Goal: Entertainment & Leisure: Browse casually

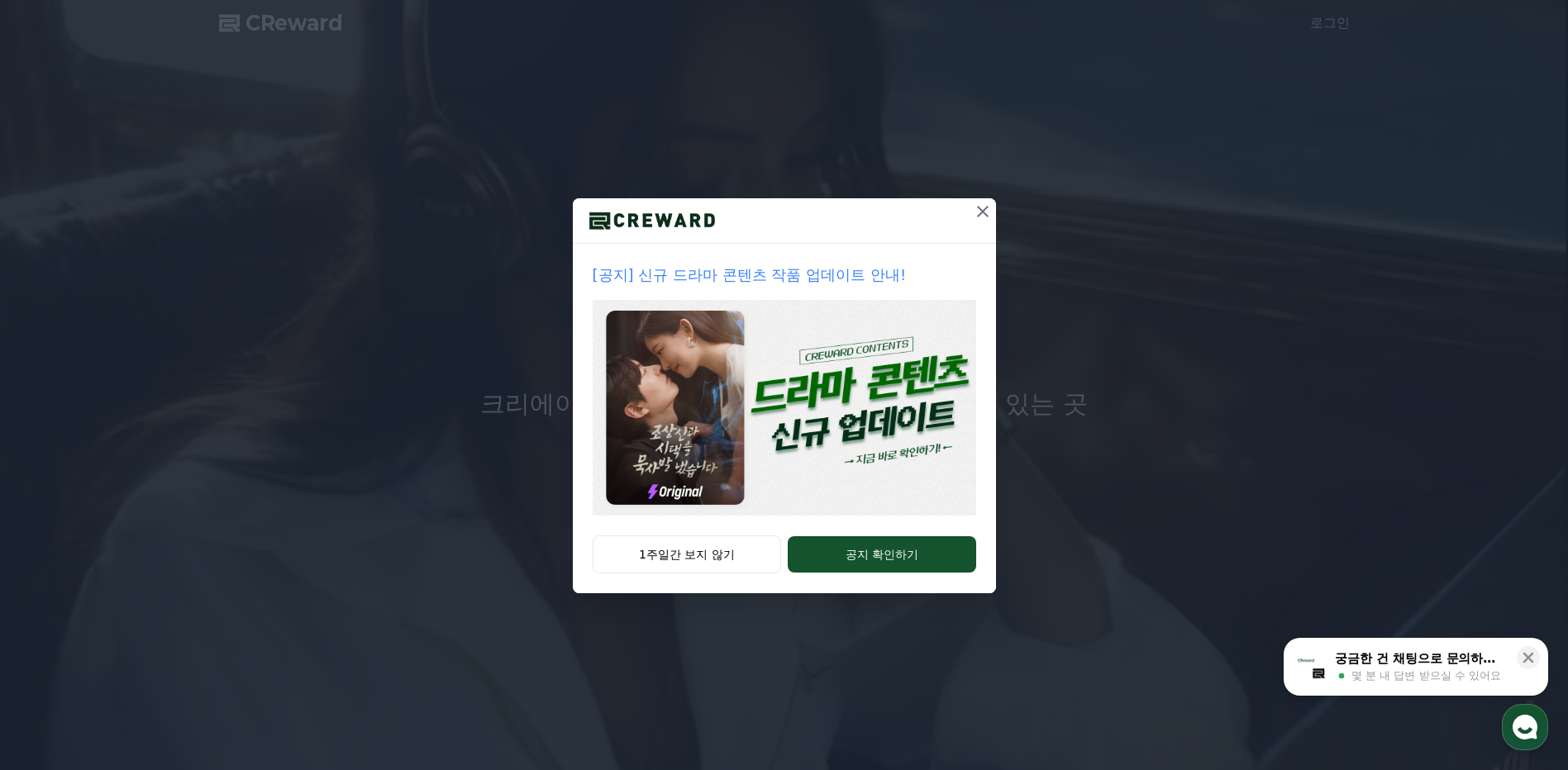
click at [725, 588] on div "1주일간 보지 않기 공지 확인하기" at bounding box center [784, 564] width 423 height 57
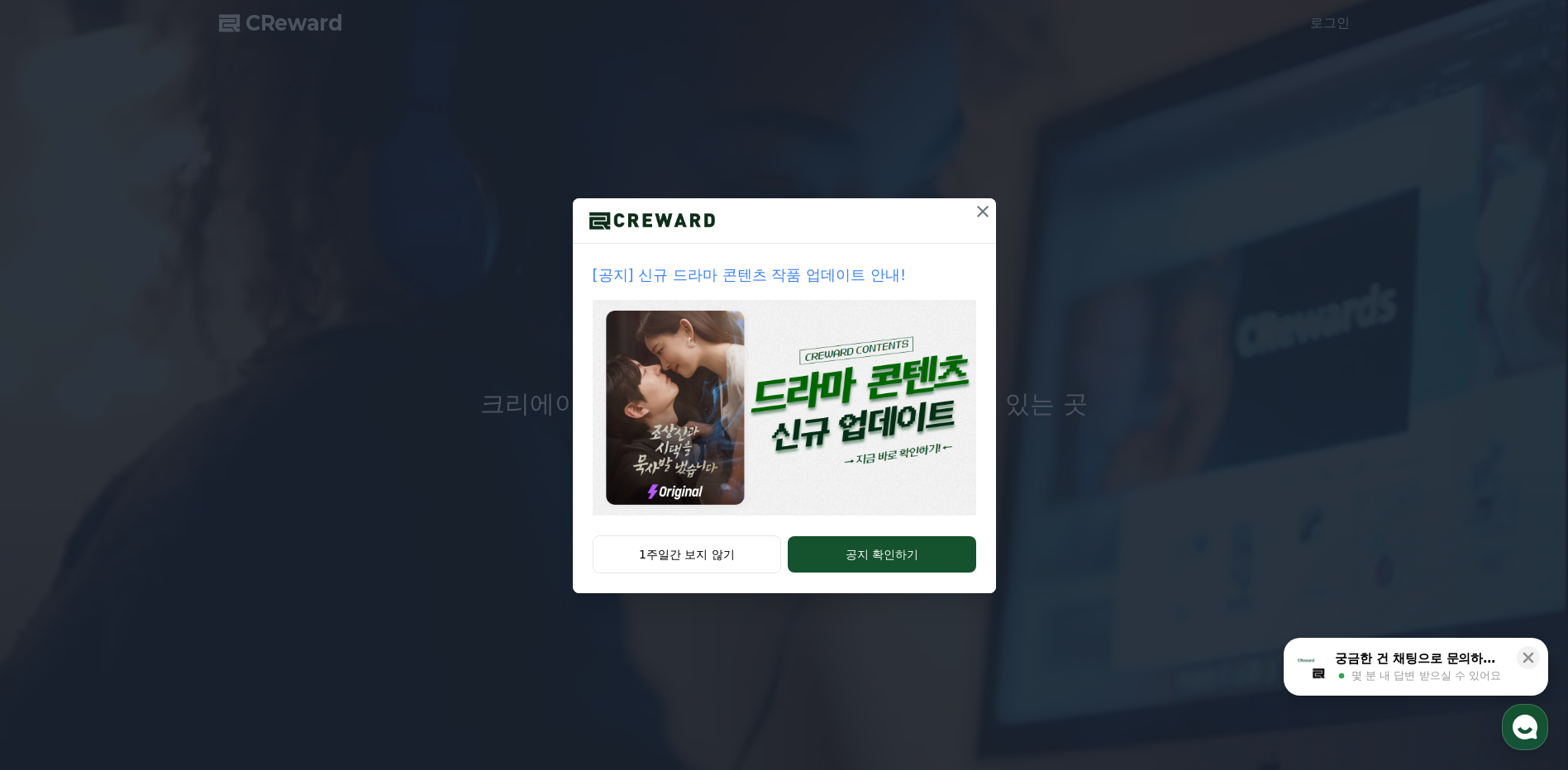
click at [749, 557] on button "1주일간 보지 않기" at bounding box center [687, 555] width 190 height 38
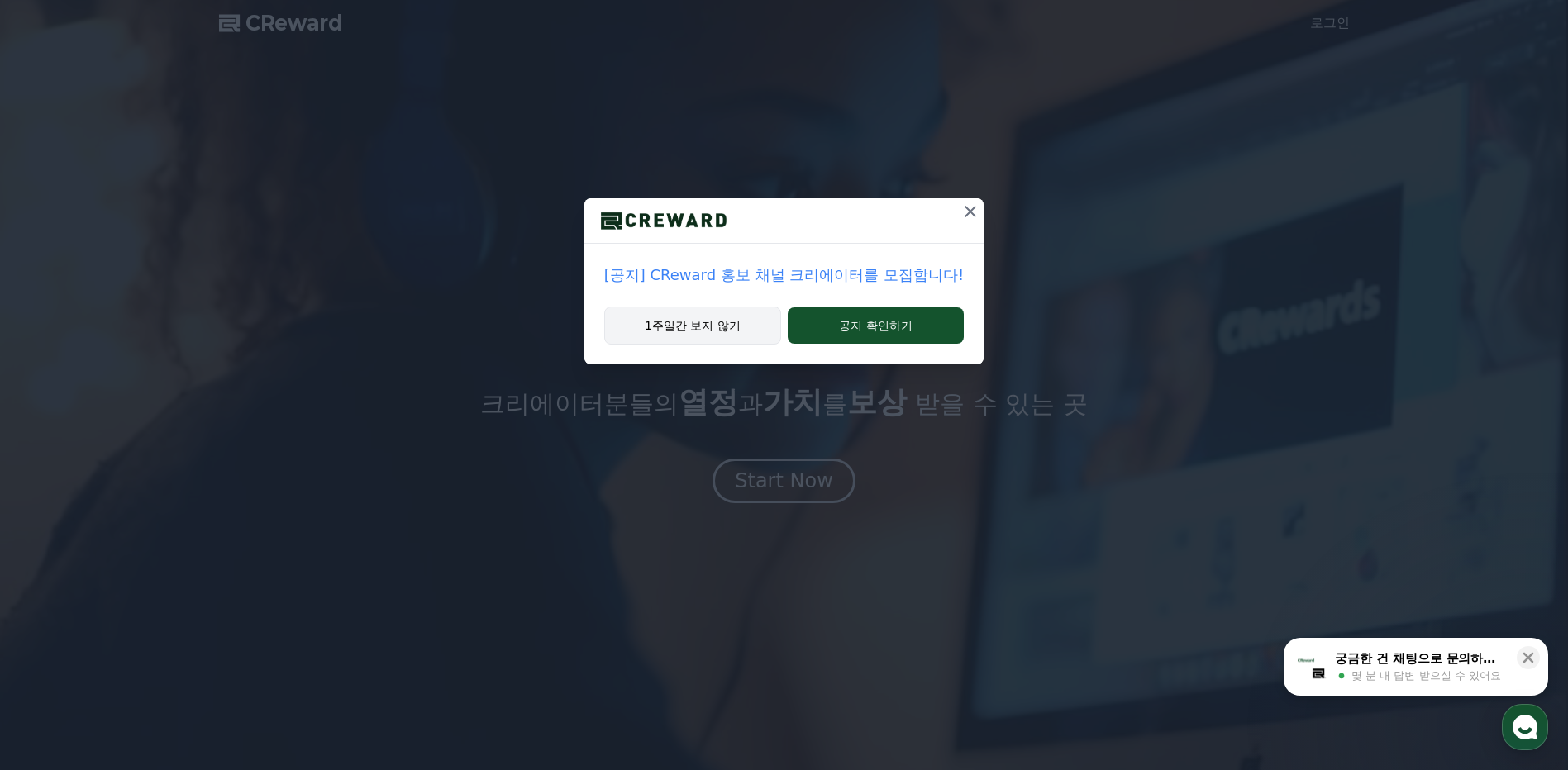
click at [714, 325] on button "1주일간 보지 않기" at bounding box center [693, 325] width 177 height 38
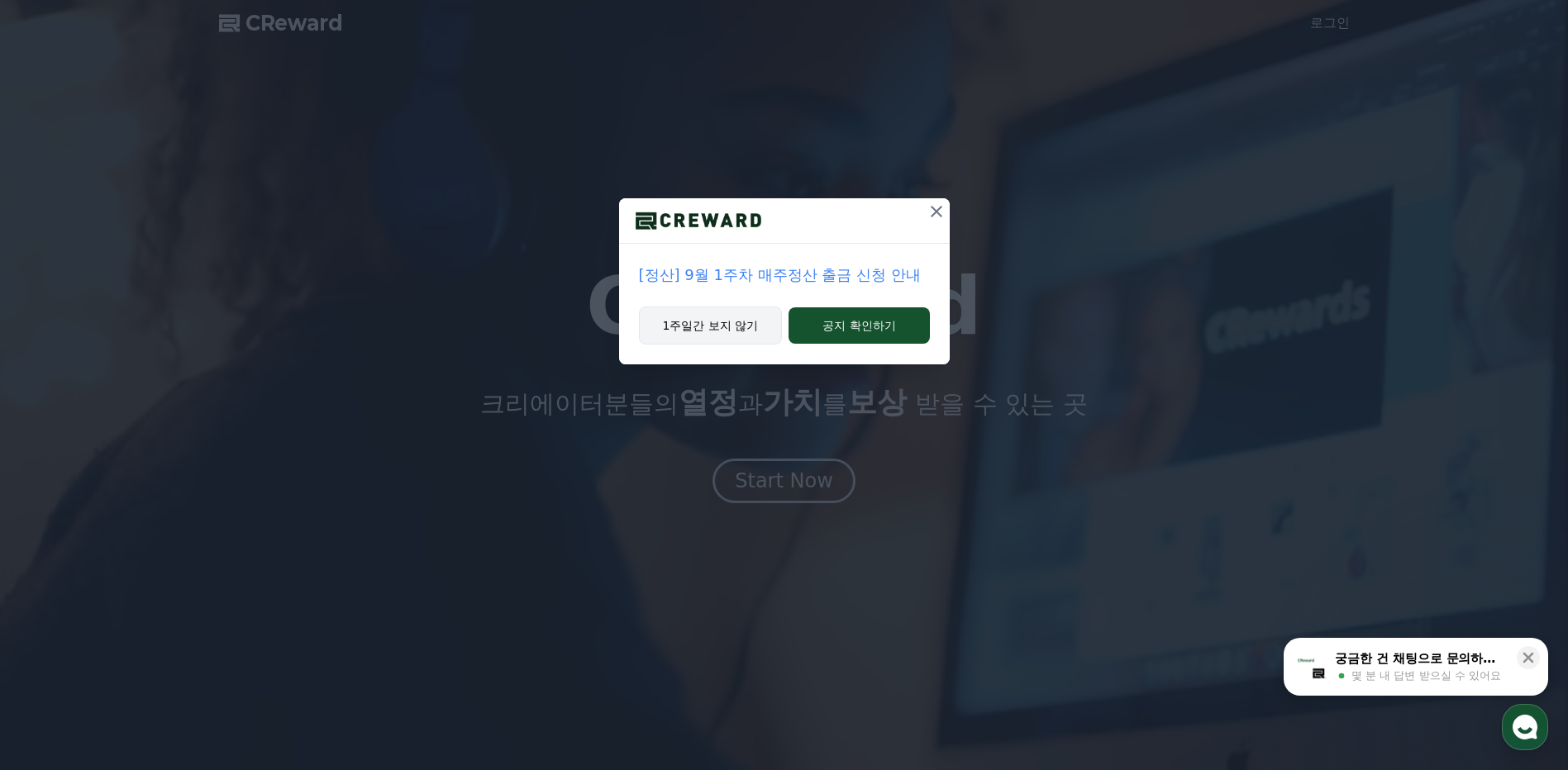
click at [726, 323] on button "1주일간 보지 않기" at bounding box center [711, 325] width 144 height 38
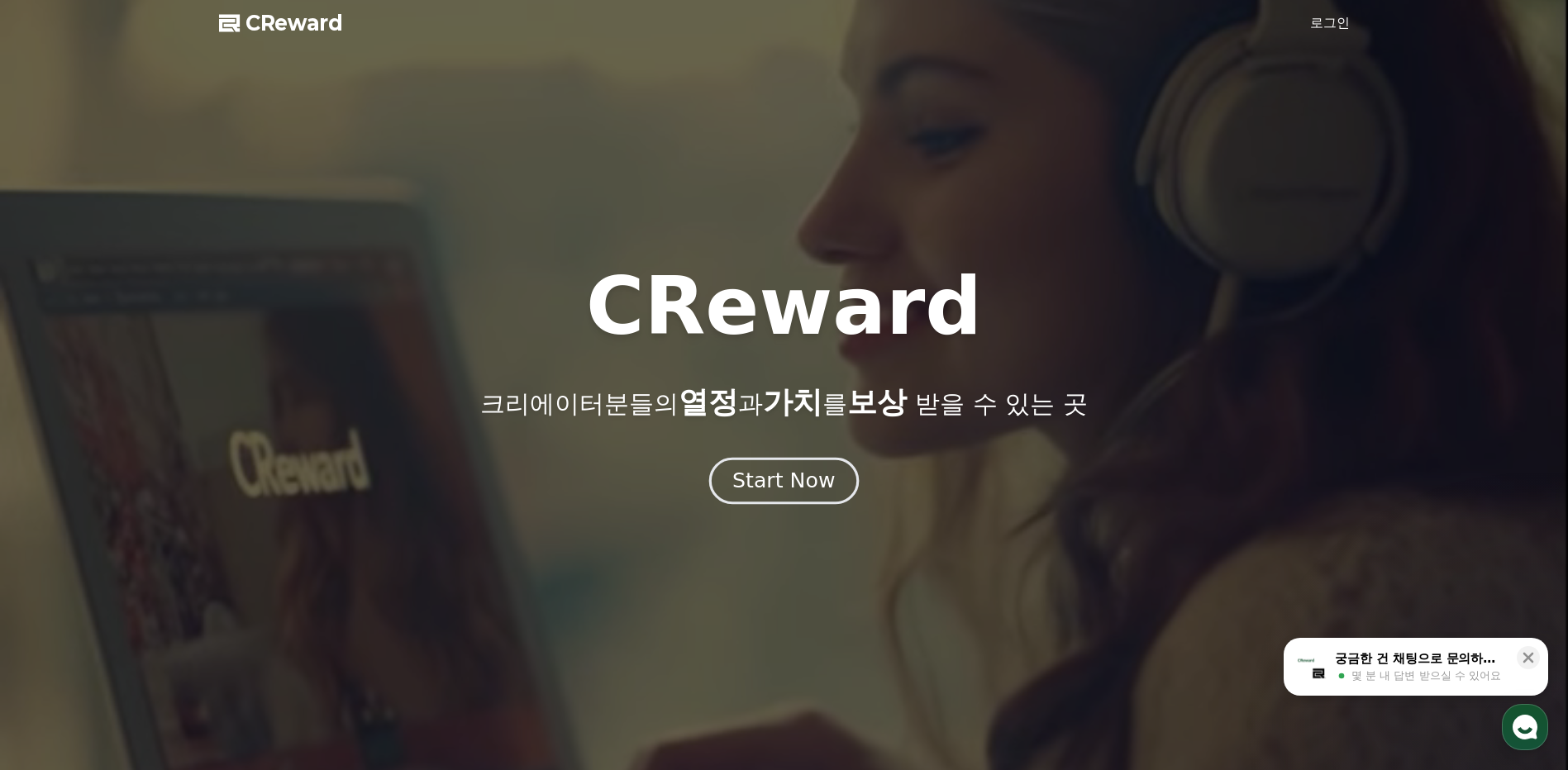
click at [789, 484] on div "Start Now" at bounding box center [783, 480] width 102 height 28
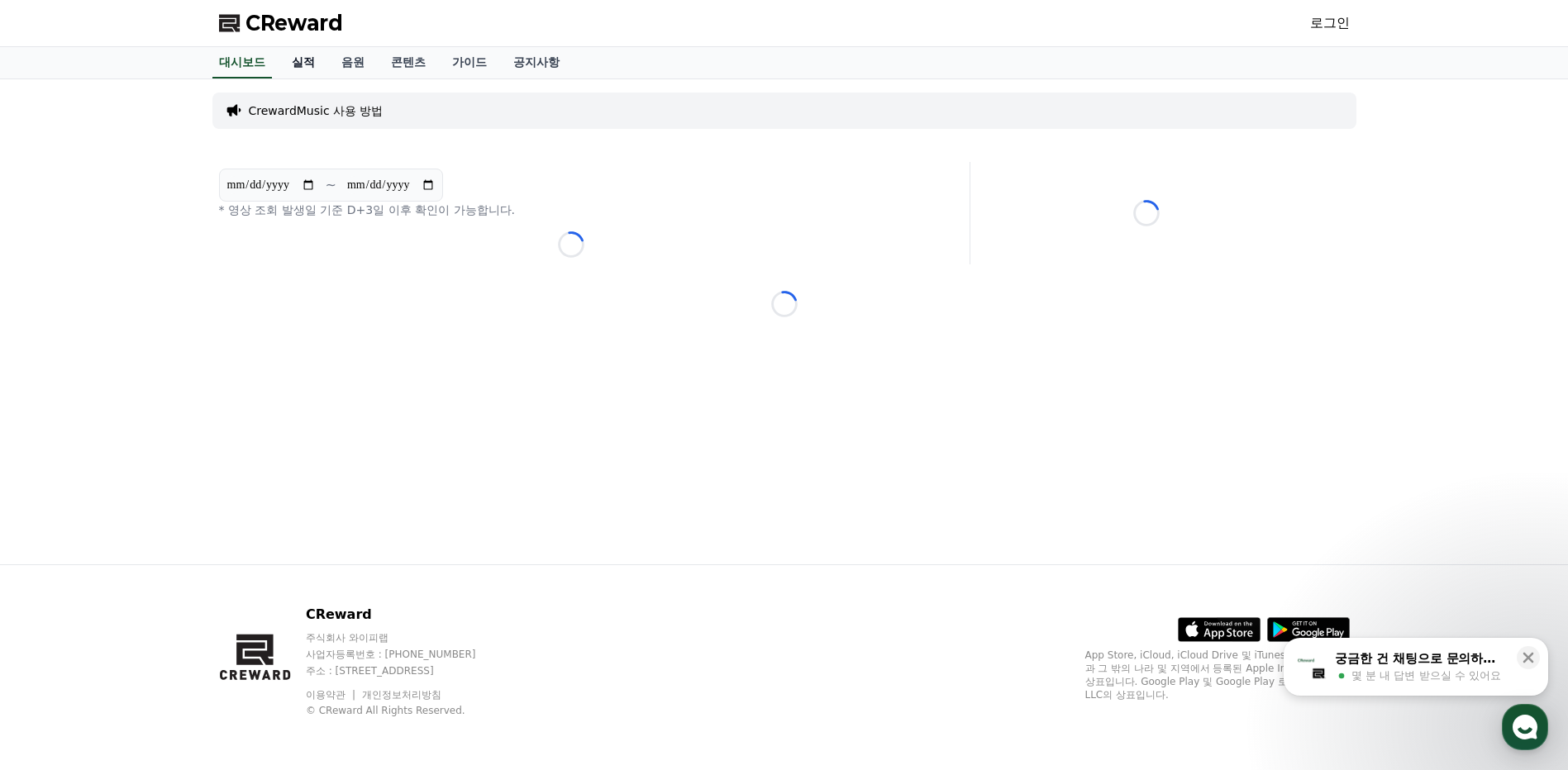
click at [317, 63] on link "실적" at bounding box center [304, 63] width 49 height 31
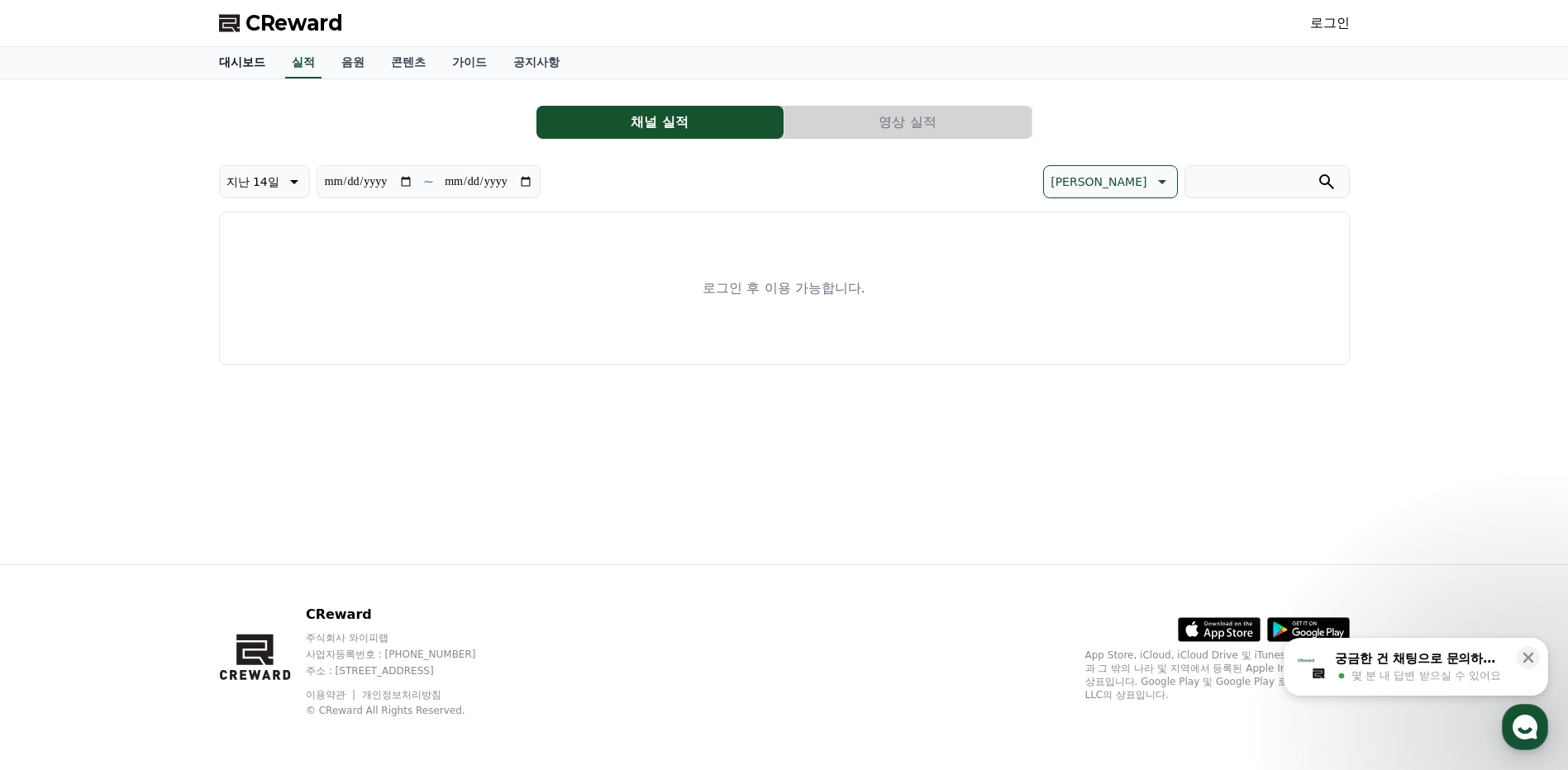
click at [246, 60] on link "대시보드" at bounding box center [242, 63] width 73 height 31
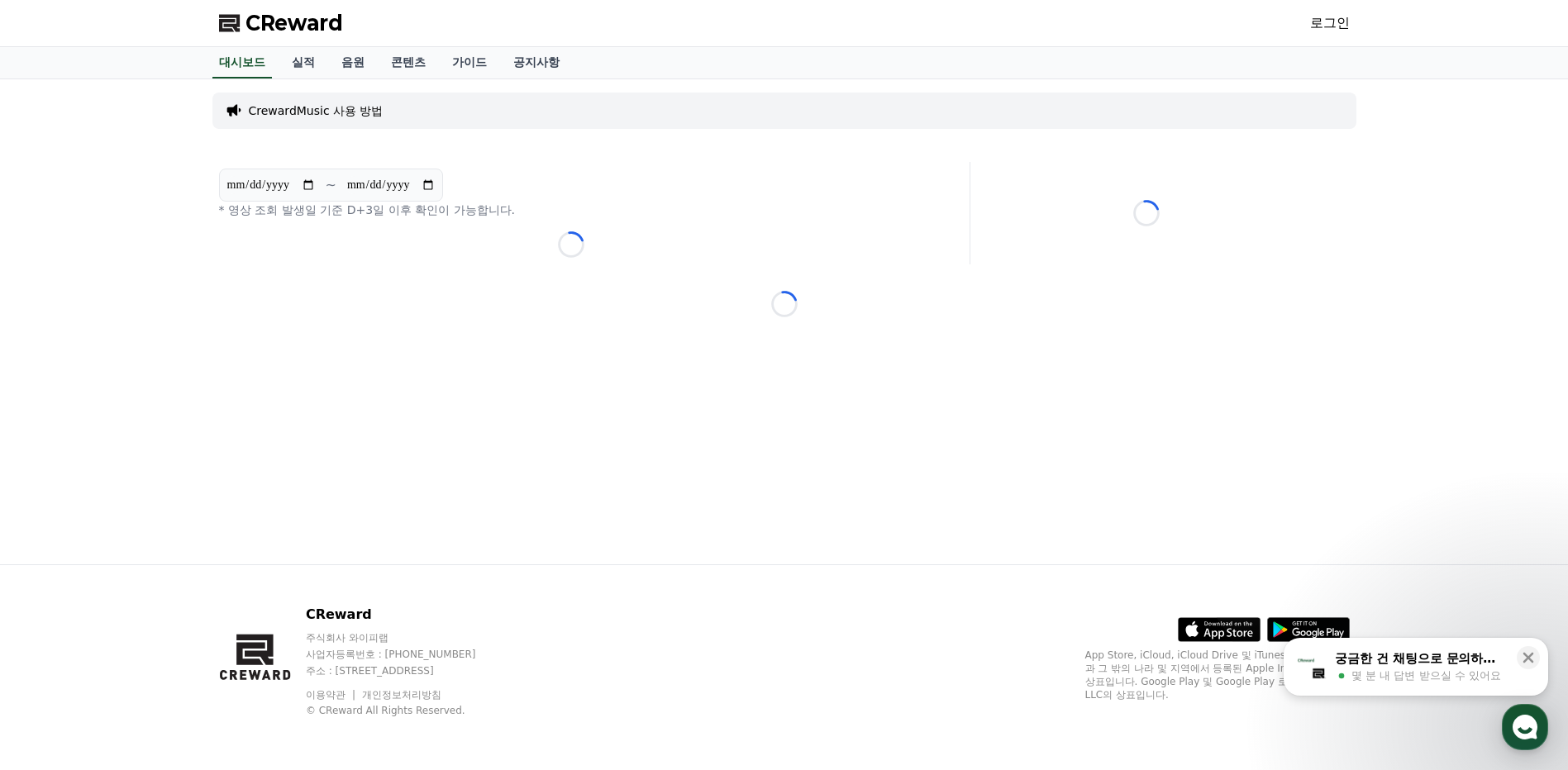
click at [342, 113] on p "CrewardMusic 사용 방법" at bounding box center [316, 110] width 135 height 16
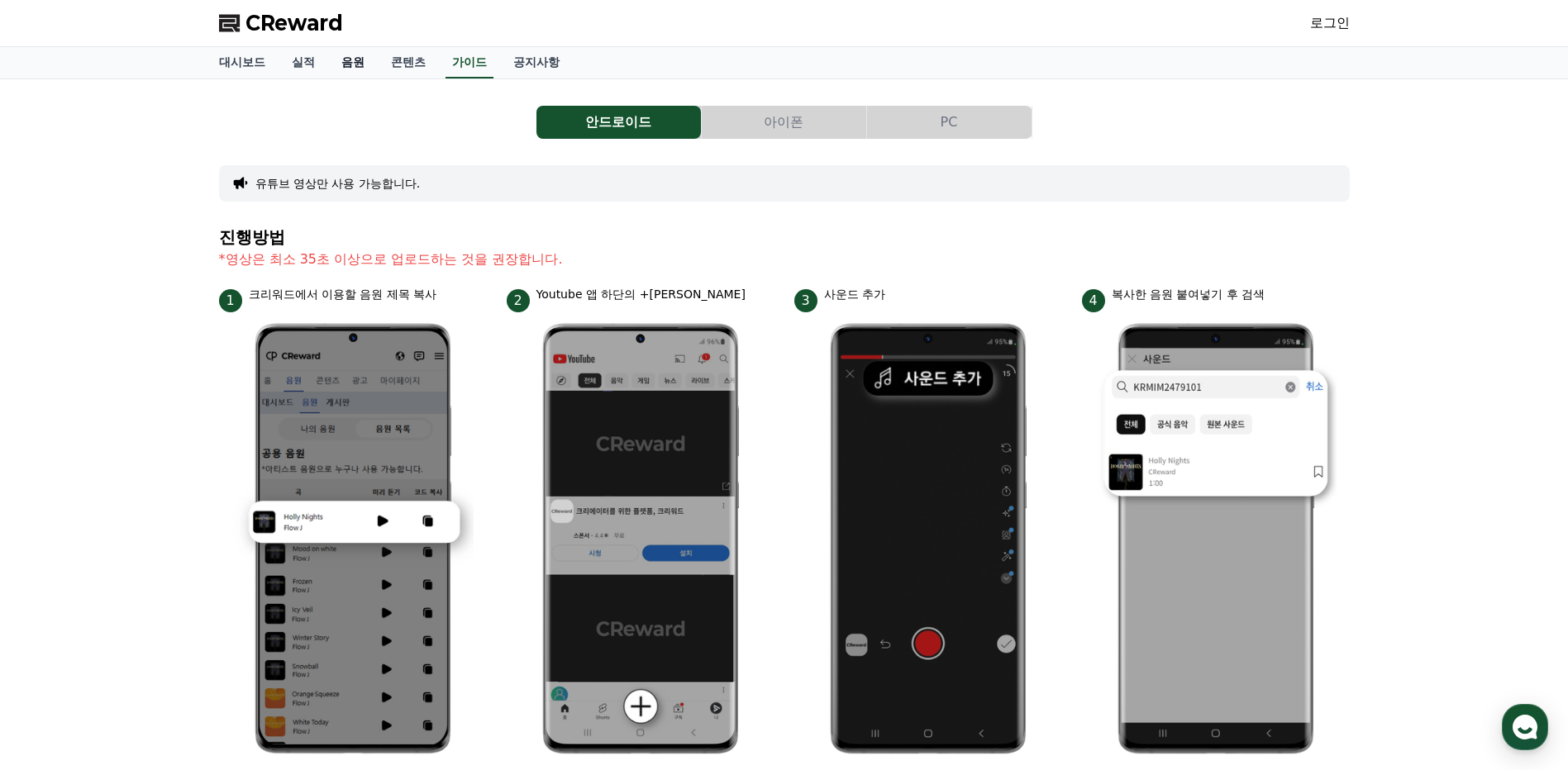
click at [366, 63] on link "음원" at bounding box center [353, 63] width 49 height 31
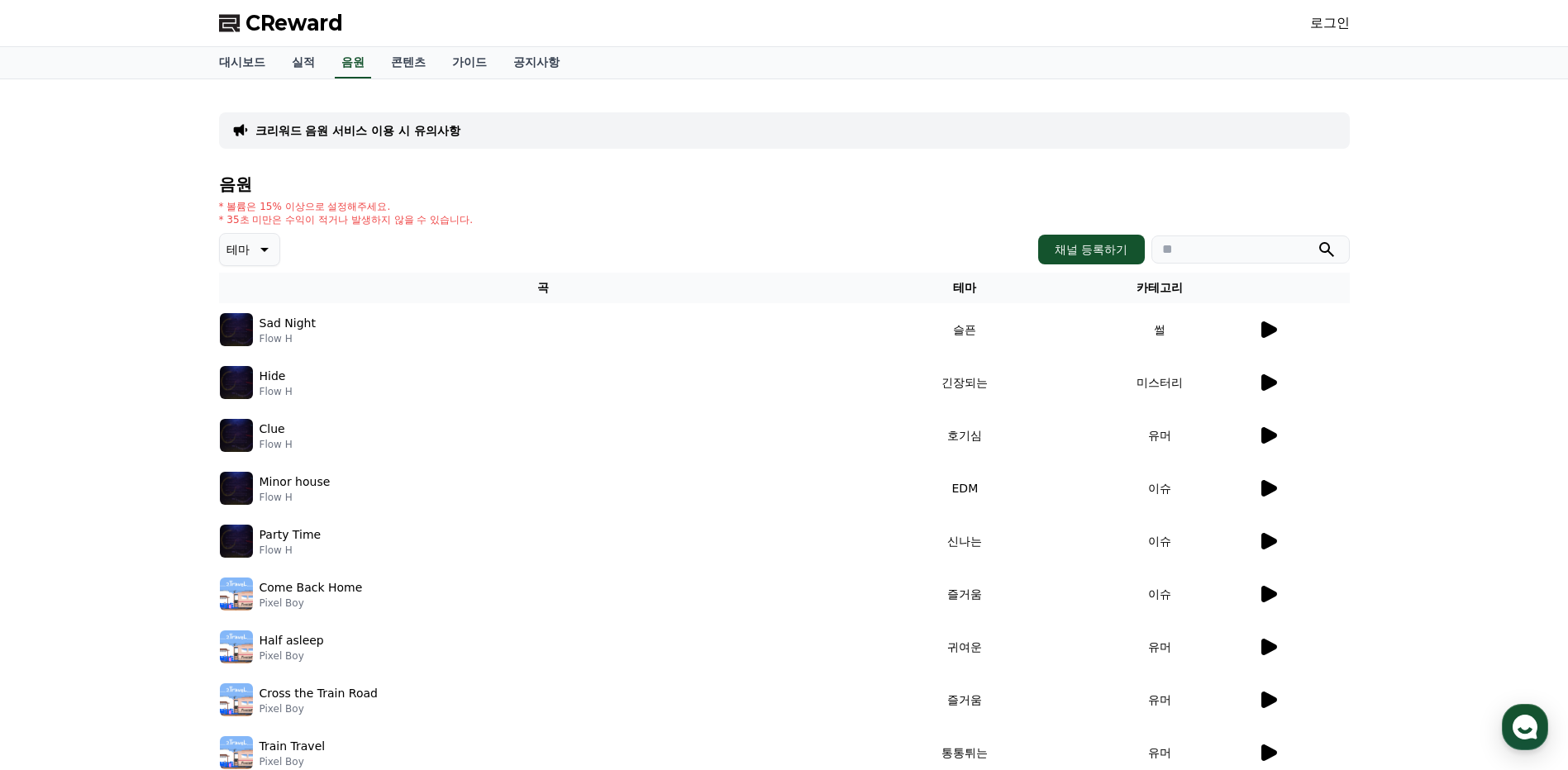
click at [1255, 330] on td "썰" at bounding box center [1159, 330] width 194 height 53
click at [1265, 331] on icon at bounding box center [1269, 330] width 15 height 16
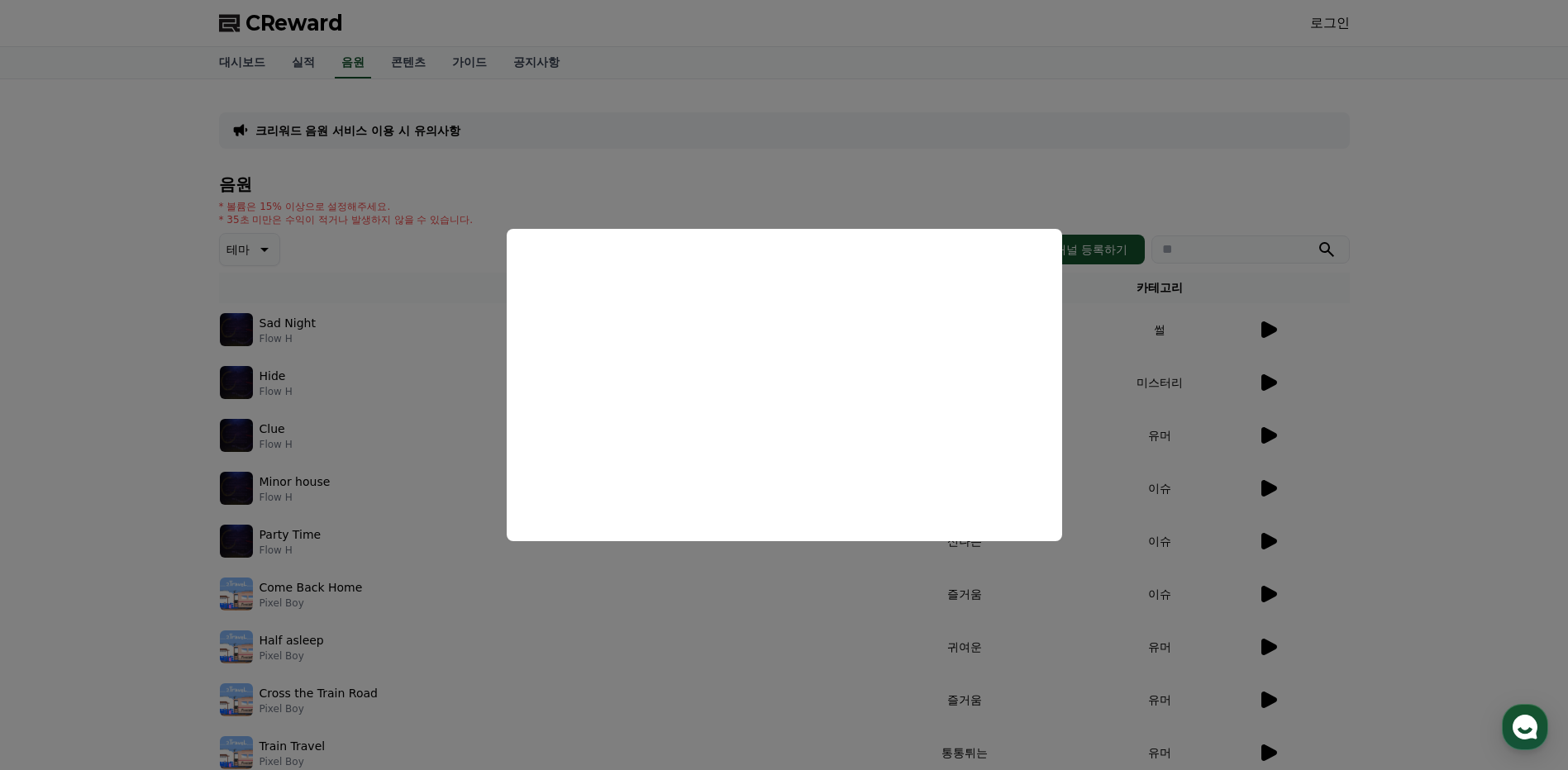
click at [271, 244] on button "close modal" at bounding box center [784, 385] width 1568 height 770
click at [244, 250] on p "테마" at bounding box center [237, 249] width 23 height 23
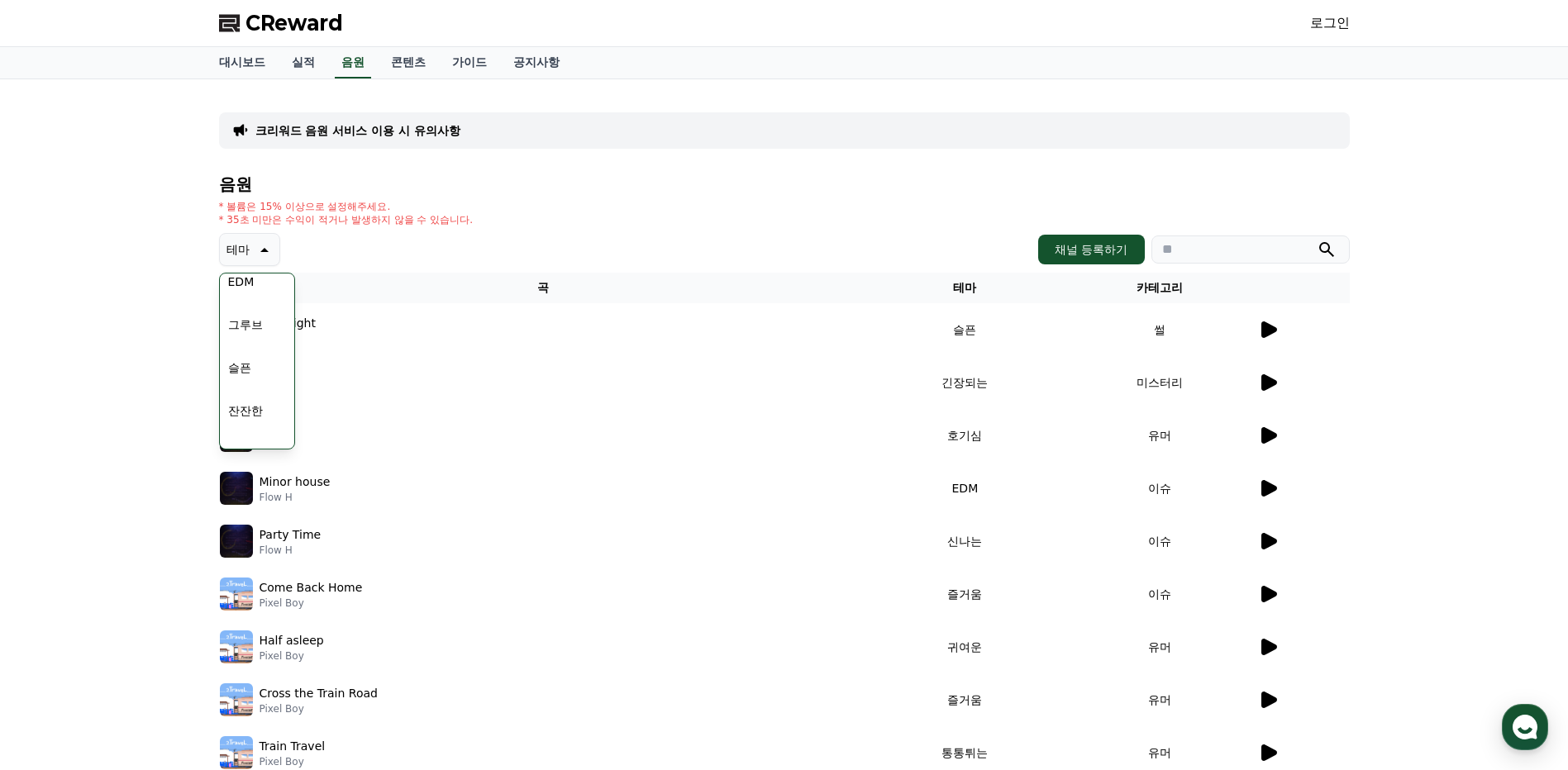
scroll to position [496, 0]
click at [255, 368] on button "그루브" at bounding box center [245, 356] width 48 height 36
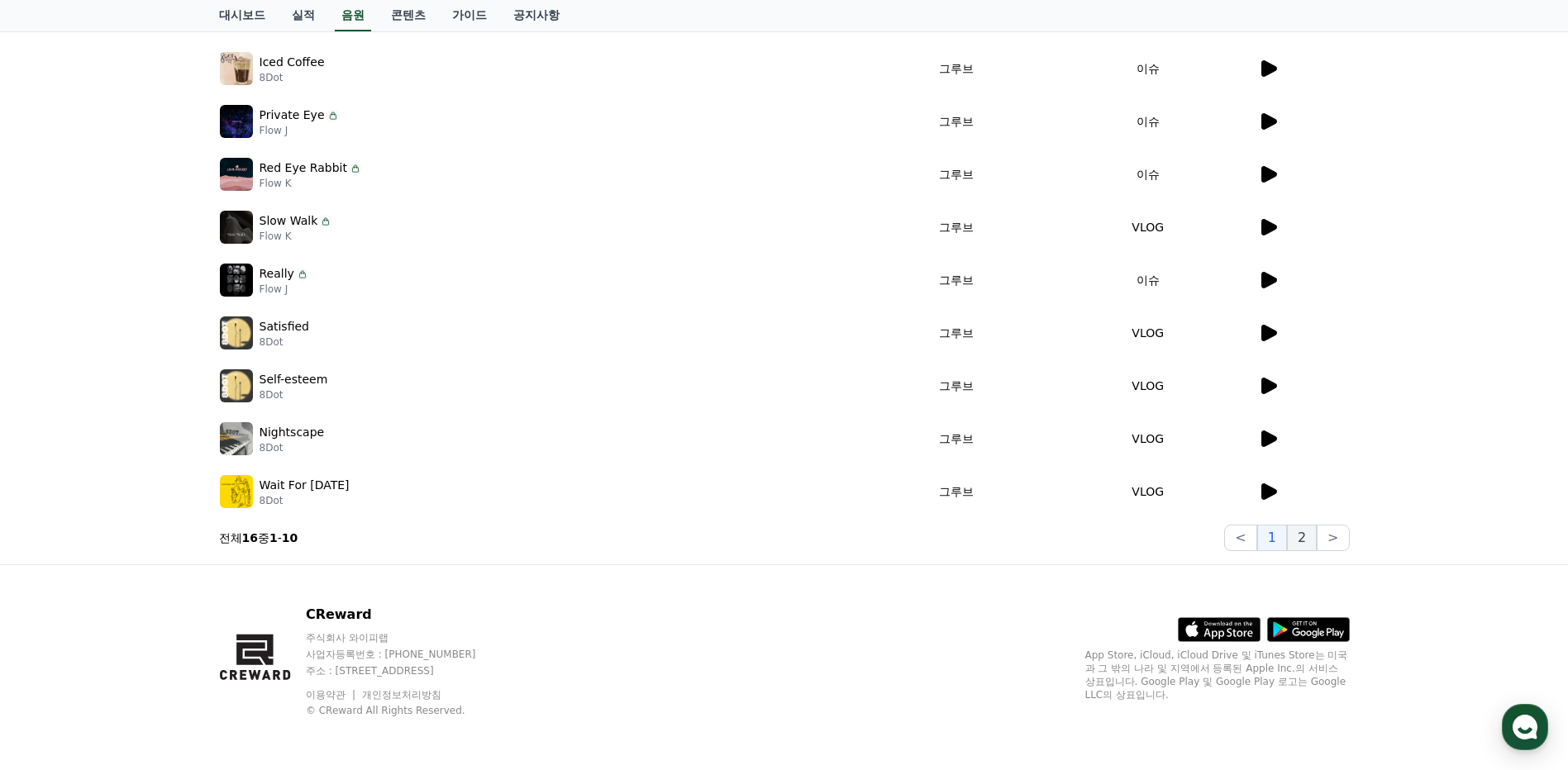
click at [1295, 540] on button "2" at bounding box center [1302, 538] width 30 height 26
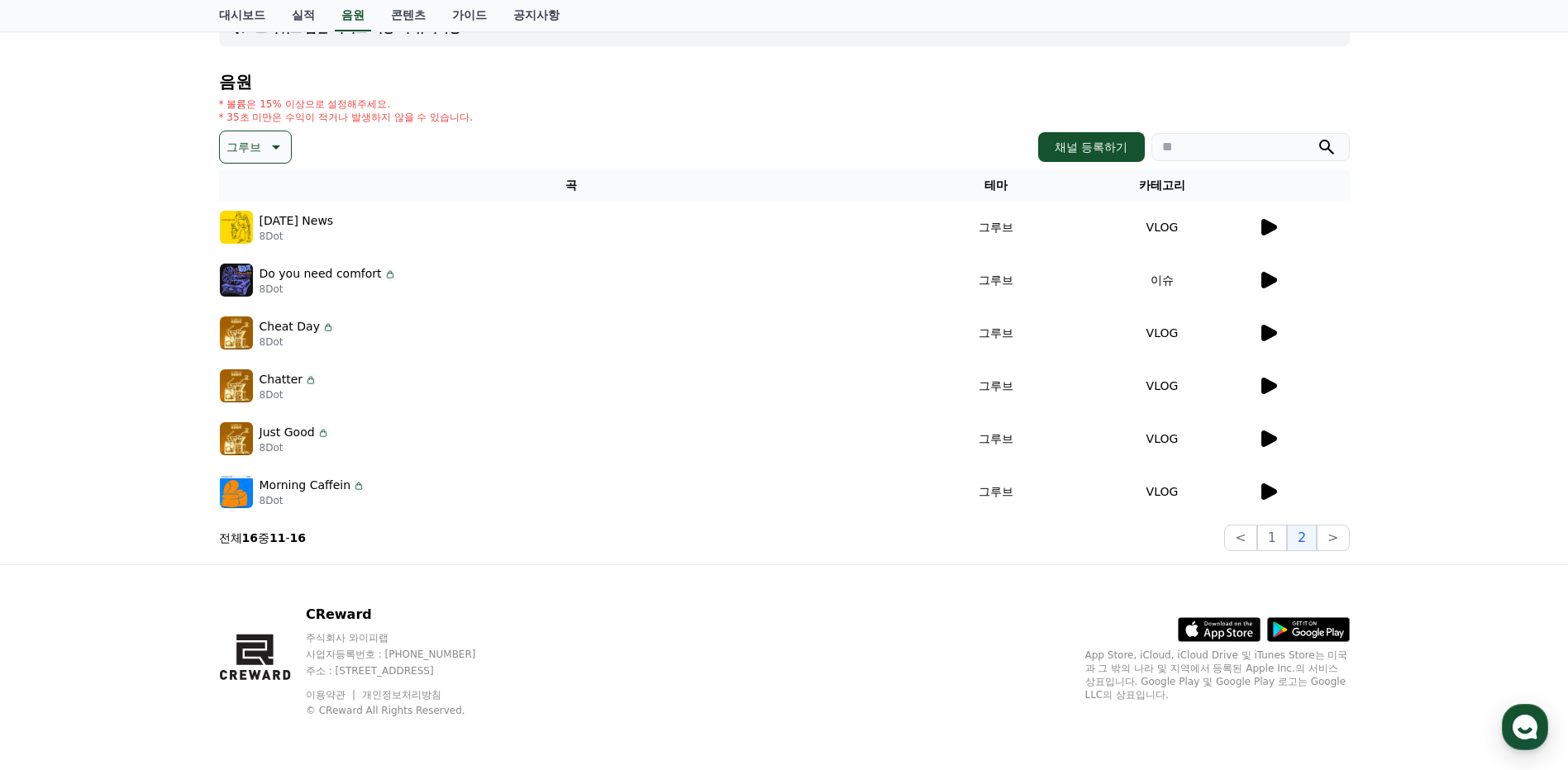
click at [1279, 334] on div at bounding box center [1304, 334] width 91 height 20
click at [1261, 285] on icon at bounding box center [1268, 281] width 20 height 20
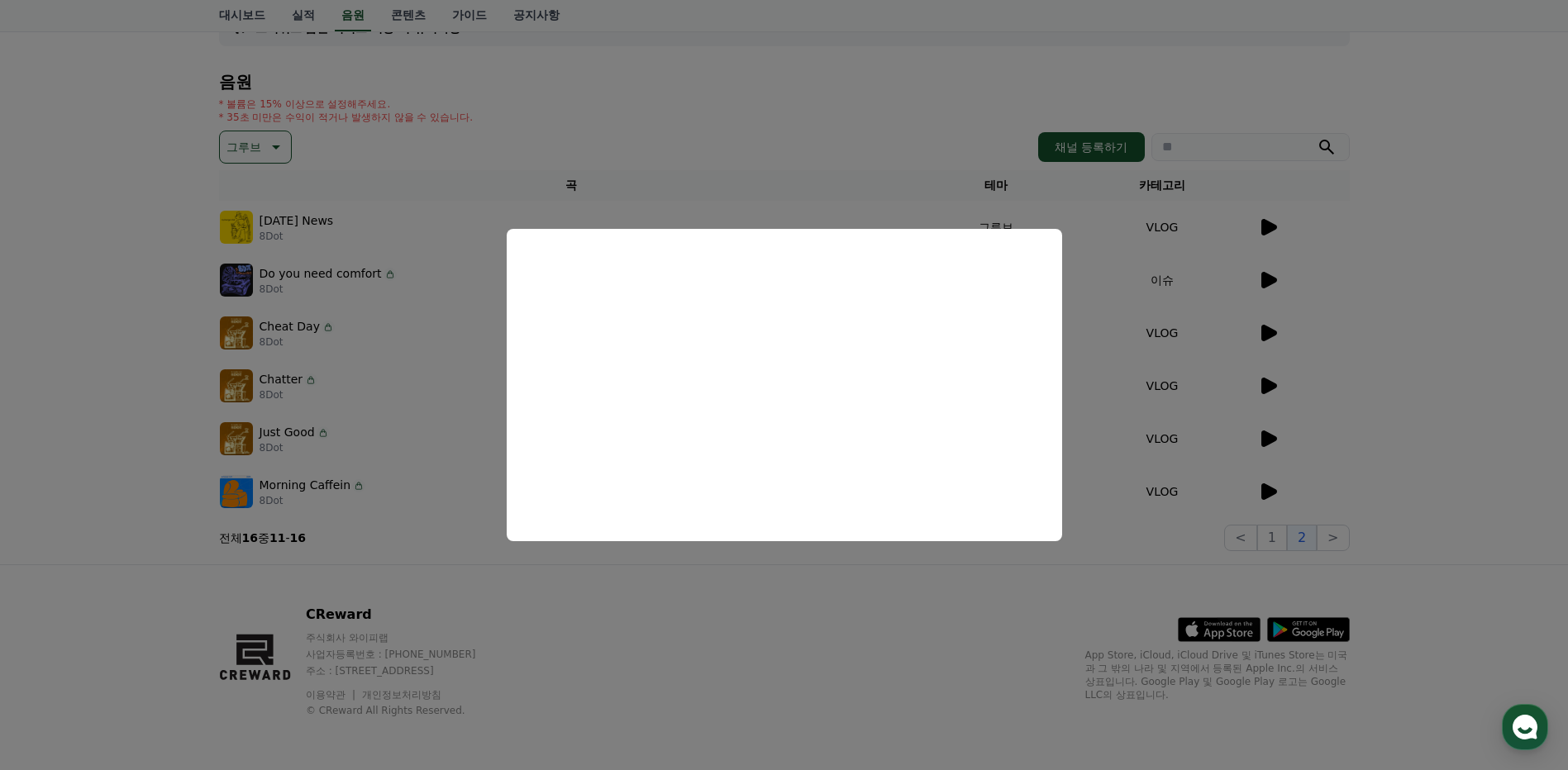
click at [376, 356] on button "close modal" at bounding box center [784, 385] width 1568 height 770
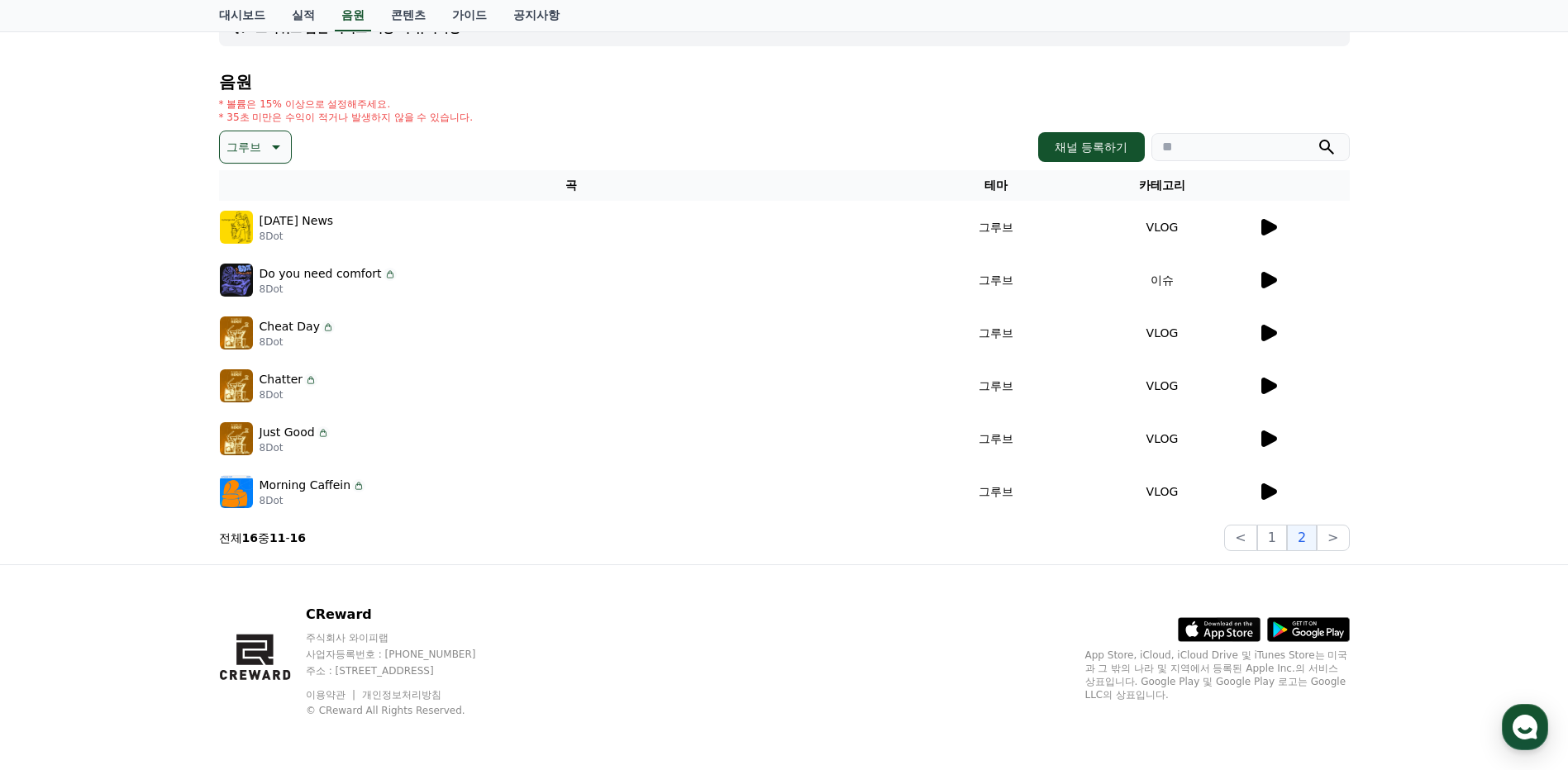
click at [262, 148] on button "그루브" at bounding box center [255, 147] width 73 height 33
click at [253, 264] on button "웅장한" at bounding box center [245, 267] width 48 height 36
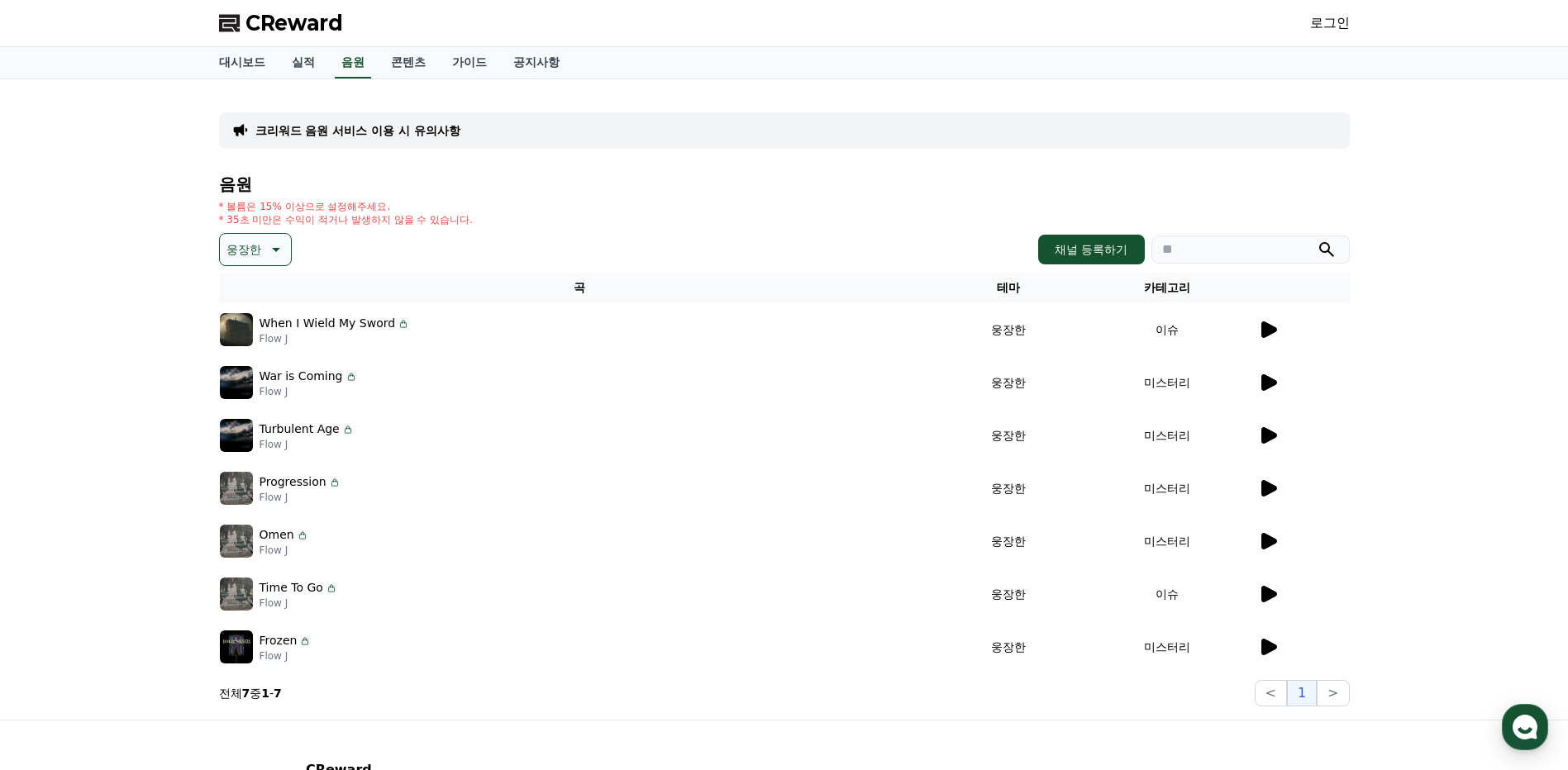
click at [1269, 329] on icon at bounding box center [1269, 330] width 15 height 16
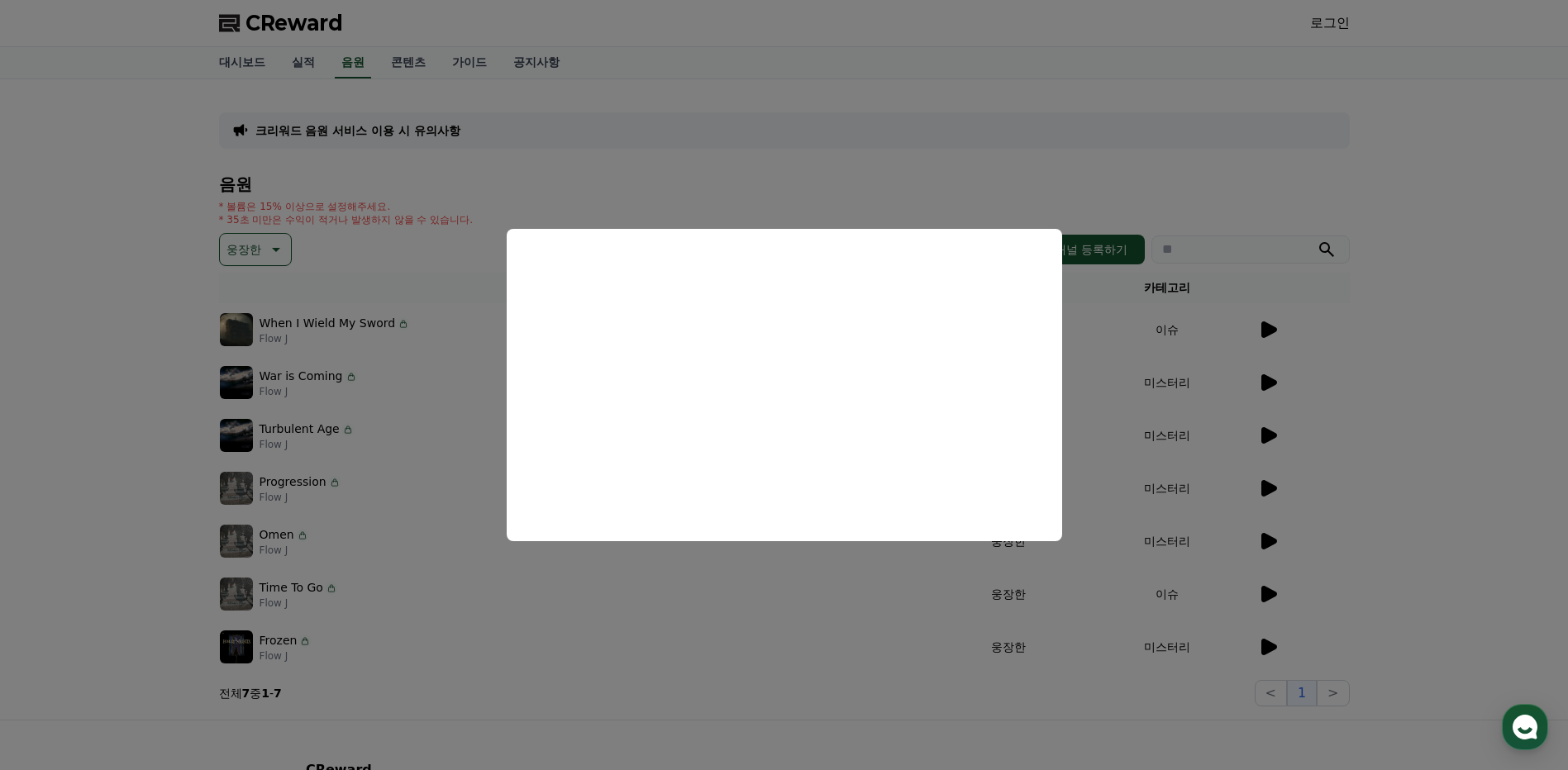
click at [1274, 395] on button "close modal" at bounding box center [784, 385] width 1568 height 770
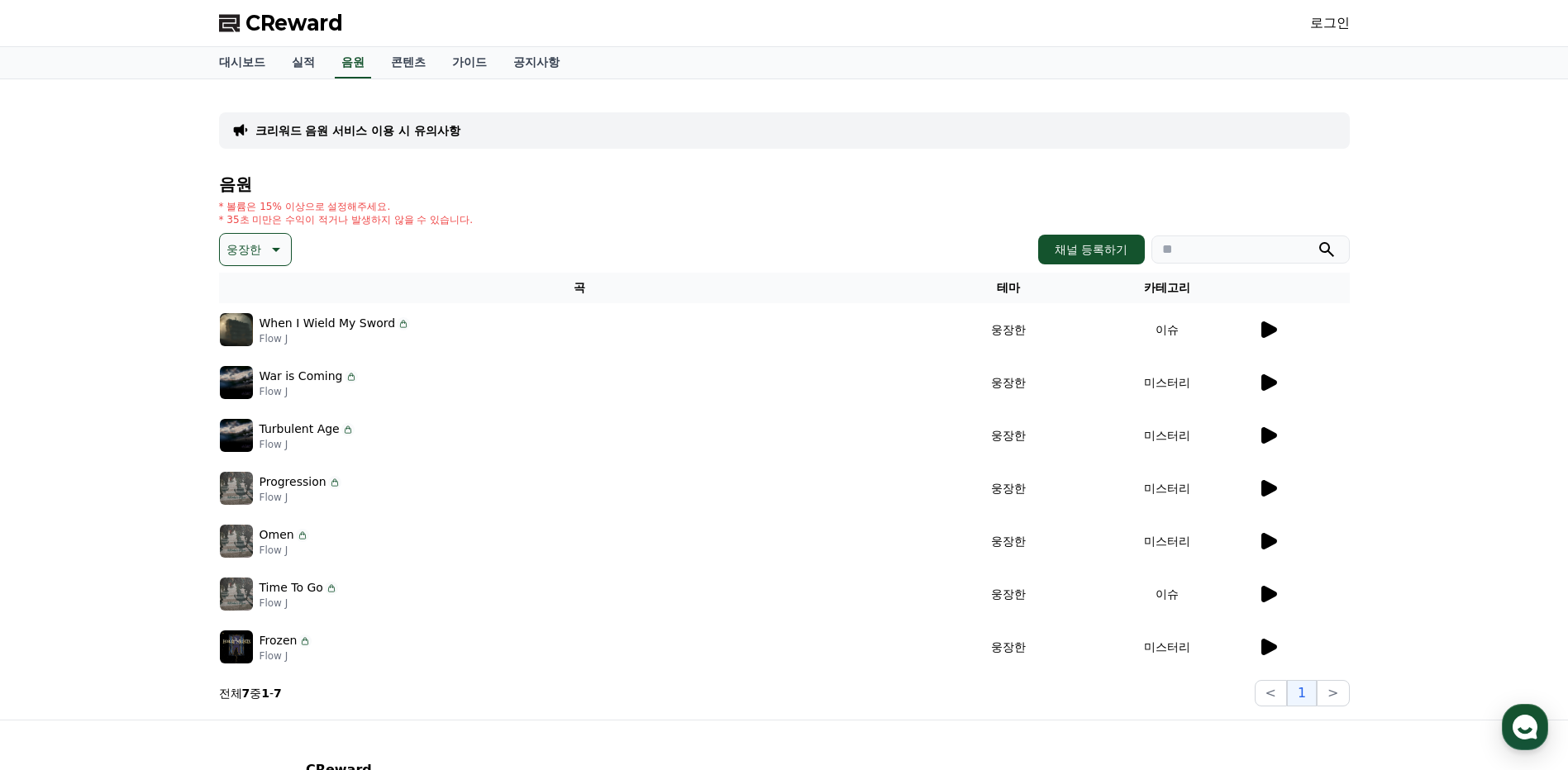
click at [1272, 378] on icon at bounding box center [1269, 383] width 15 height 16
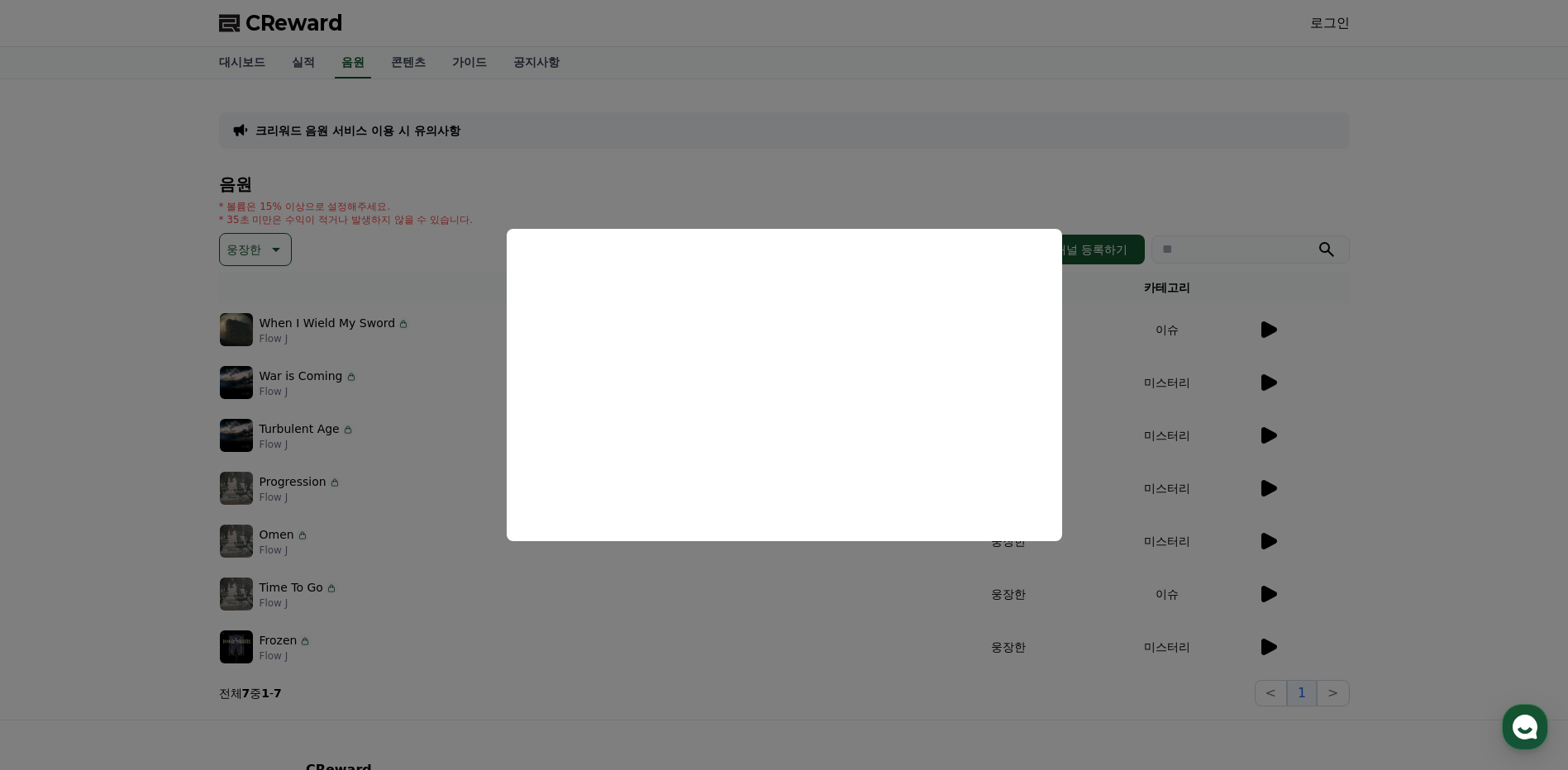
click at [1191, 451] on button "close modal" at bounding box center [784, 385] width 1568 height 770
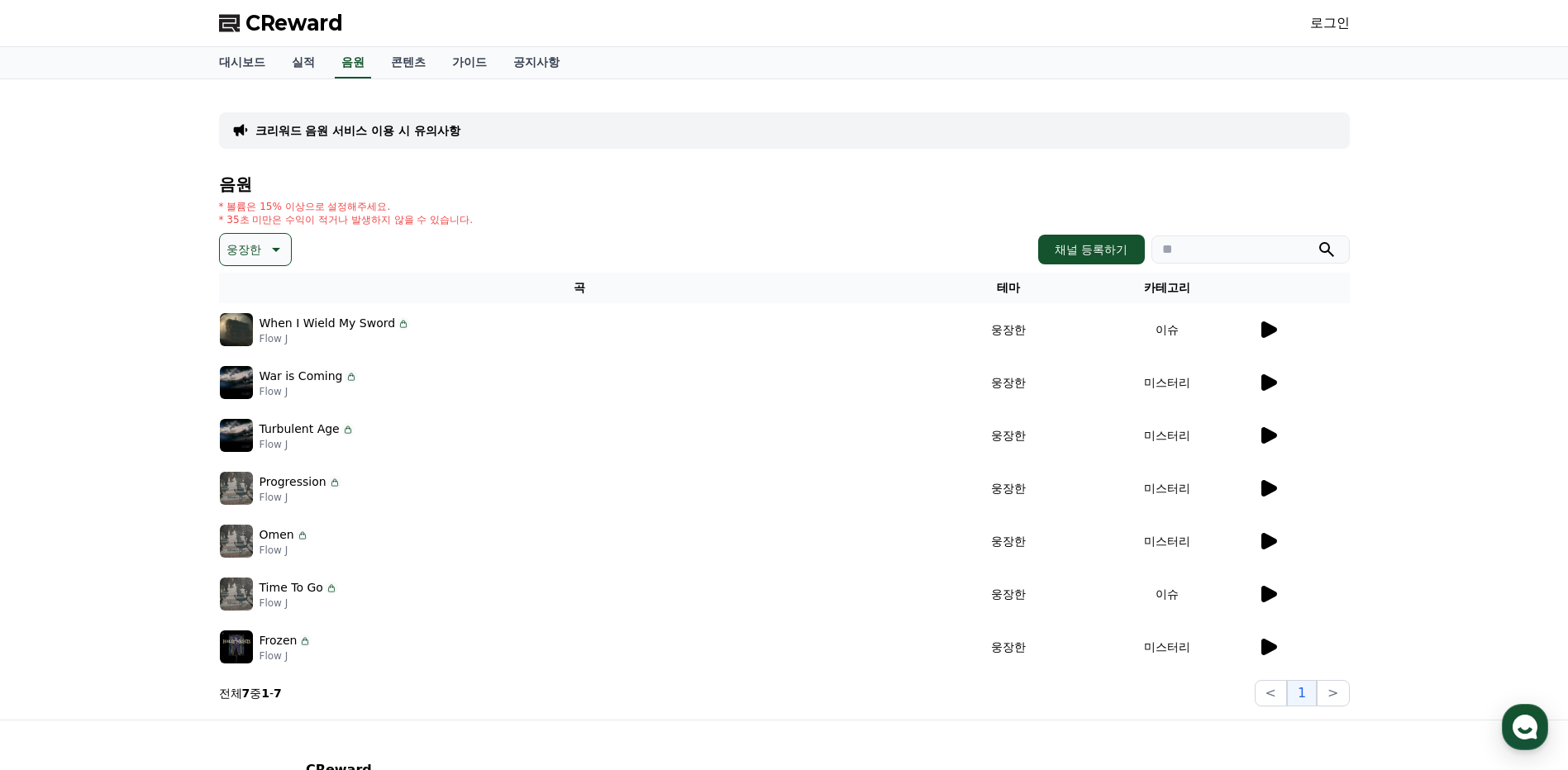
click at [1274, 441] on icon at bounding box center [1268, 436] width 20 height 20
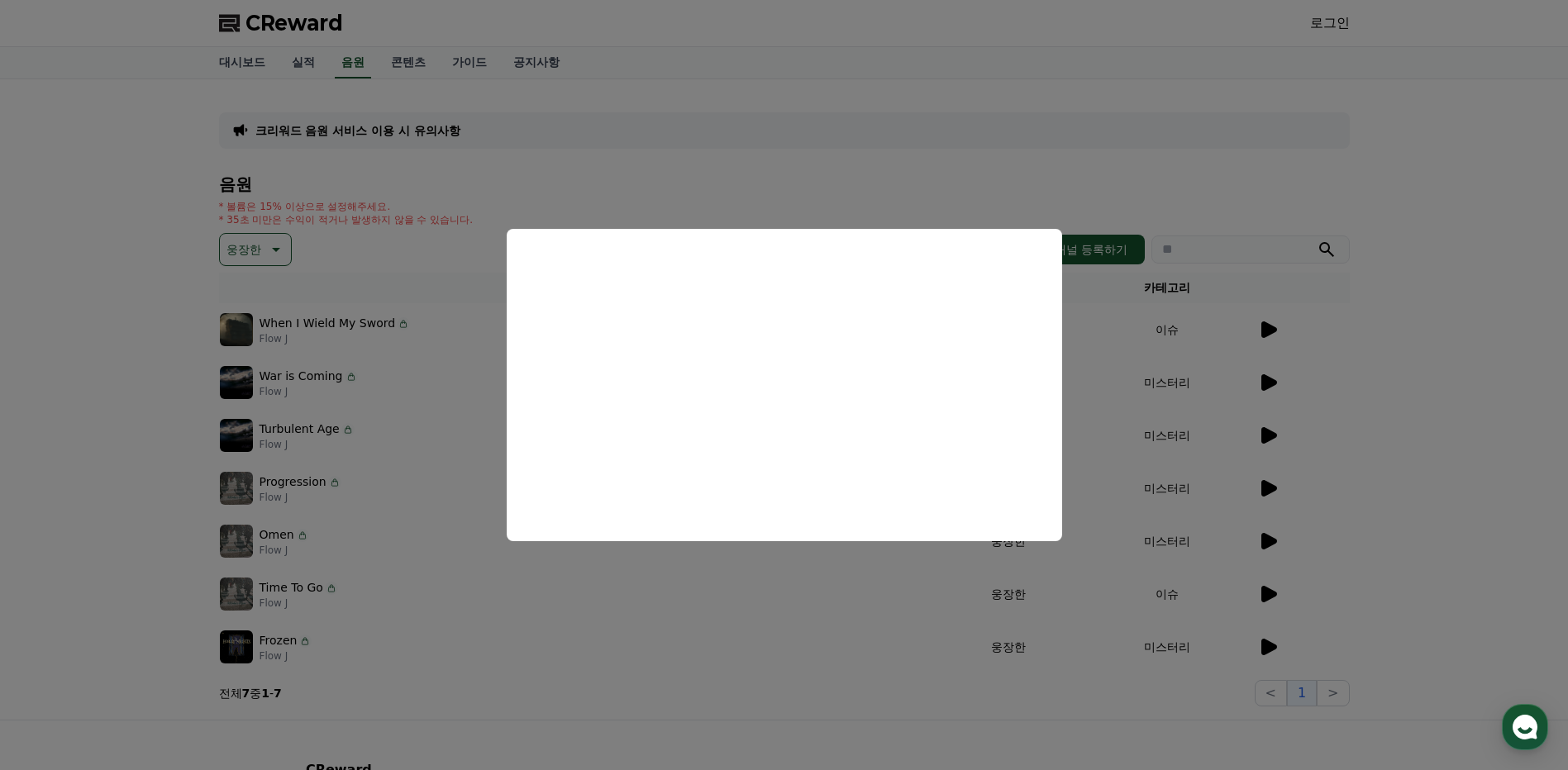
click at [1183, 495] on button "close modal" at bounding box center [784, 385] width 1568 height 770
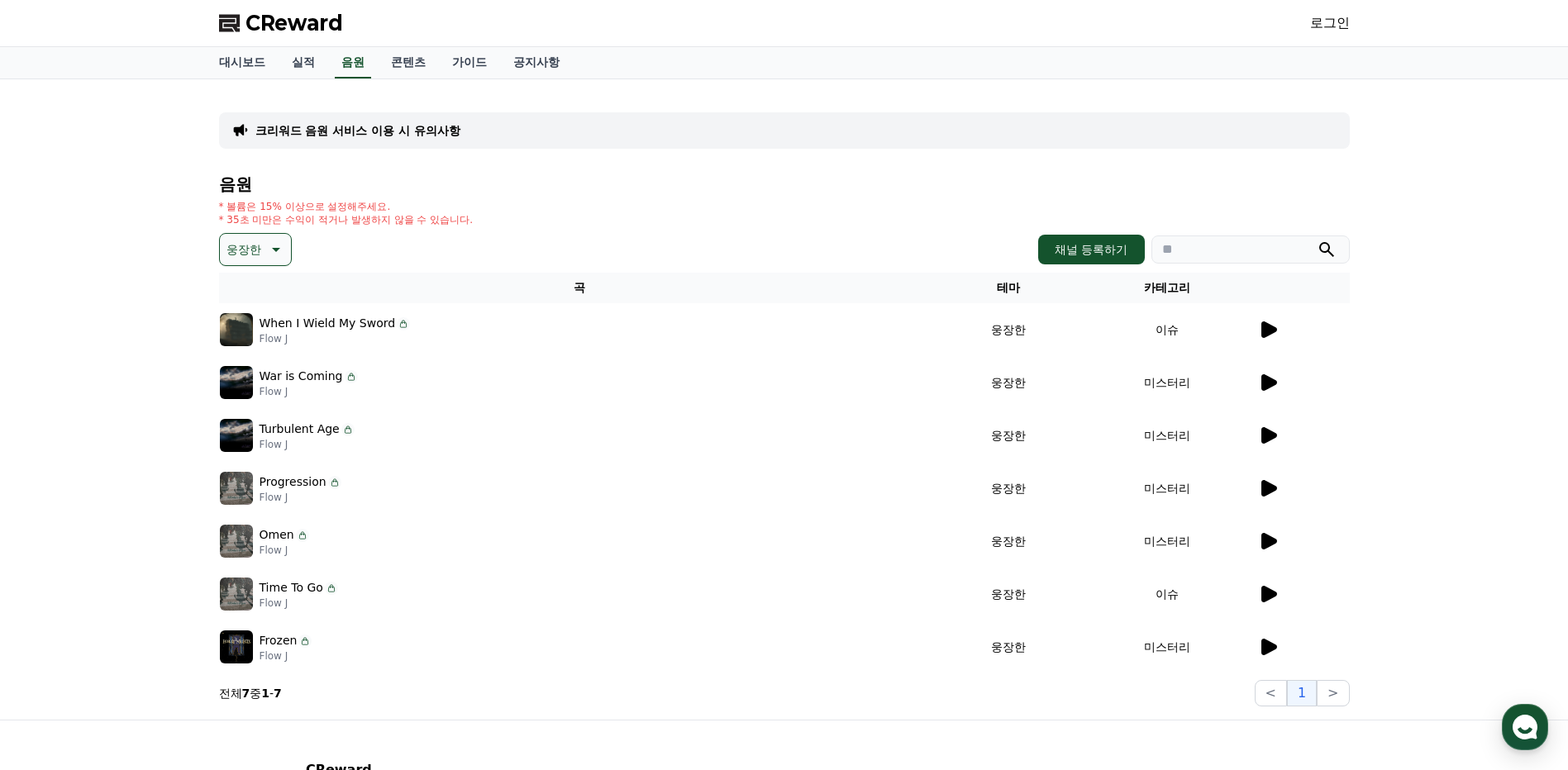
click at [1270, 488] on icon at bounding box center [1269, 488] width 15 height 16
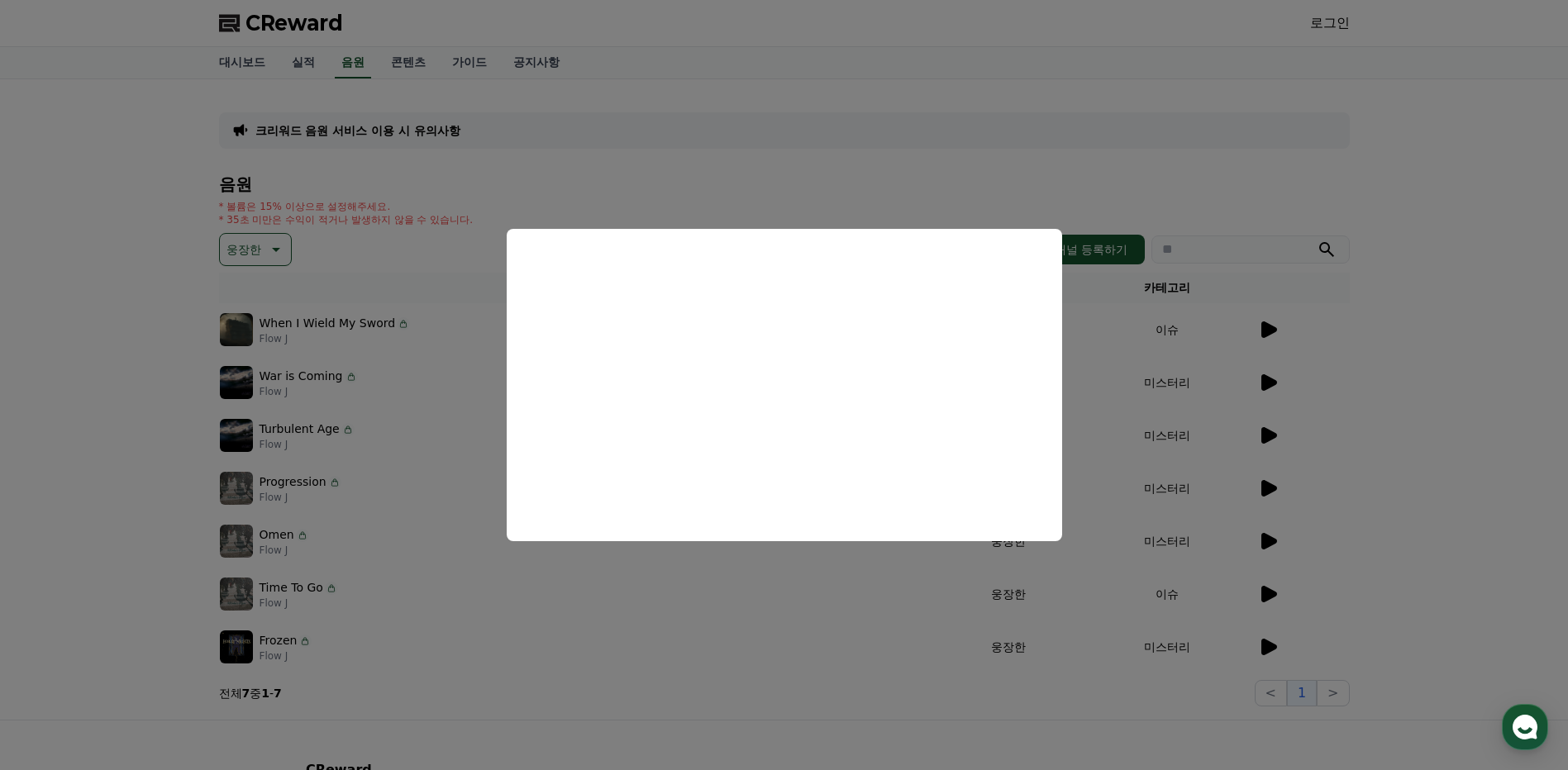
click at [1270, 507] on button "close modal" at bounding box center [784, 385] width 1568 height 770
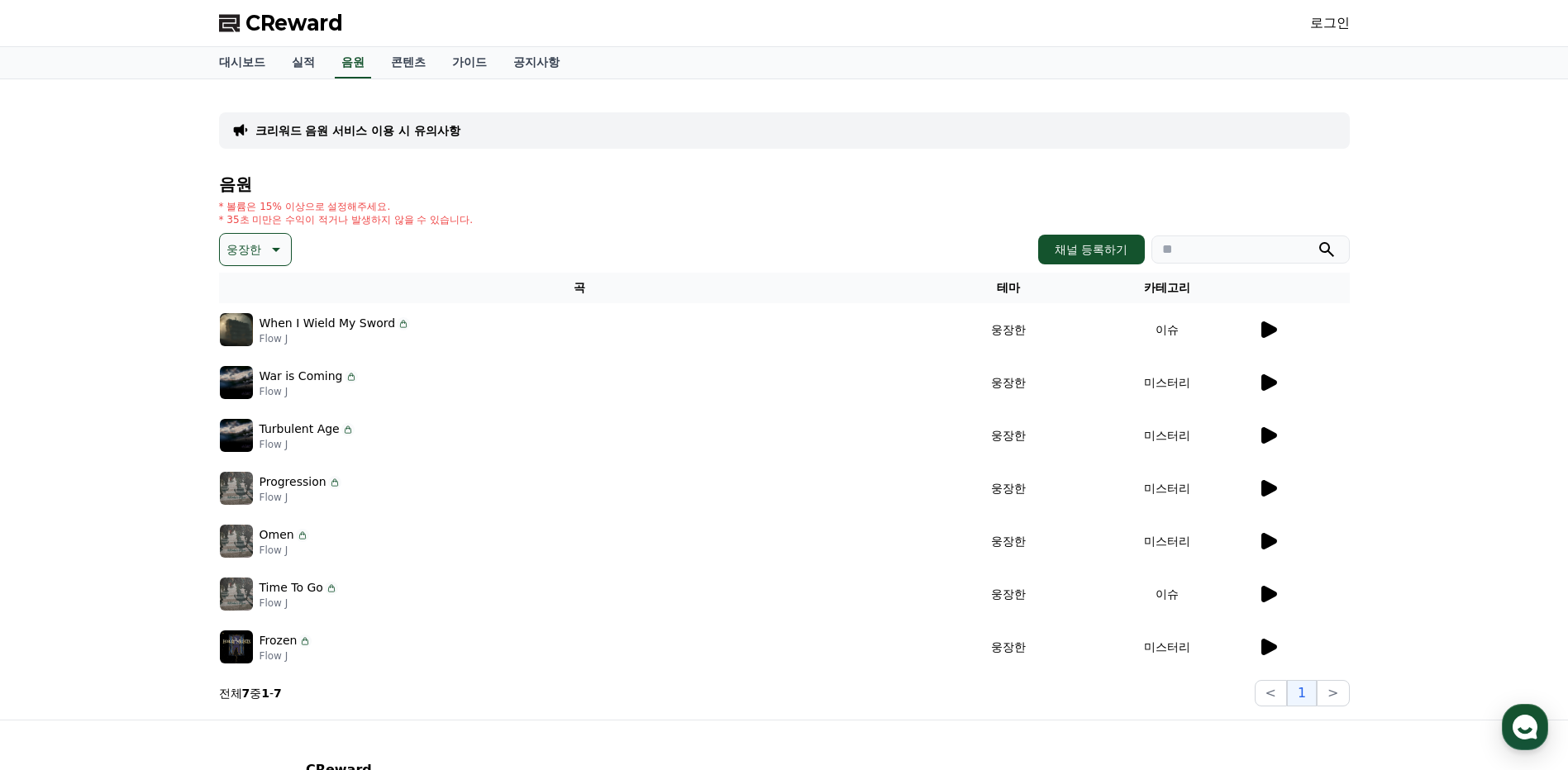
click at [1272, 604] on td at bounding box center [1304, 594] width 93 height 53
click at [1274, 591] on icon at bounding box center [1269, 594] width 15 height 16
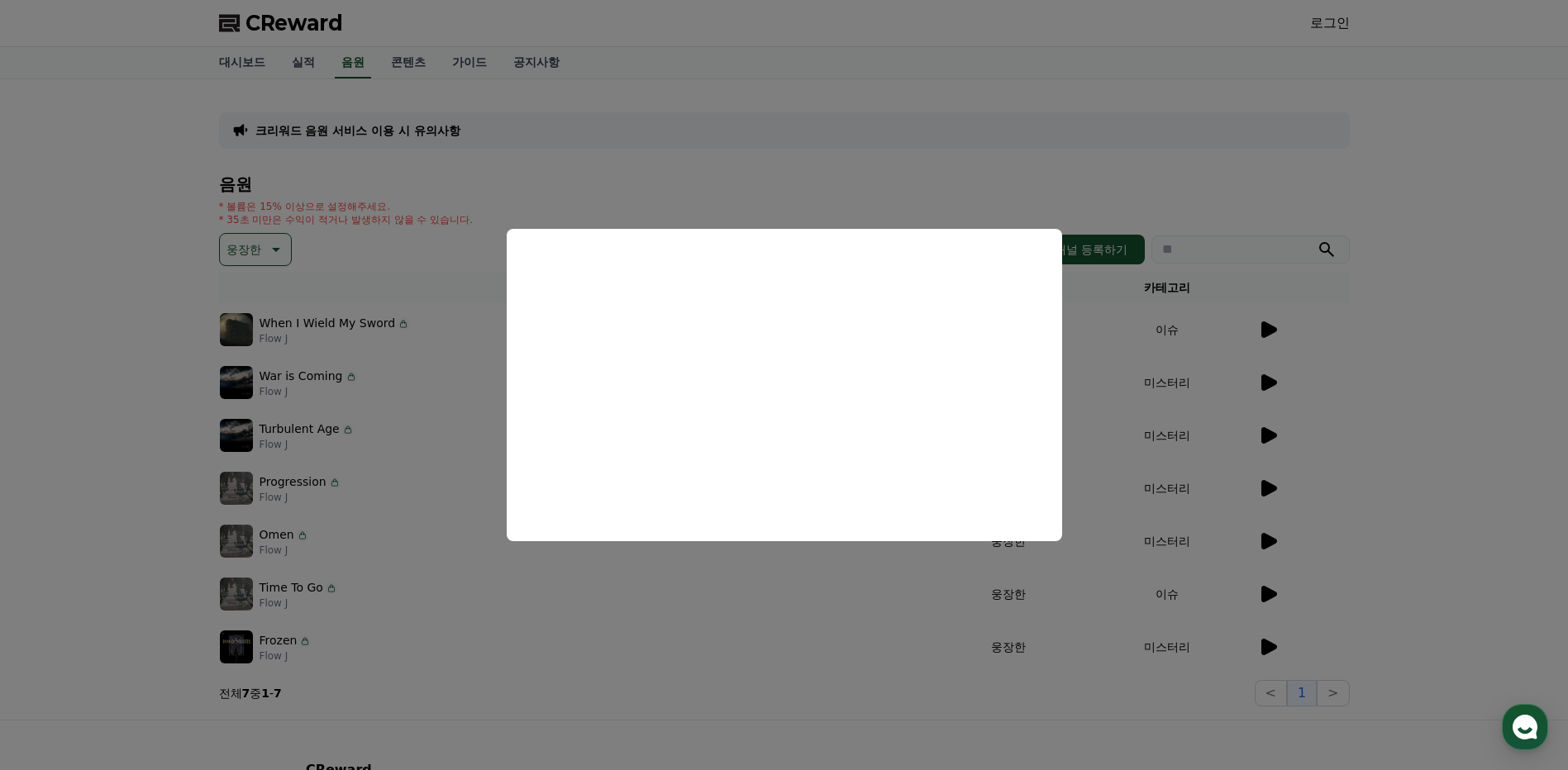
click at [312, 241] on button "close modal" at bounding box center [784, 385] width 1568 height 770
click at [236, 245] on p "웅장한" at bounding box center [243, 249] width 35 height 23
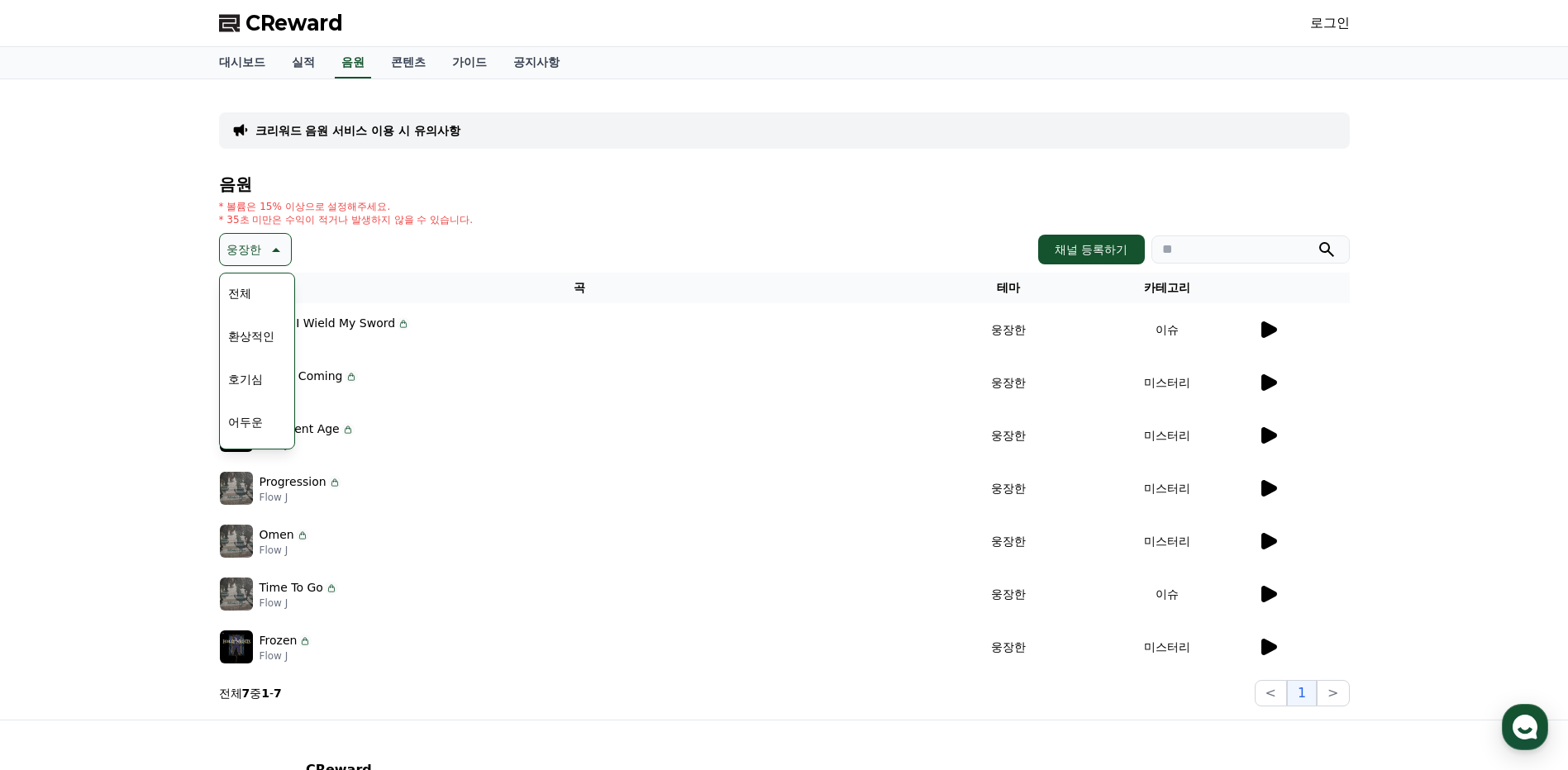
click at [253, 298] on button "전체" at bounding box center [240, 293] width 36 height 36
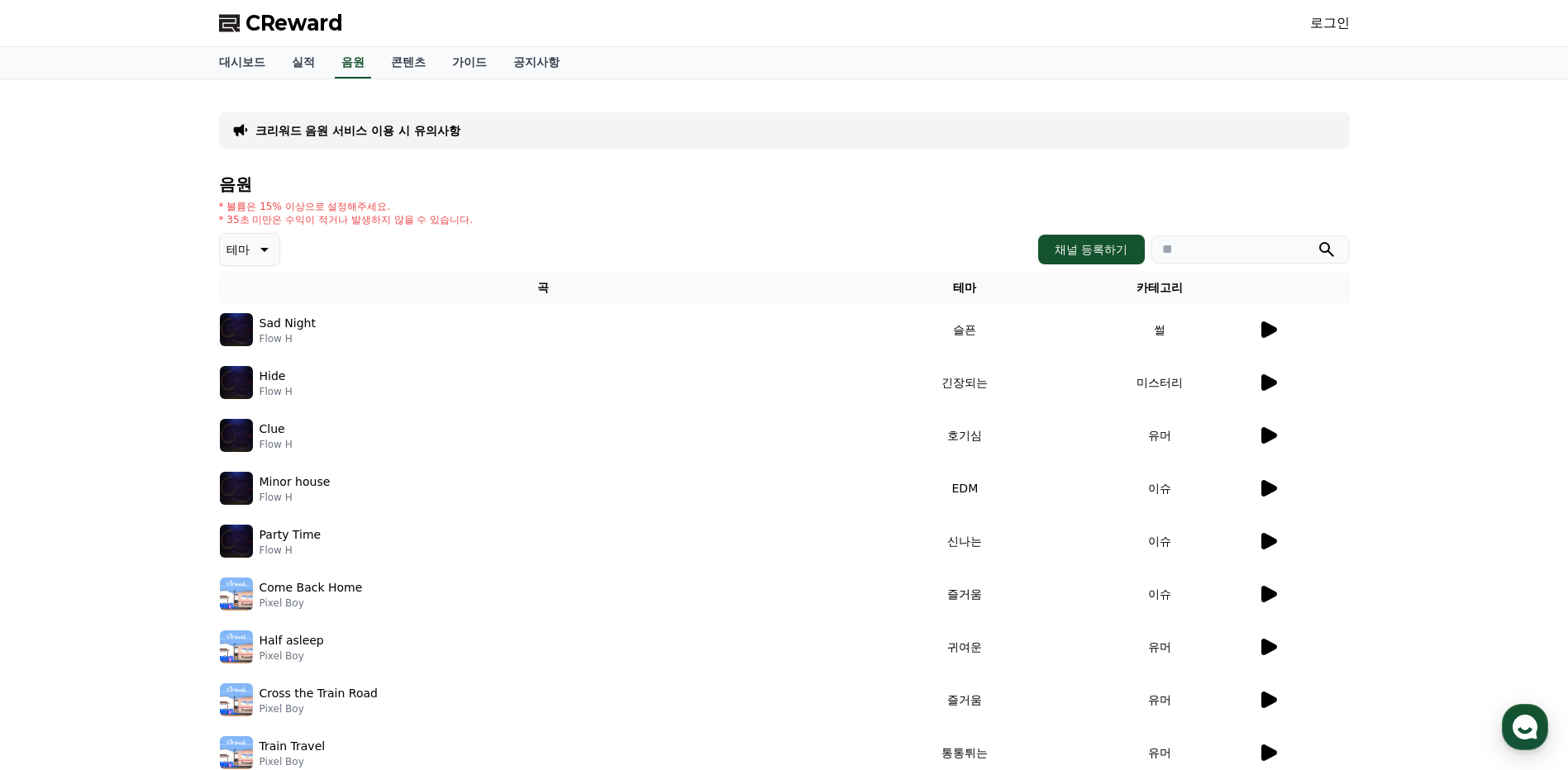
click at [1151, 286] on th "카테고리" at bounding box center [1159, 288] width 194 height 31
click at [1108, 241] on button "채널 등록하기" at bounding box center [1091, 250] width 106 height 30
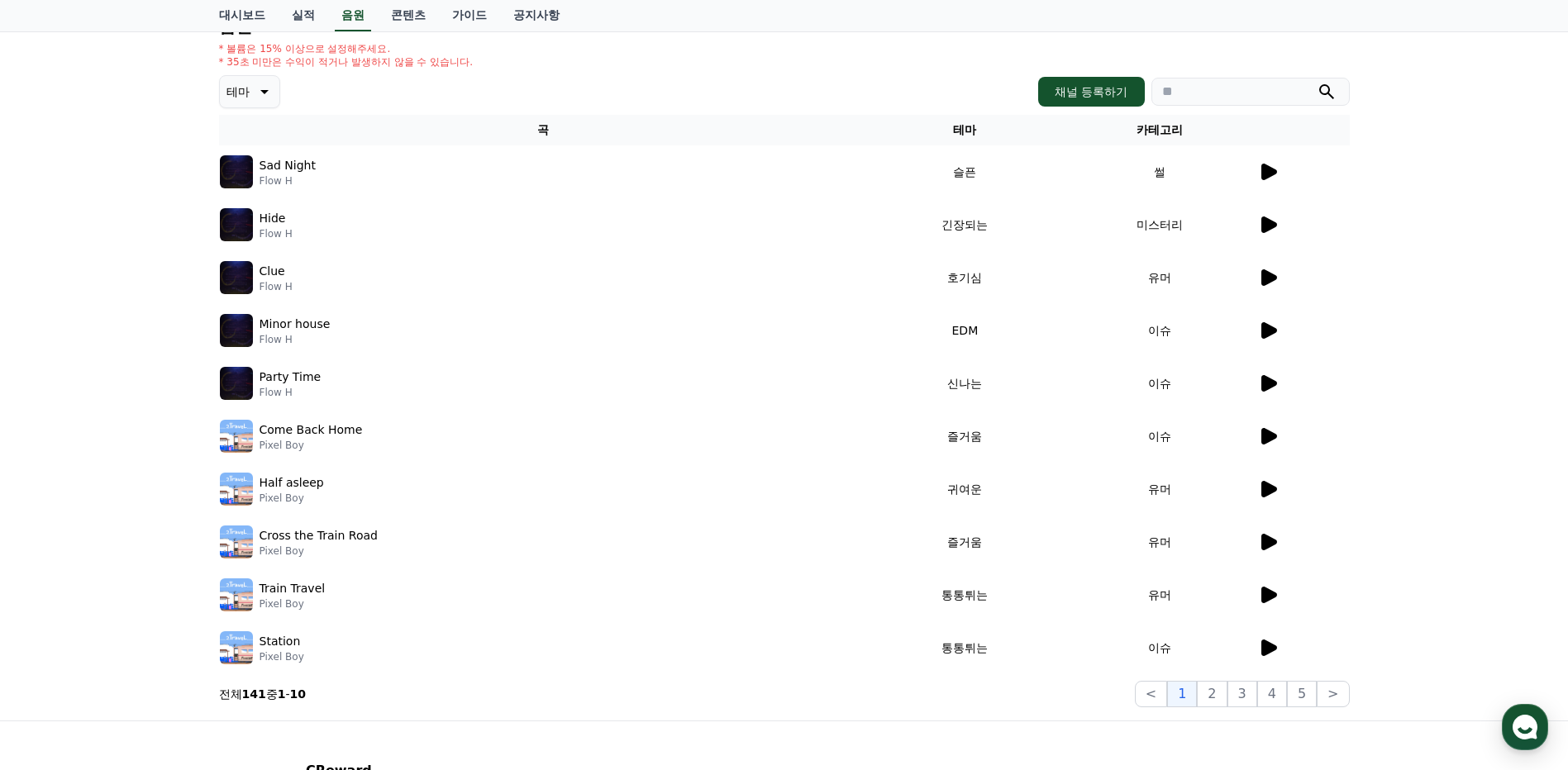
scroll to position [248, 0]
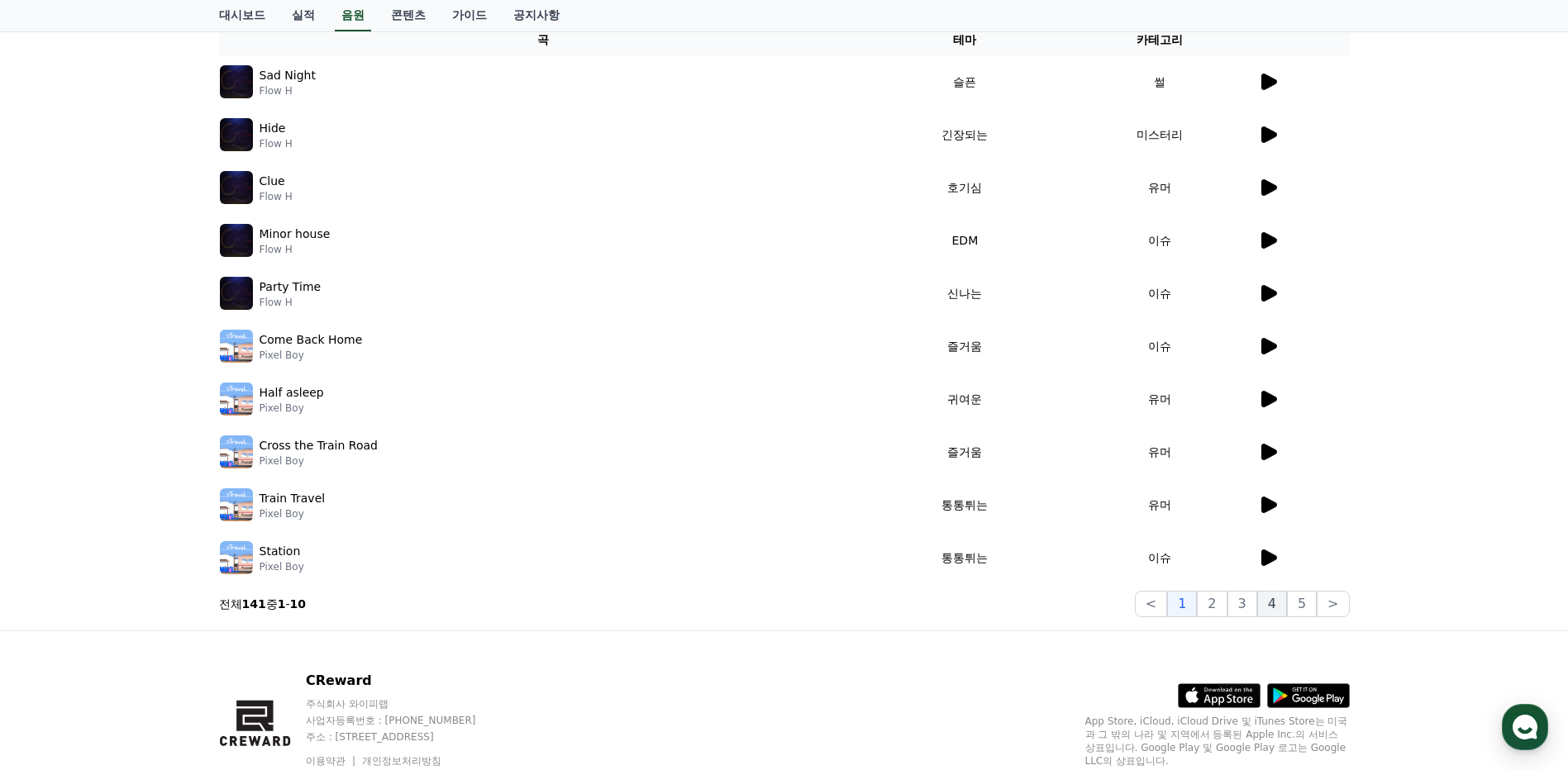
click at [1269, 604] on button "4" at bounding box center [1272, 603] width 30 height 26
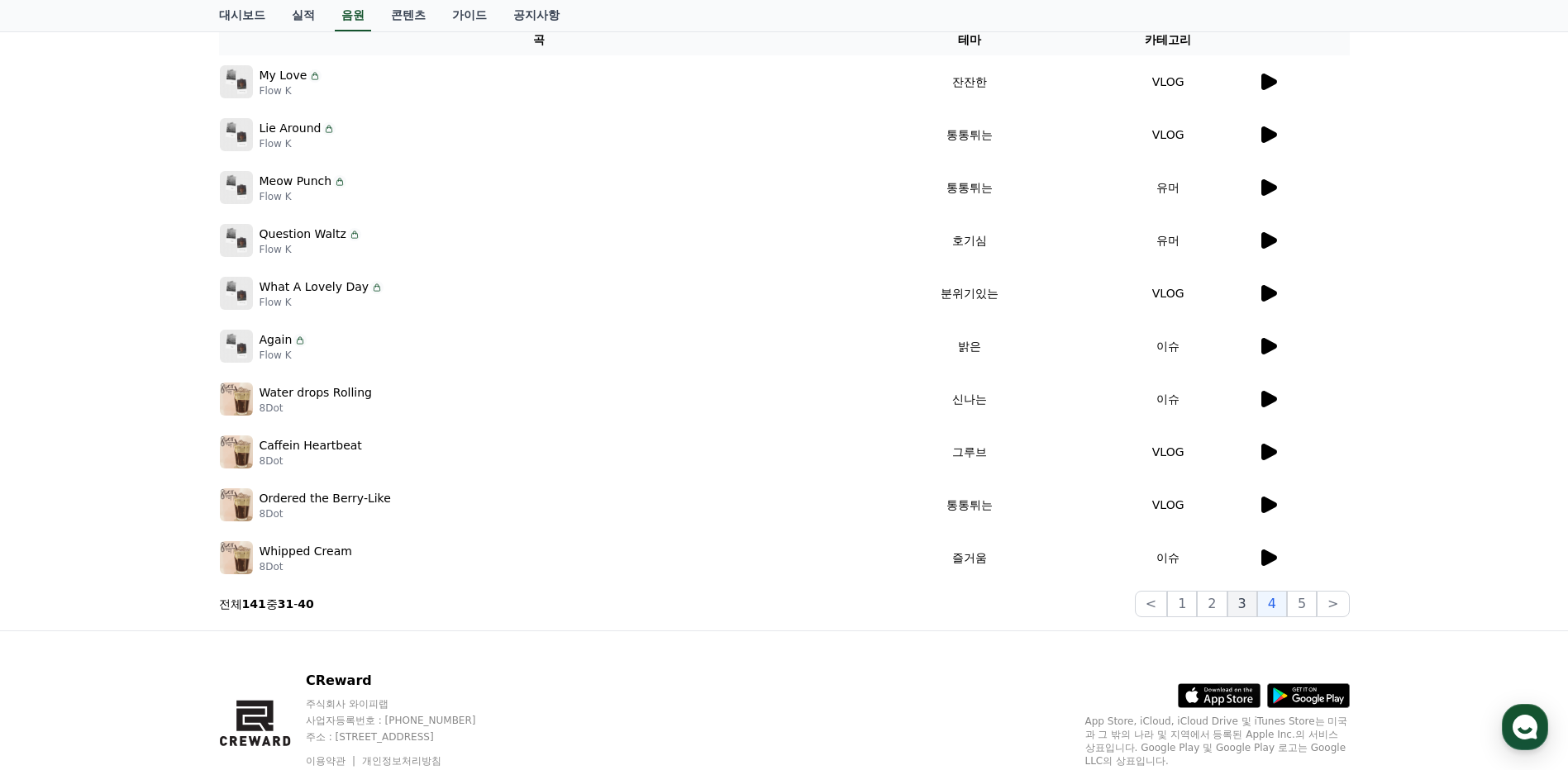
click at [1246, 604] on button "3" at bounding box center [1243, 603] width 30 height 26
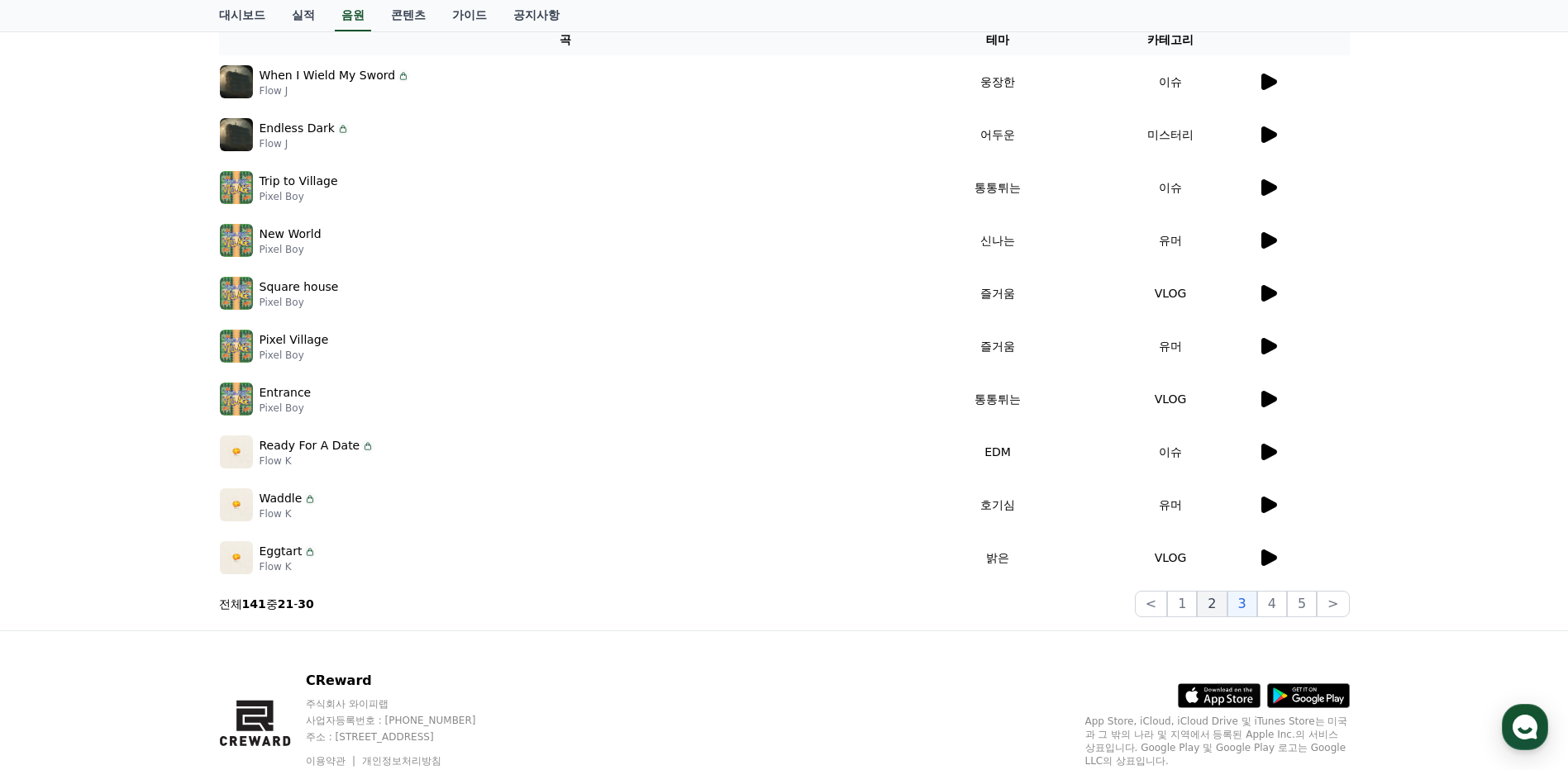
click at [1227, 606] on button "2" at bounding box center [1212, 603] width 30 height 26
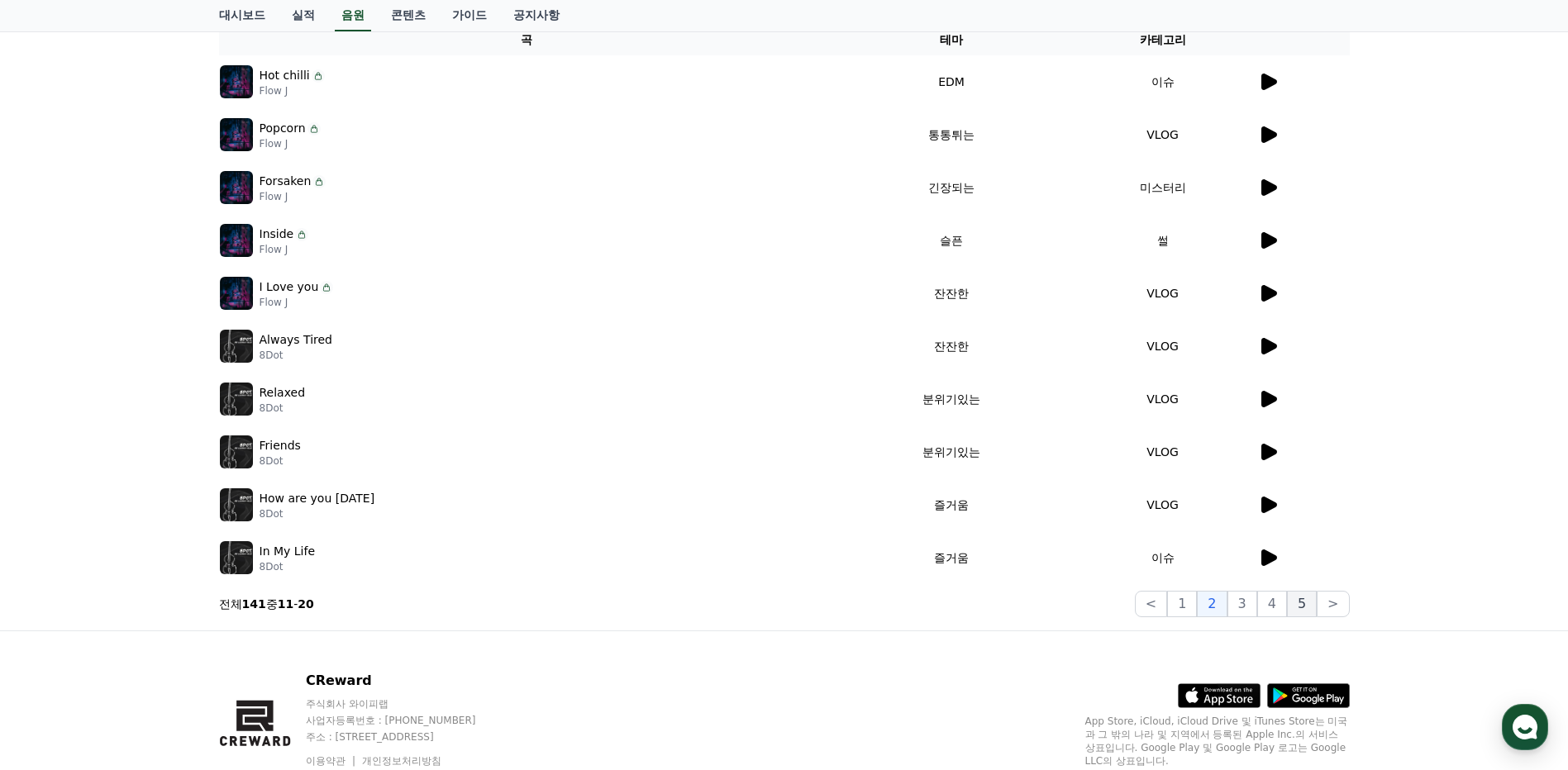
click at [1305, 601] on button "5" at bounding box center [1302, 603] width 30 height 26
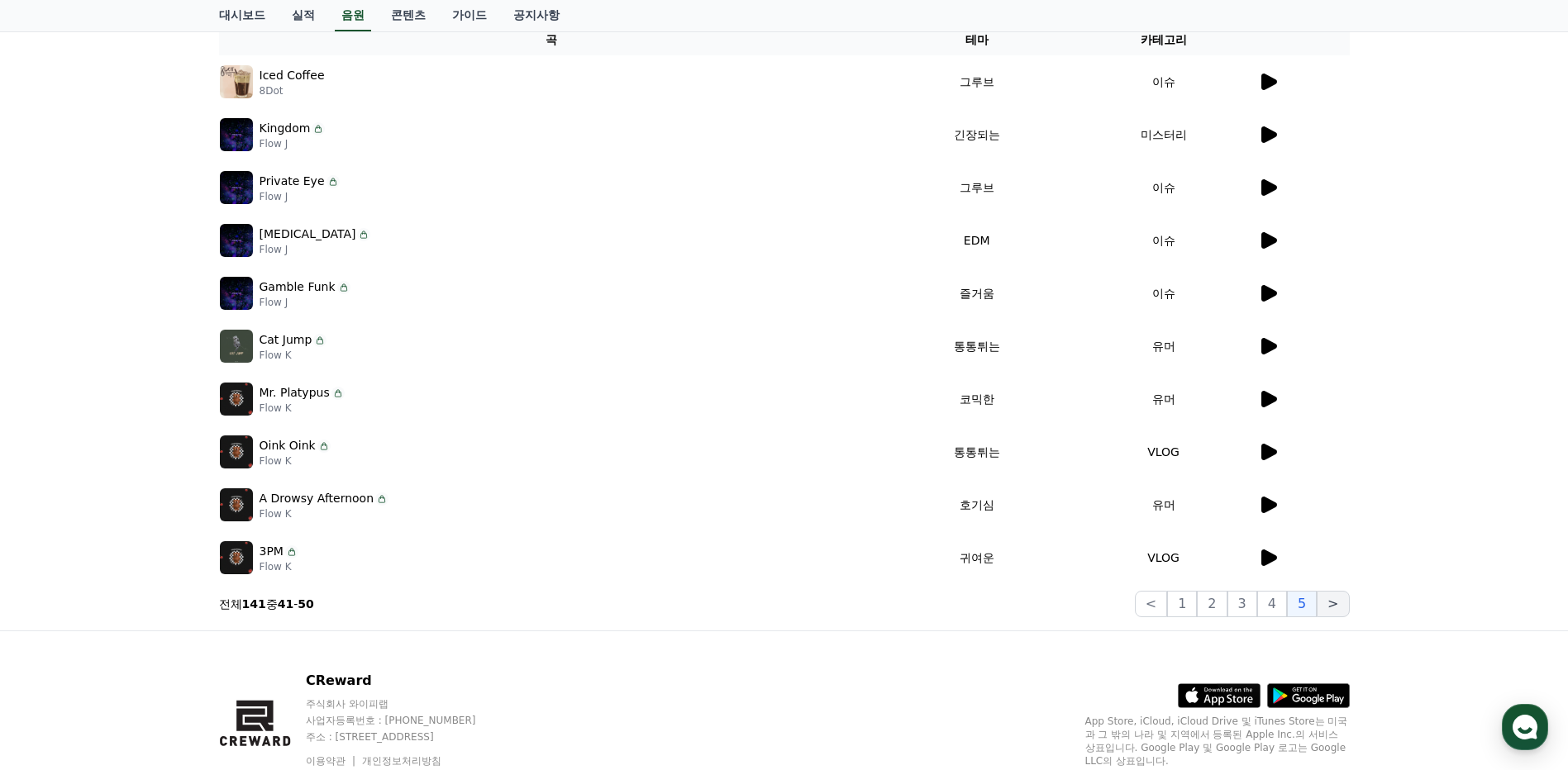
click at [1337, 601] on button ">" at bounding box center [1333, 603] width 32 height 26
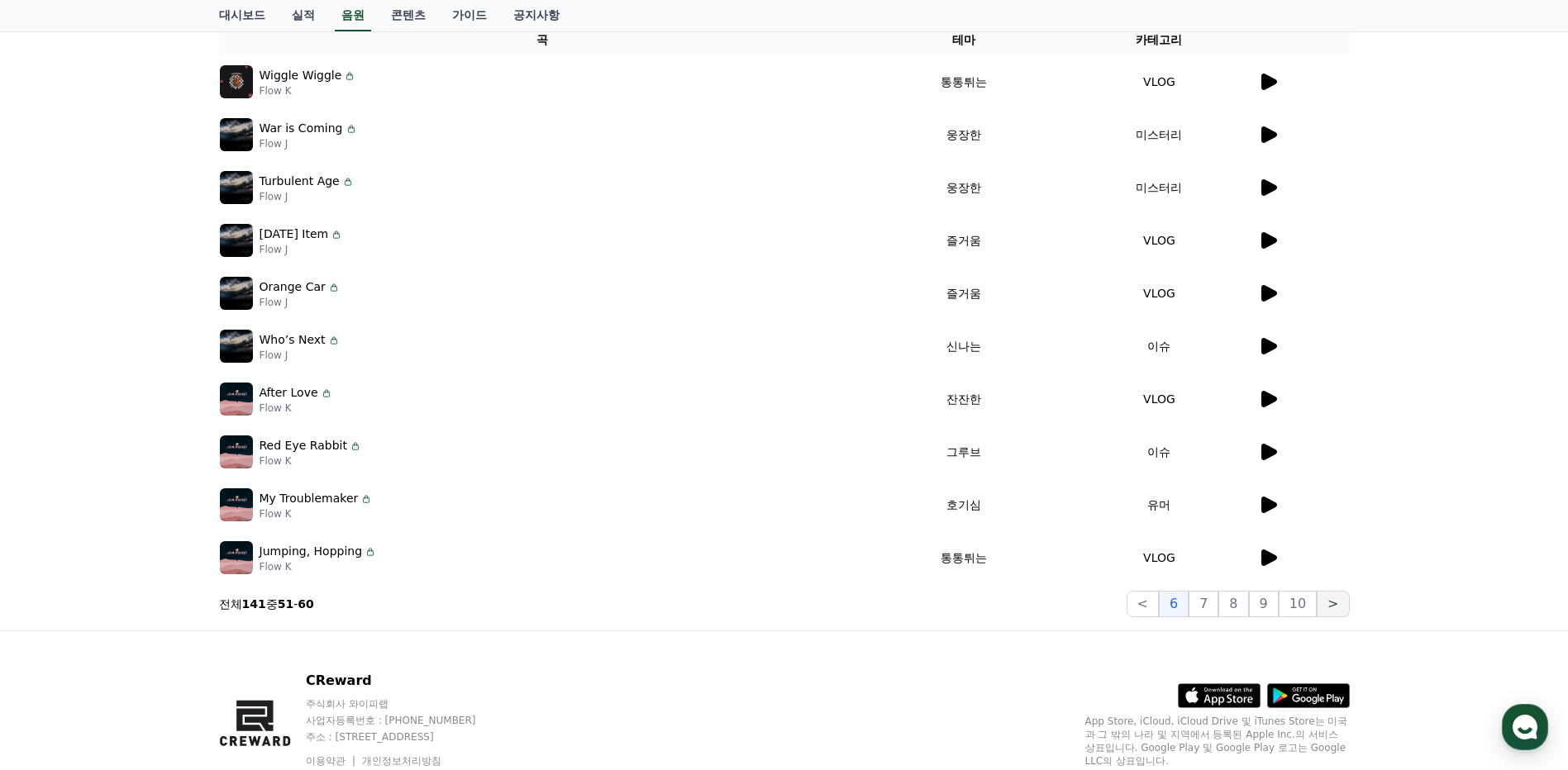
click at [1337, 602] on button ">" at bounding box center [1333, 603] width 32 height 26
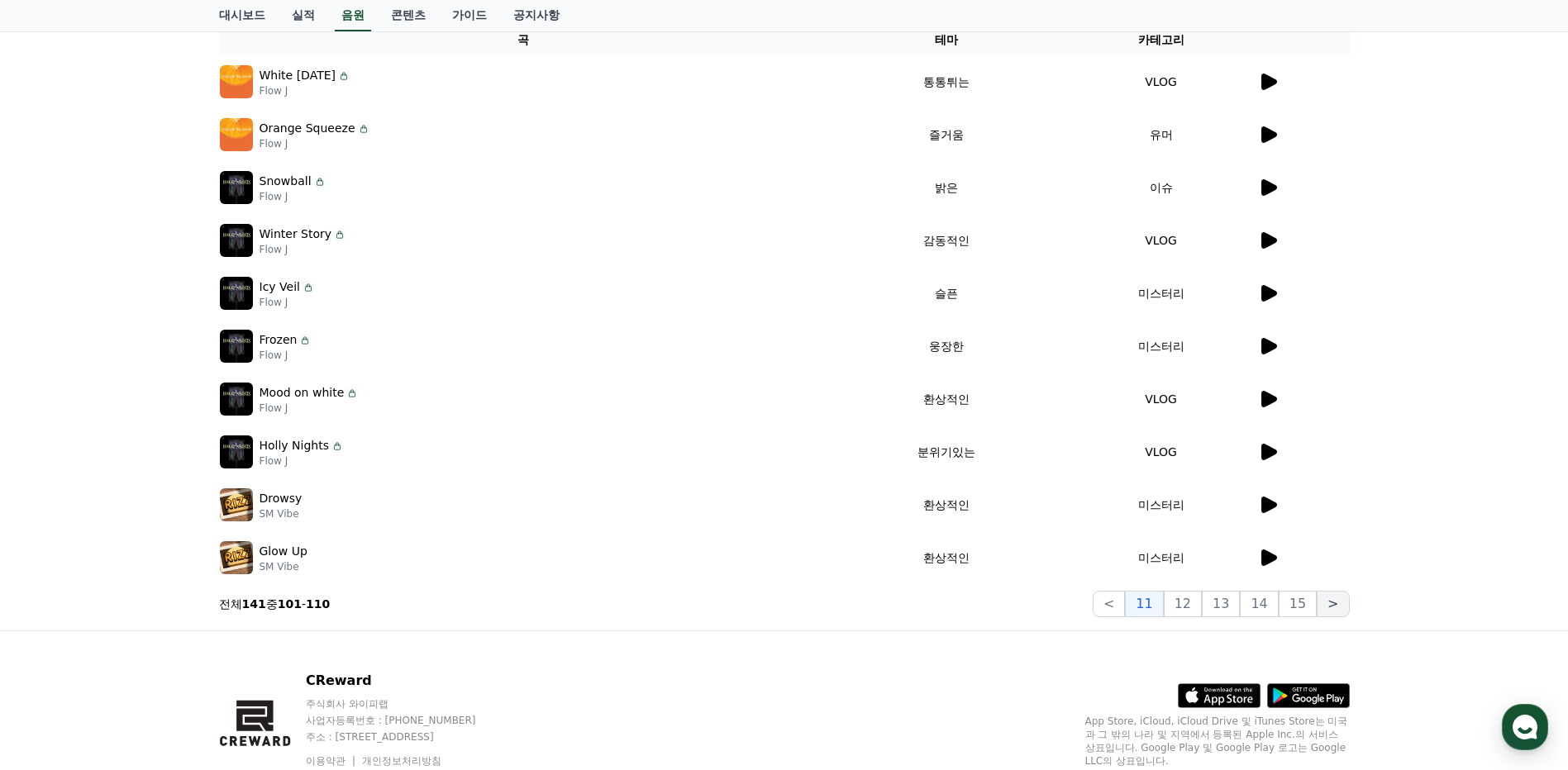
click at [1336, 602] on button ">" at bounding box center [1333, 603] width 32 height 26
click at [1291, 606] on button "15" at bounding box center [1298, 603] width 38 height 26
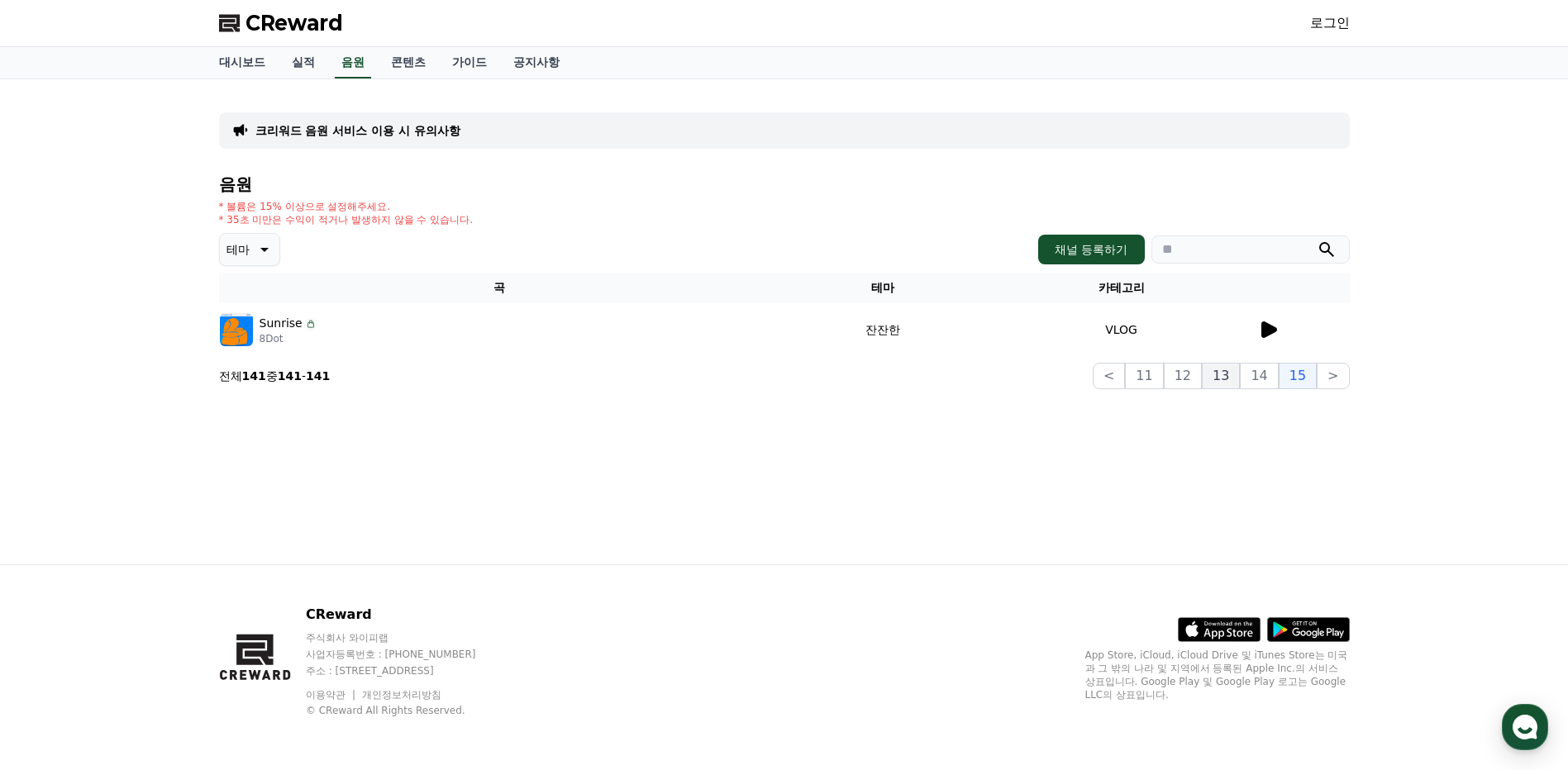
click at [1234, 381] on button "13" at bounding box center [1222, 375] width 38 height 26
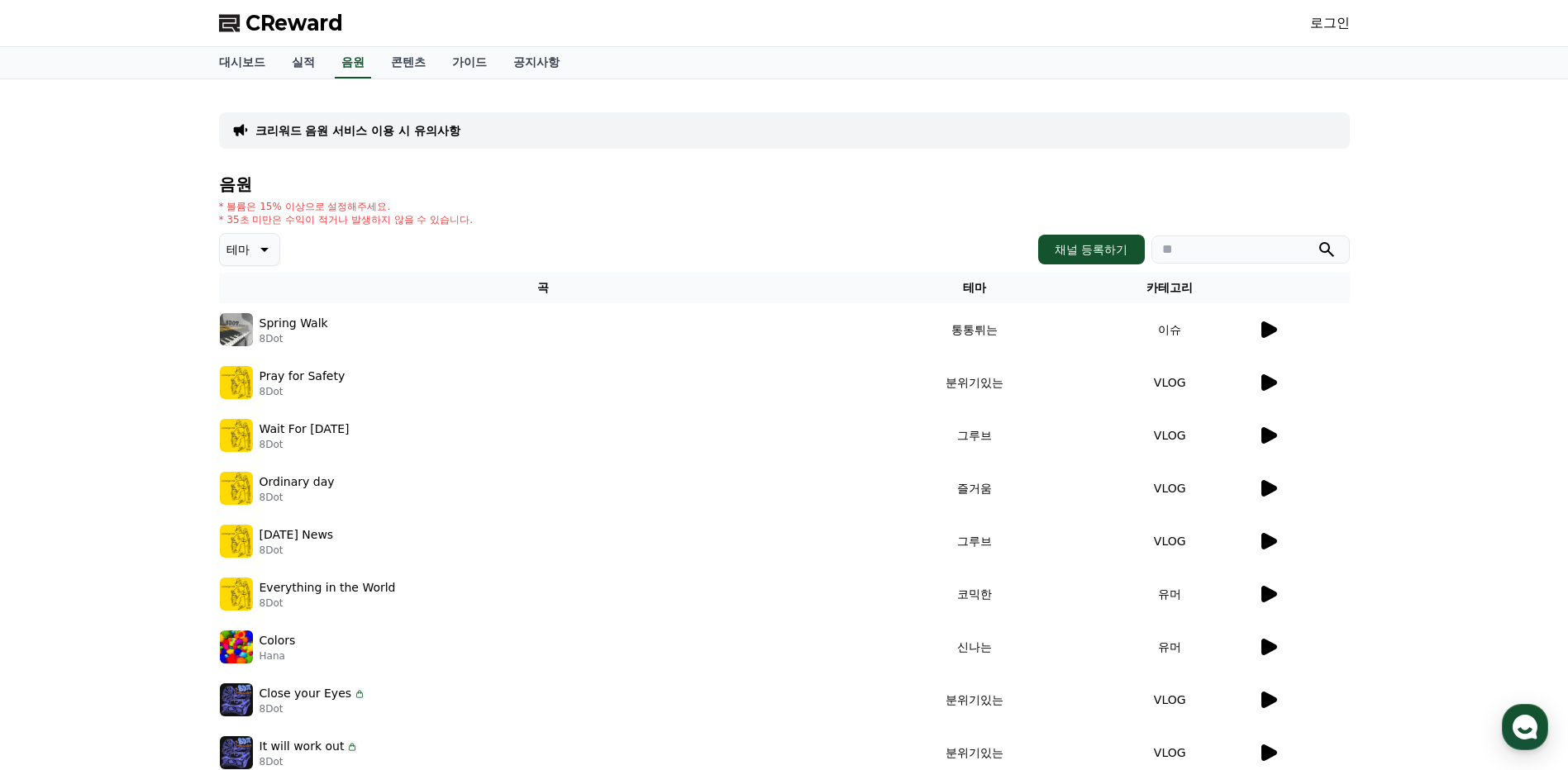
click at [1175, 323] on td "이슈" at bounding box center [1170, 330] width 174 height 53
click at [248, 241] on p "테마" at bounding box center [237, 249] width 23 height 23
drag, startPoint x: 258, startPoint y: 417, endPoint x: 261, endPoint y: 346, distance: 71.1
click at [260, 347] on div "전체 환상적인 호기심 어두운 밝은 통통튀는 신나는 반전 웅장한 드라마틱 즐거움 분위기있는 EDM 그루브 슬픈 잔잔한 귀여운 감동적인 긴장되는 …" at bounding box center [257, 103] width 71 height 853
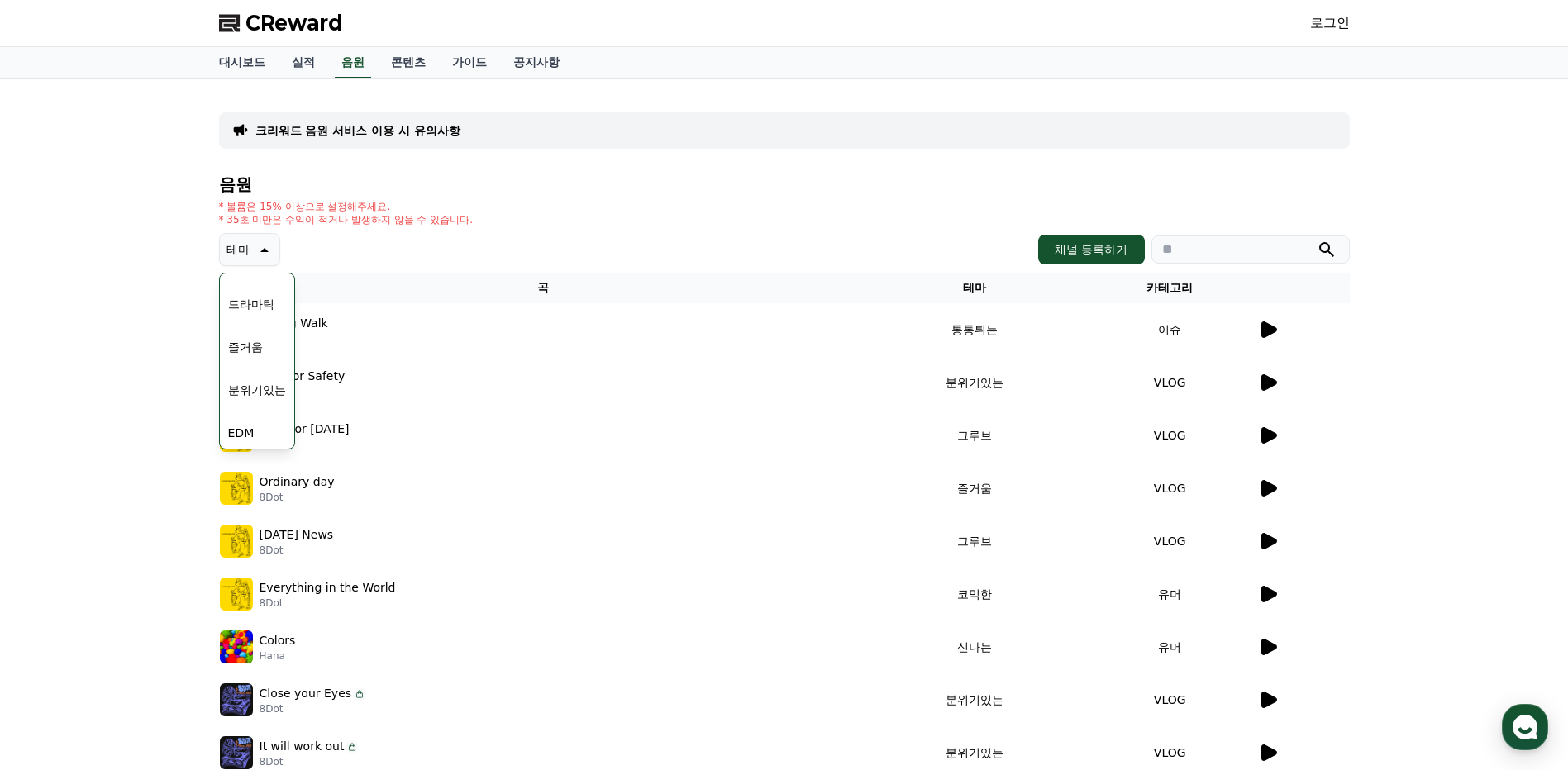
scroll to position [433, 0]
click at [252, 381] on button "EDM" at bounding box center [242, 376] width 40 height 36
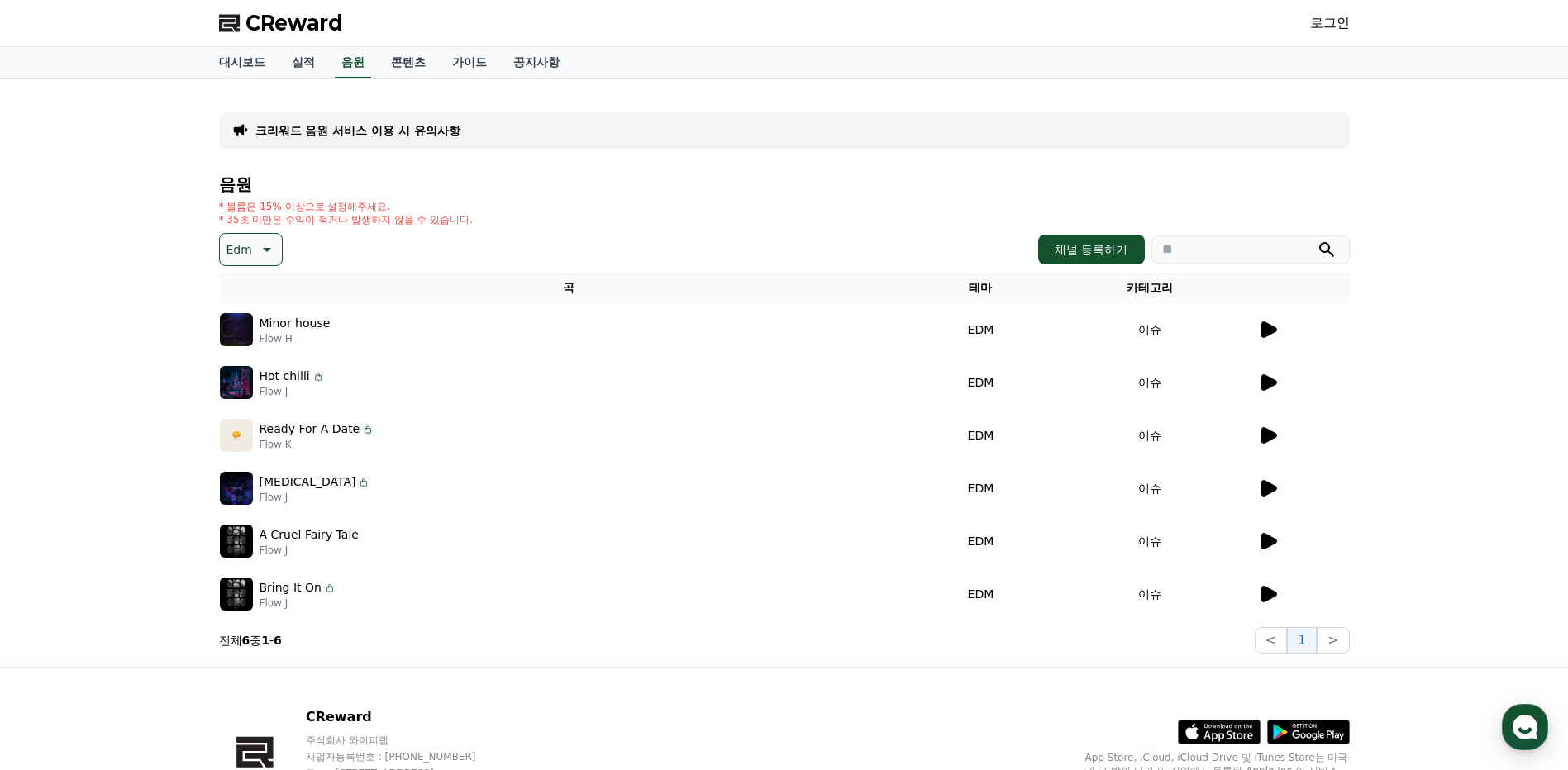
click at [1265, 327] on icon at bounding box center [1269, 330] width 15 height 16
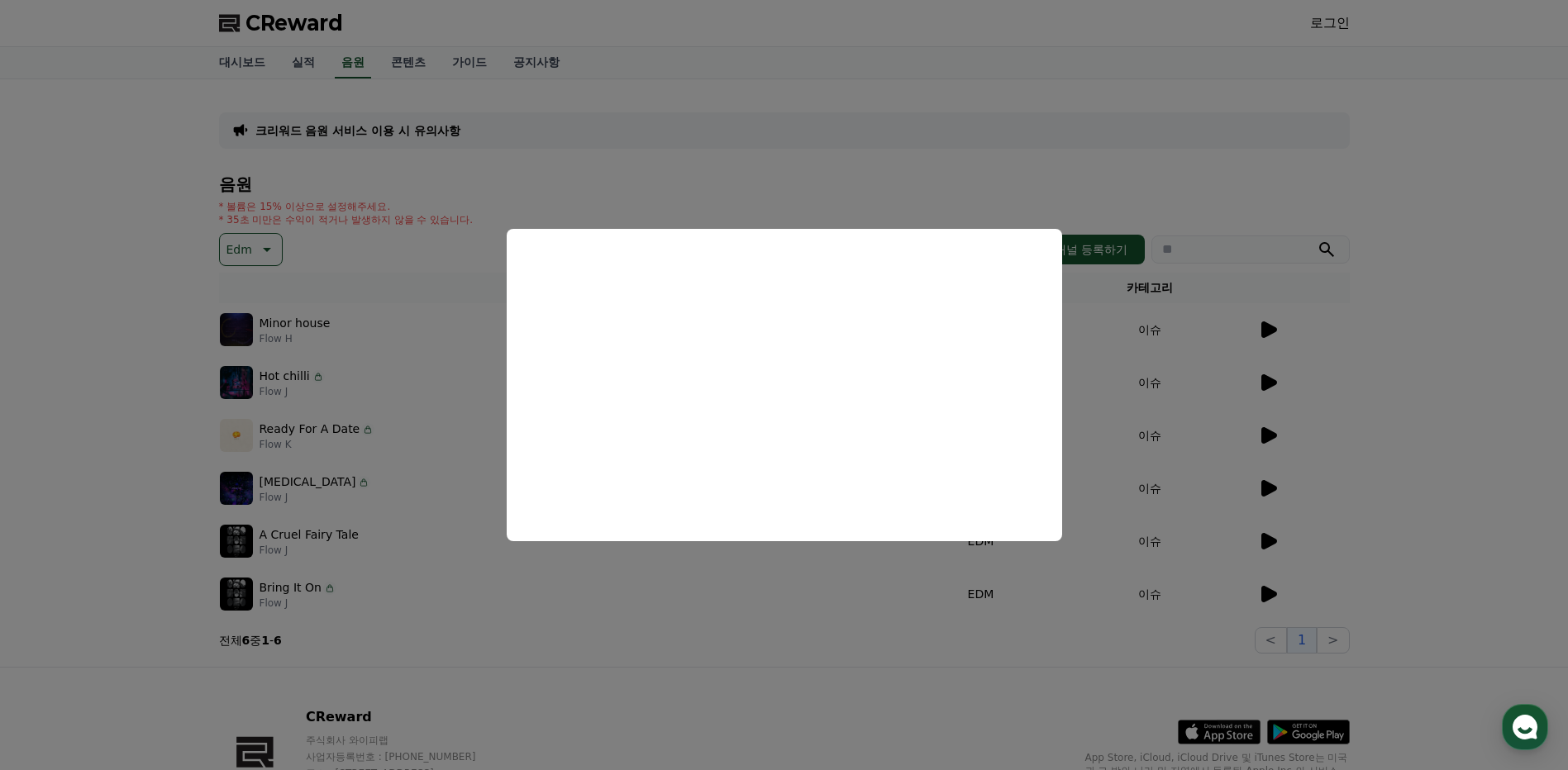
click at [1296, 375] on button "close modal" at bounding box center [784, 385] width 1568 height 770
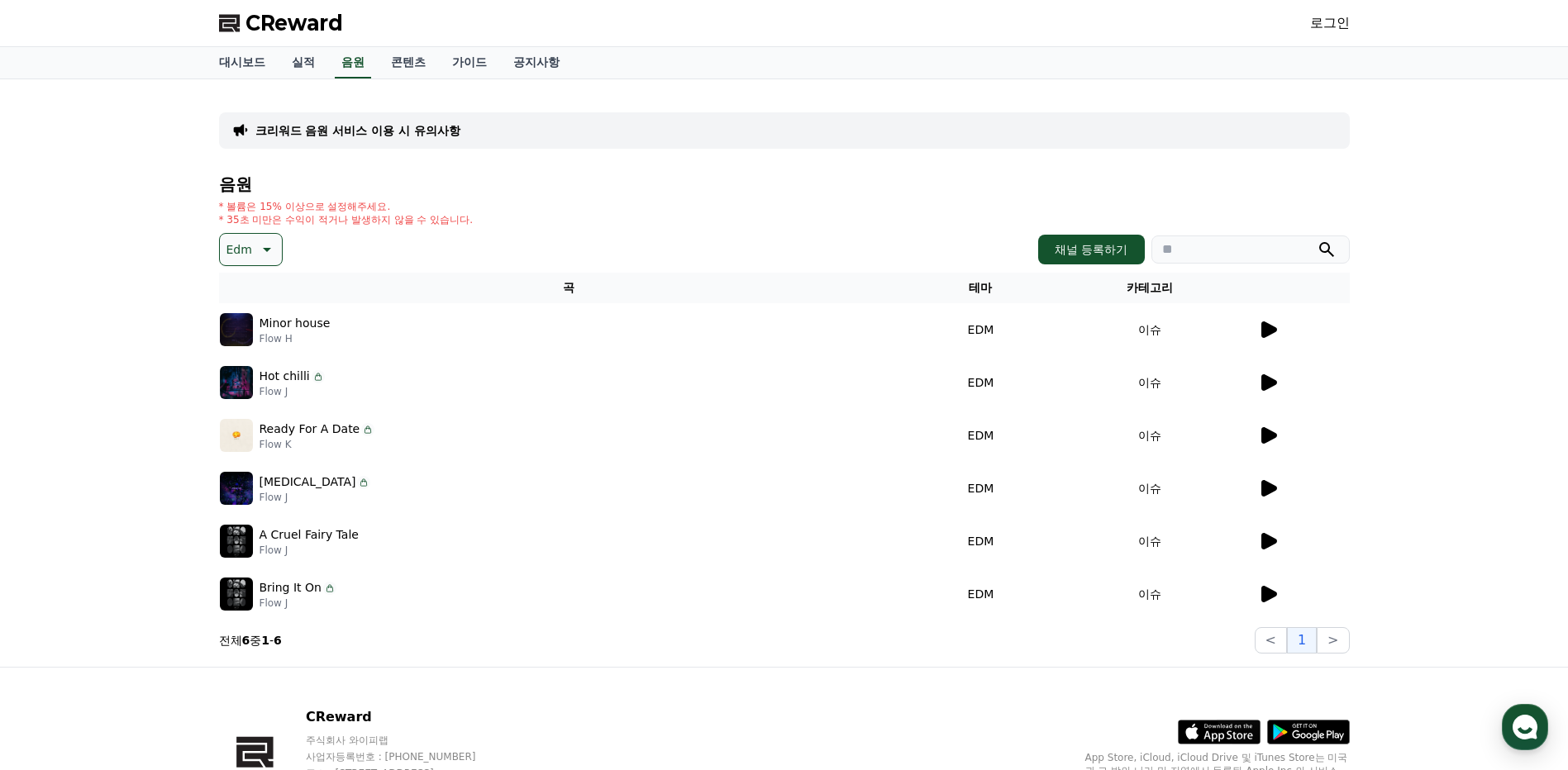
click at [1265, 384] on icon at bounding box center [1269, 383] width 15 height 16
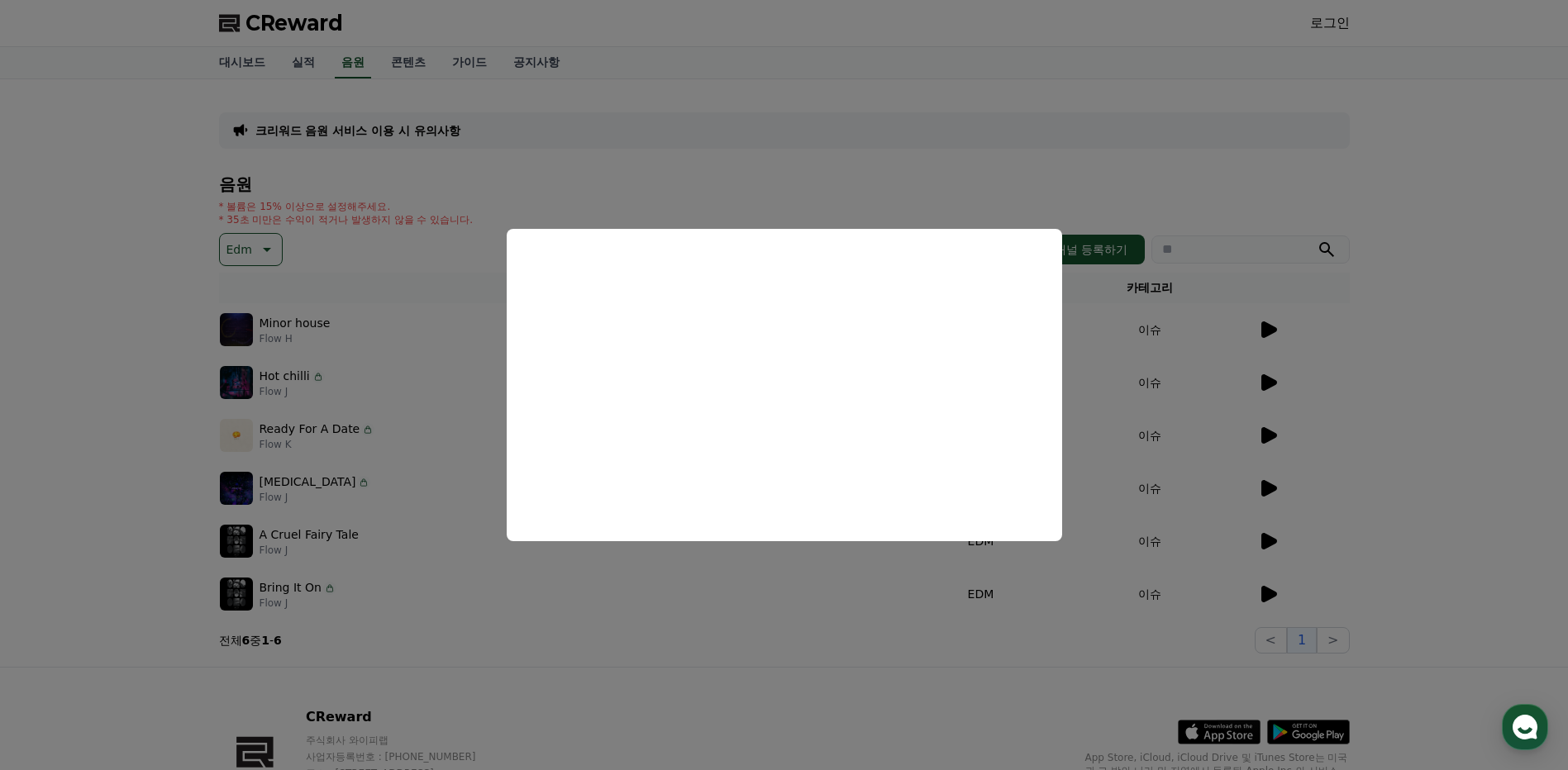
click at [1254, 447] on button "close modal" at bounding box center [784, 385] width 1568 height 770
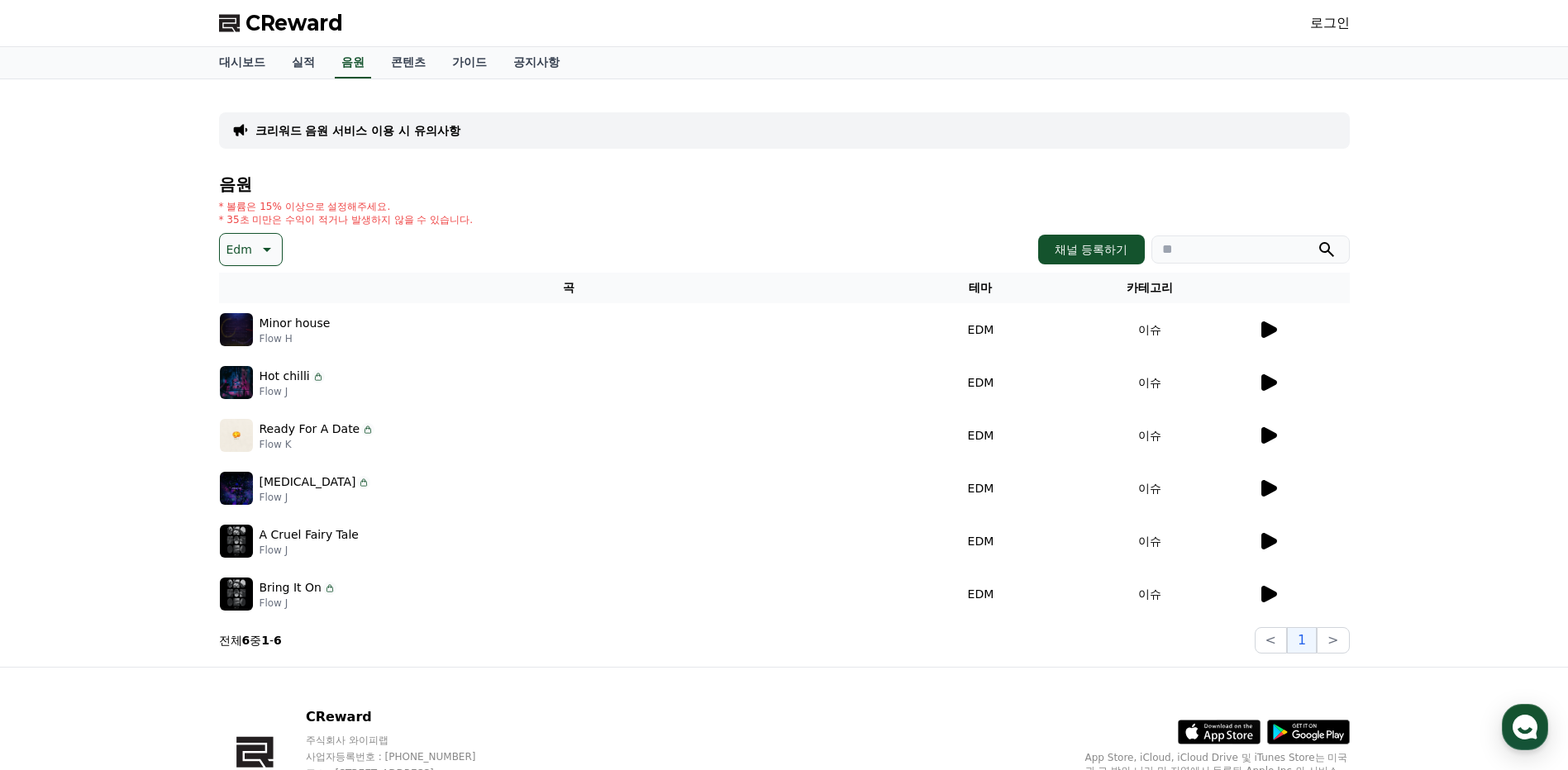
click at [1282, 433] on div at bounding box center [1304, 436] width 91 height 20
click at [1274, 436] on icon at bounding box center [1269, 436] width 15 height 16
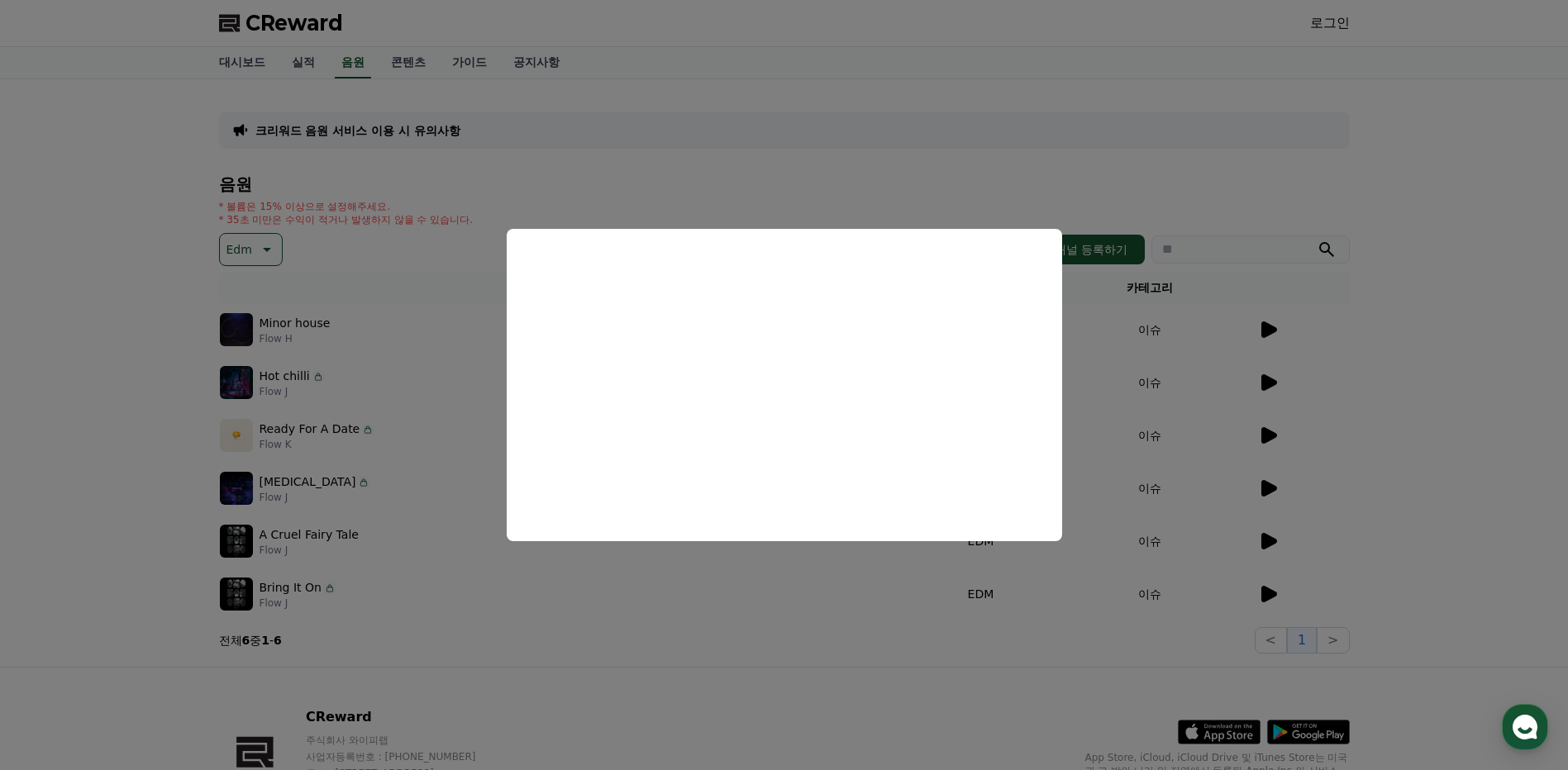
click at [1270, 482] on button "close modal" at bounding box center [784, 385] width 1568 height 770
click at [1271, 483] on icon at bounding box center [1268, 488] width 20 height 20
click at [1397, 505] on button "close modal" at bounding box center [784, 385] width 1568 height 770
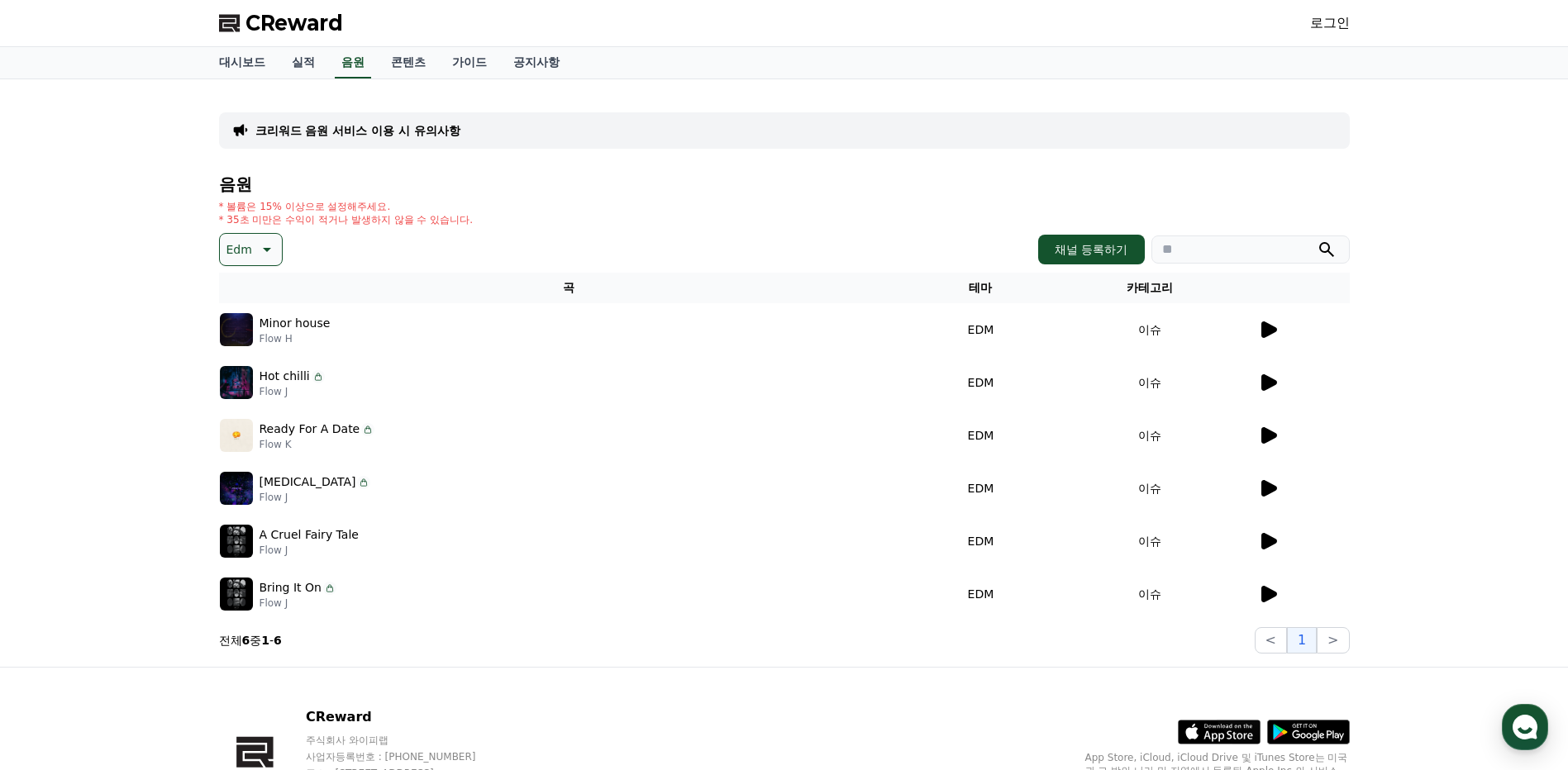
click at [1260, 540] on icon at bounding box center [1268, 541] width 20 height 20
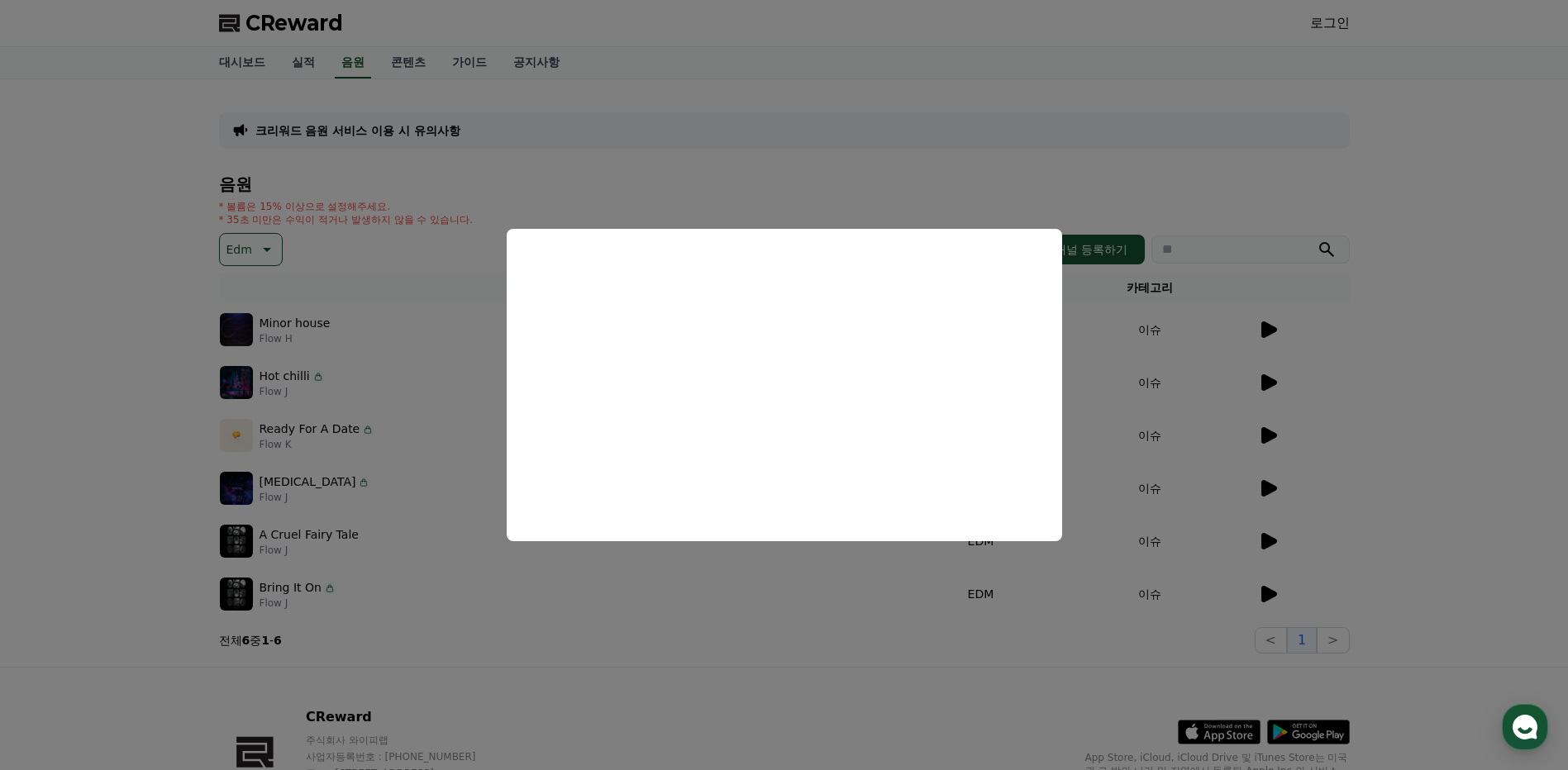
click at [1243, 547] on button "close modal" at bounding box center [784, 385] width 1568 height 770
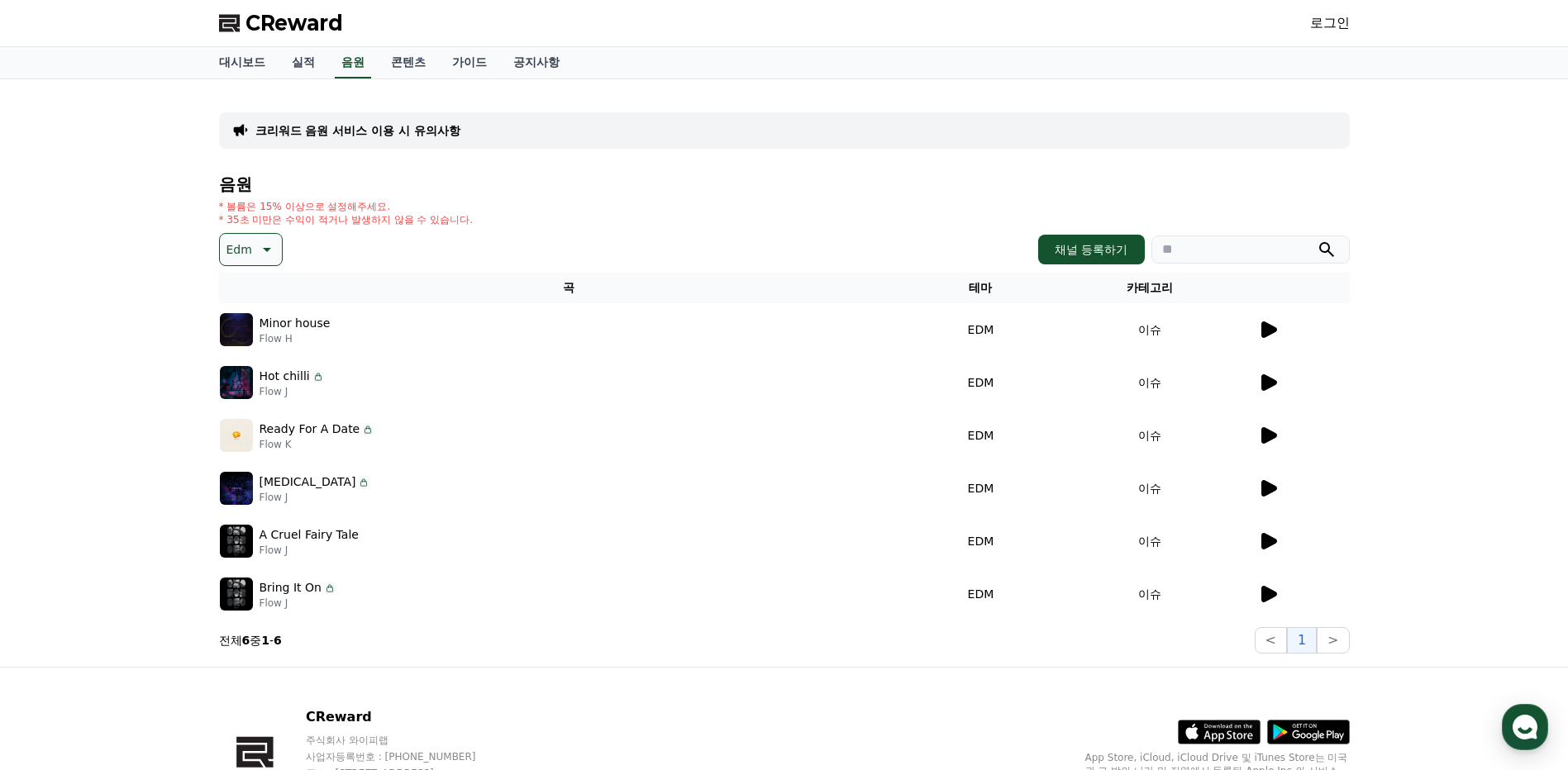
click at [1269, 598] on icon at bounding box center [1269, 594] width 15 height 16
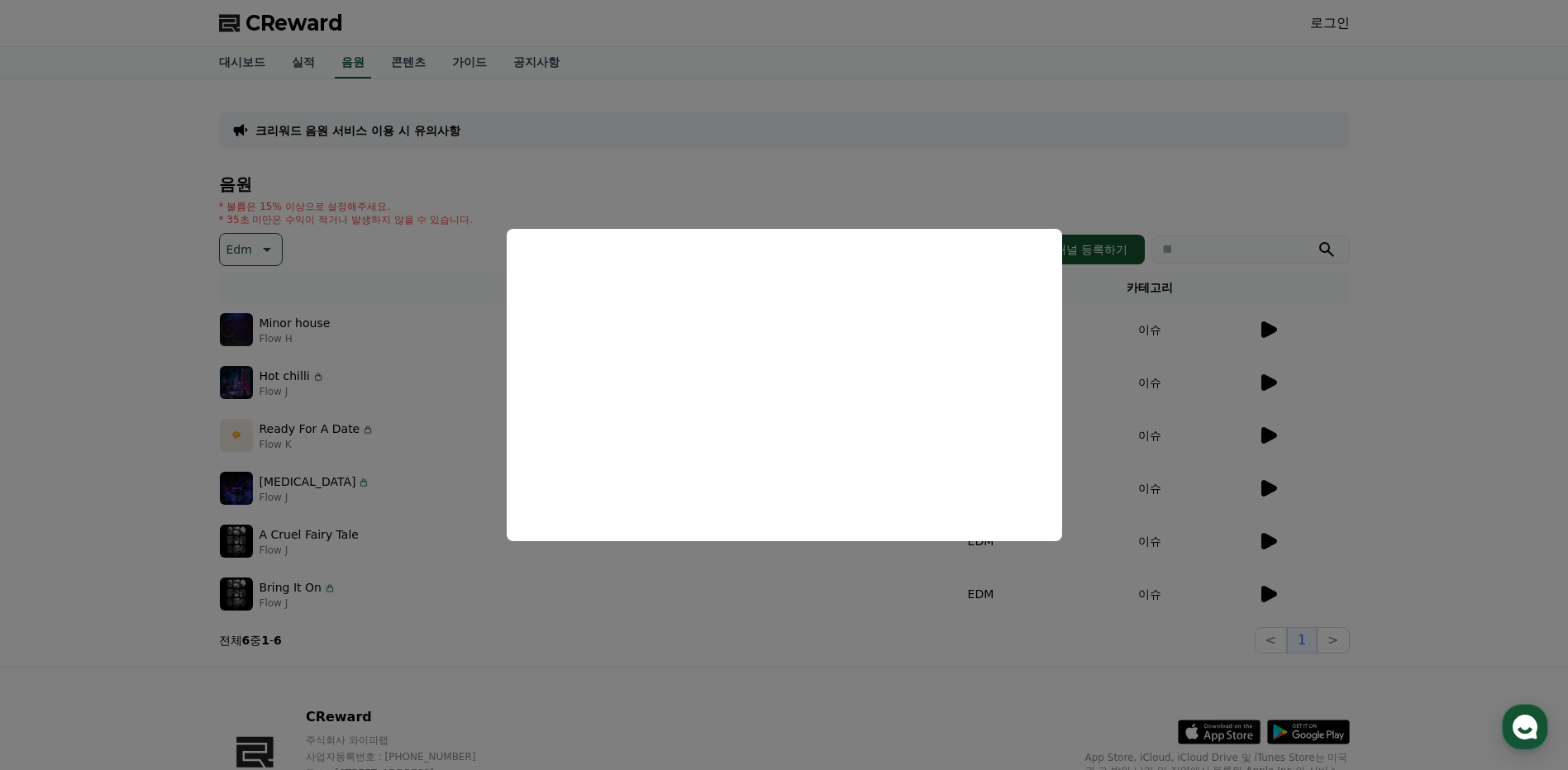
click at [1222, 476] on button "close modal" at bounding box center [784, 385] width 1568 height 770
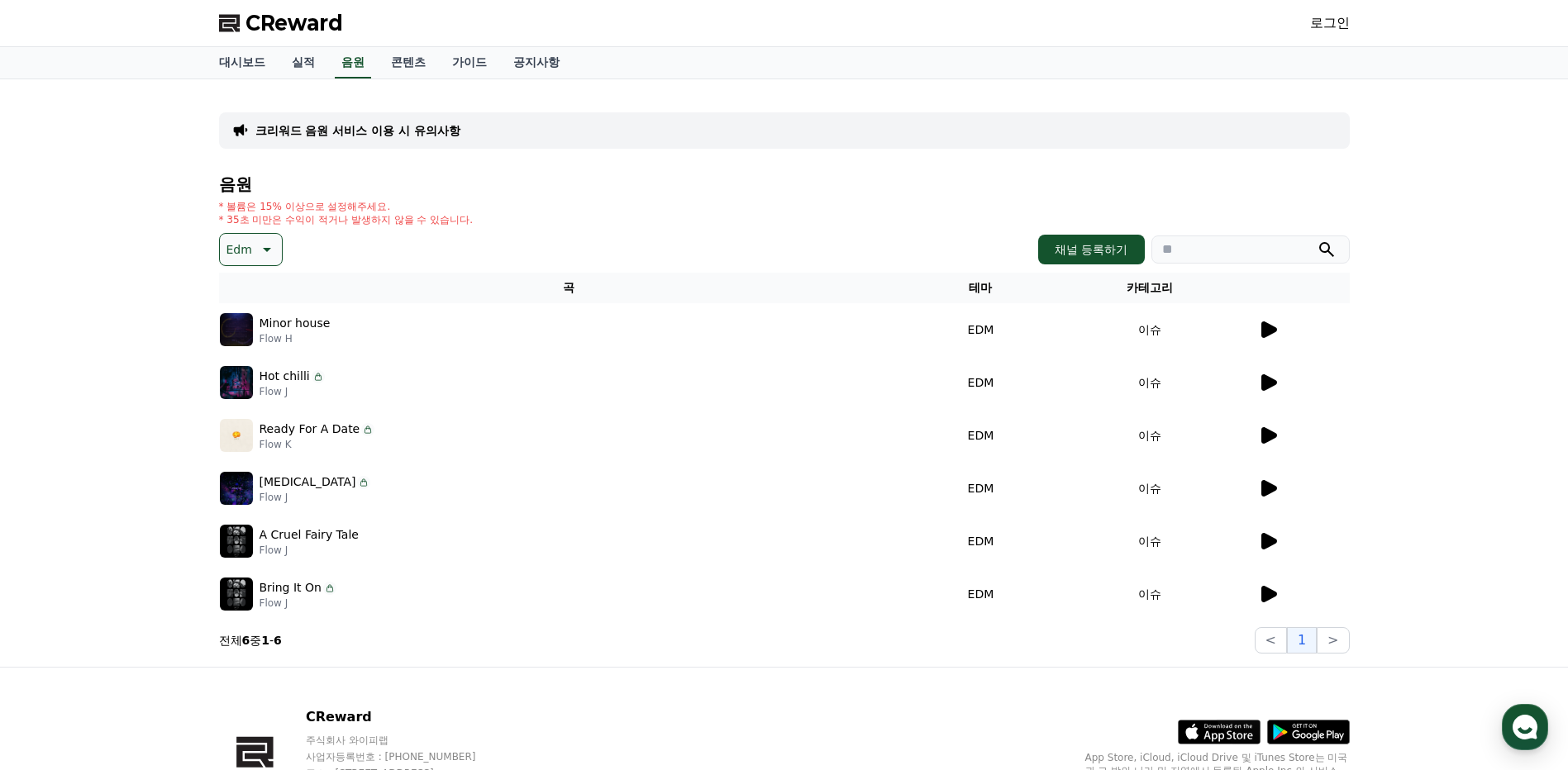
click at [235, 241] on p "Edm" at bounding box center [239, 249] width 26 height 23
click at [240, 306] on button "신나는" at bounding box center [245, 303] width 48 height 36
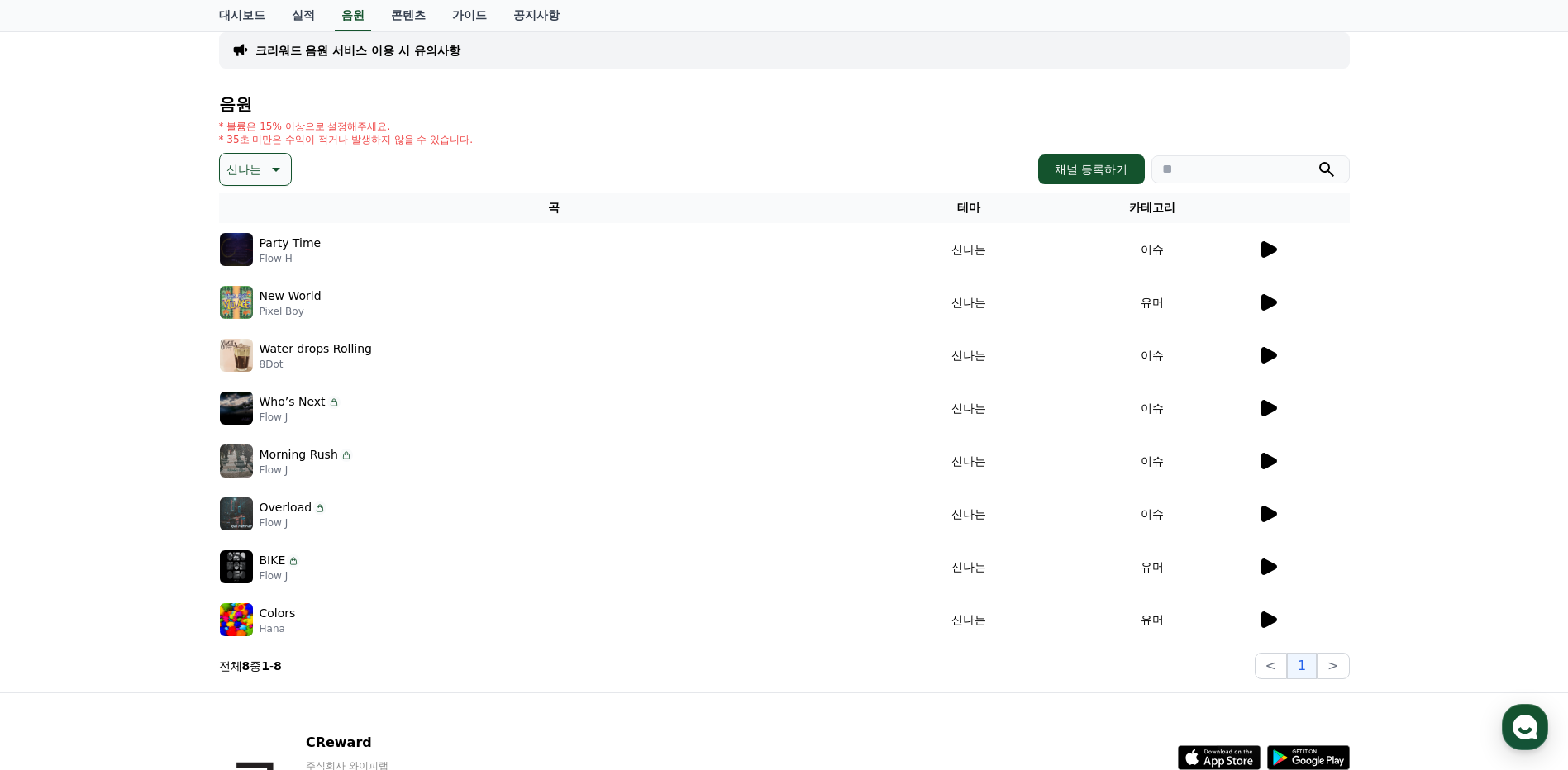
scroll to position [83, 0]
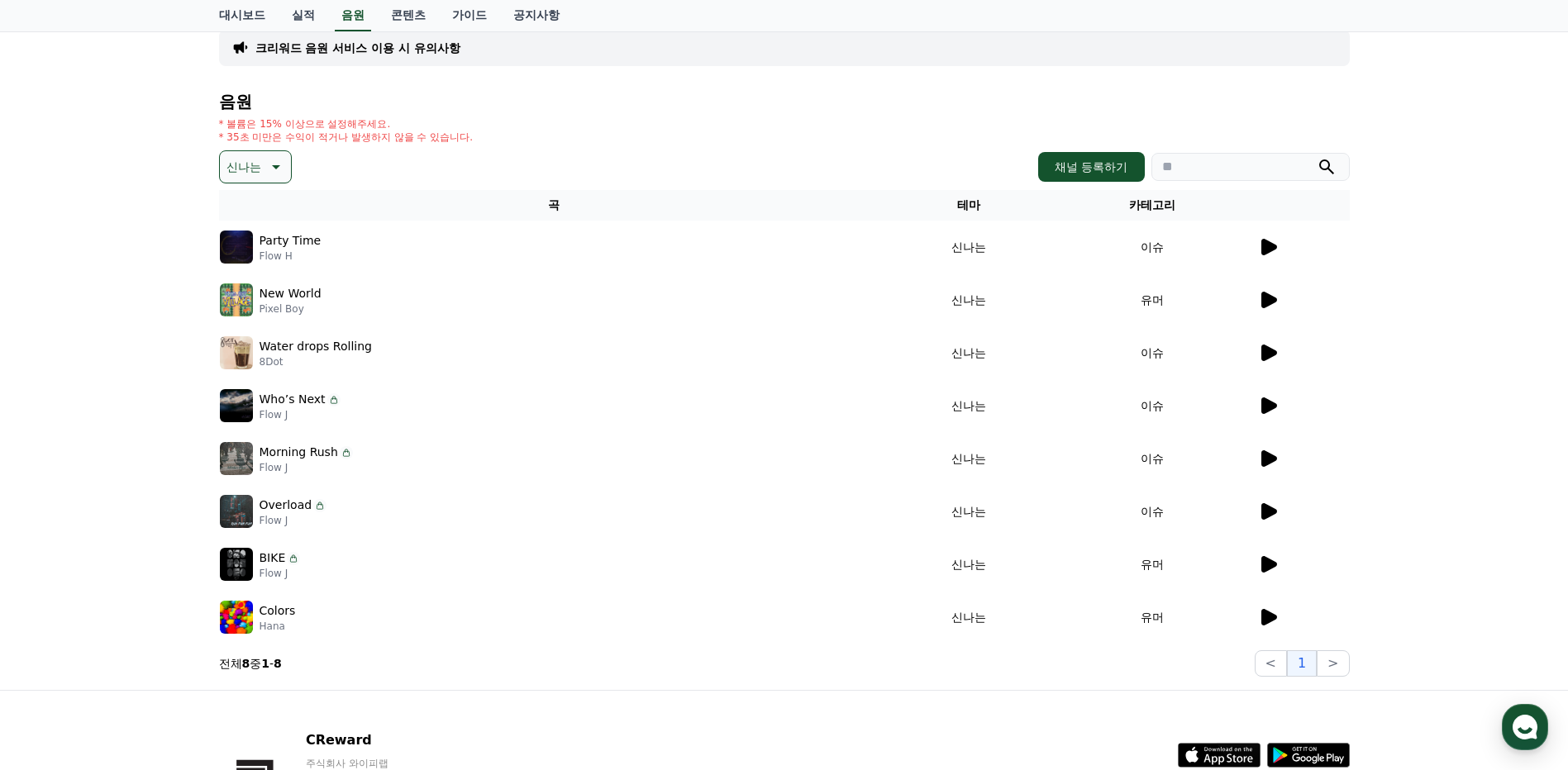
click at [1260, 512] on icon at bounding box center [1268, 511] width 20 height 20
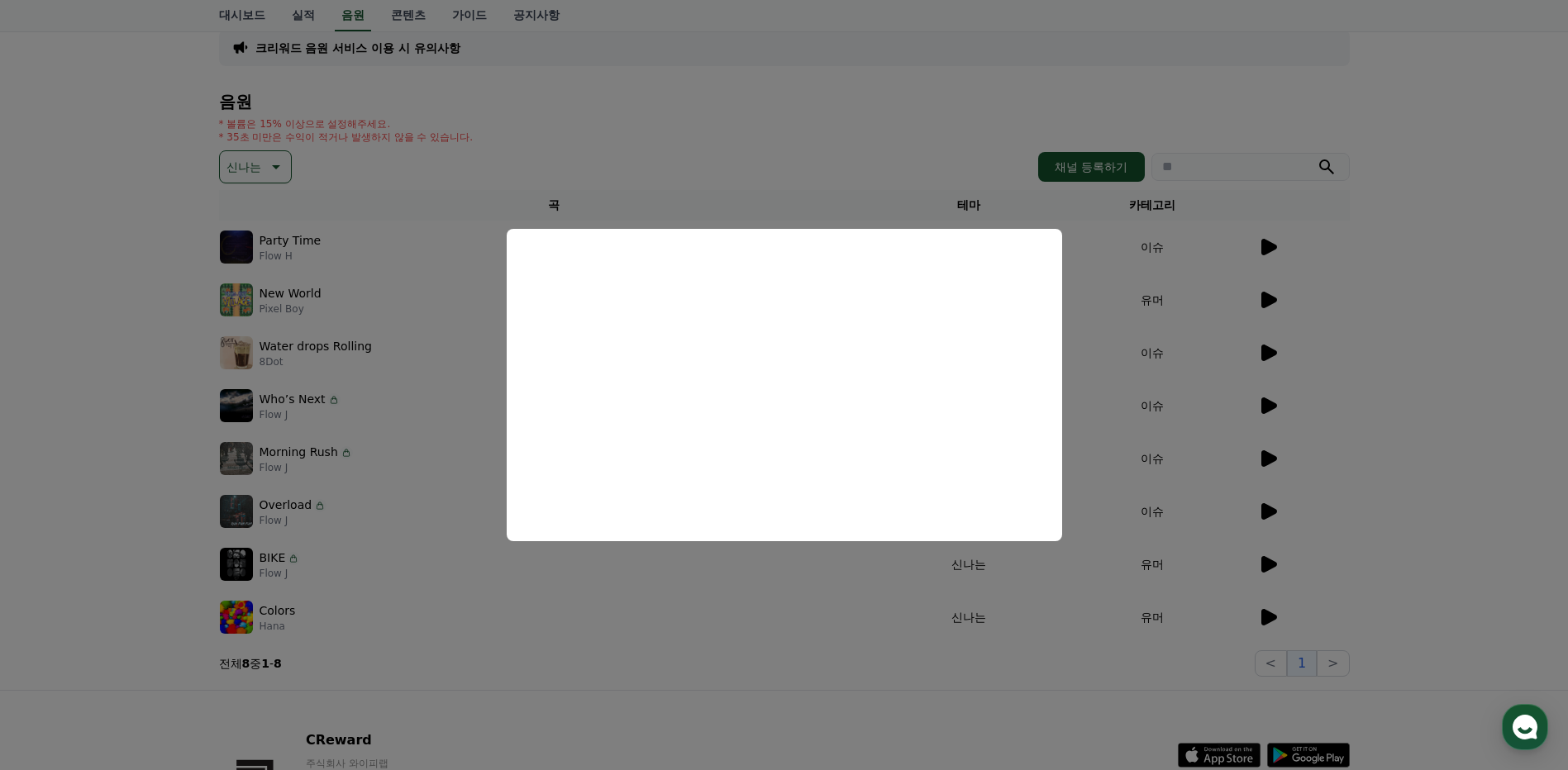
click at [875, 616] on button "close modal" at bounding box center [784, 385] width 1568 height 770
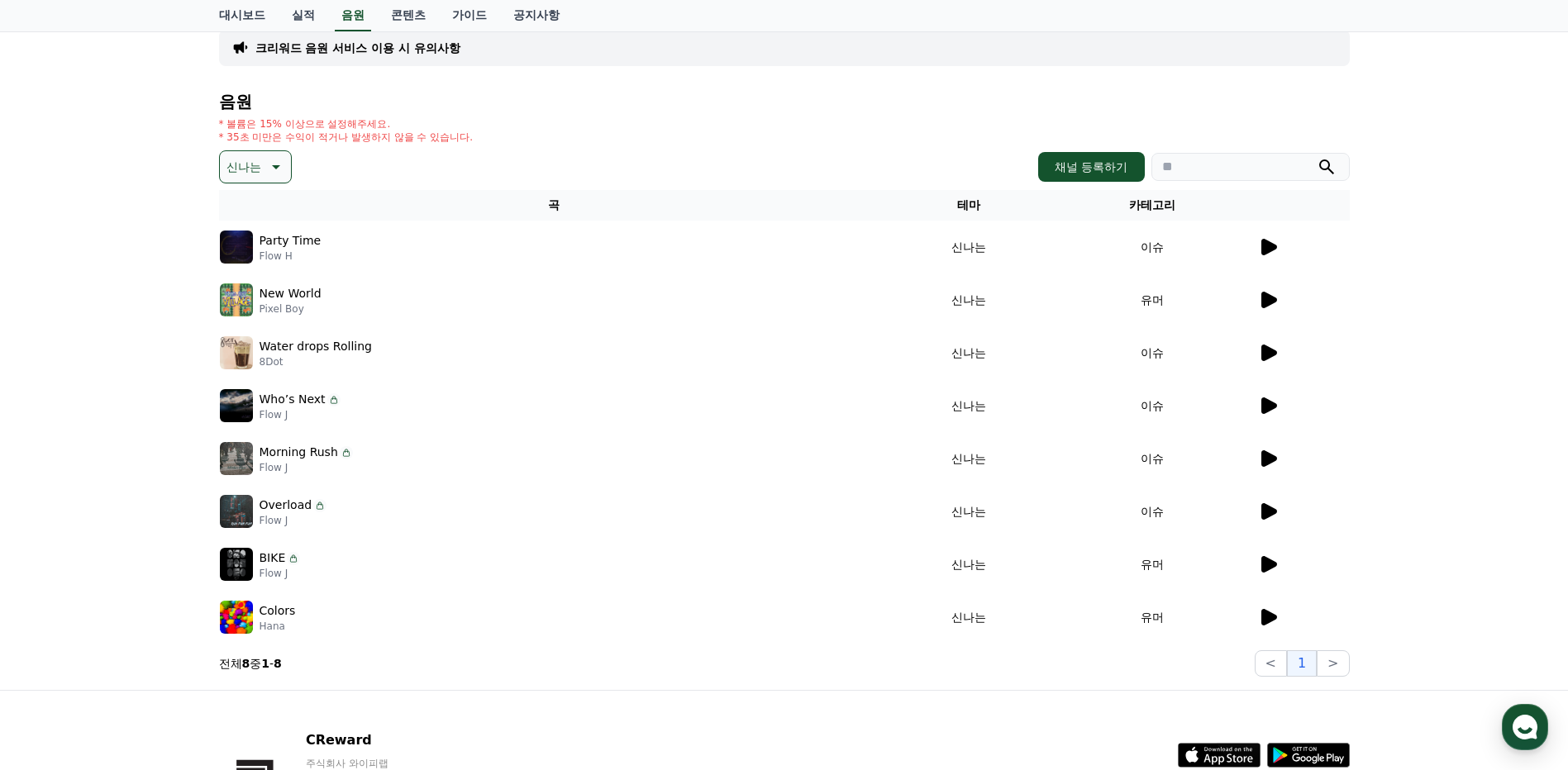
click at [1264, 457] on icon at bounding box center [1269, 458] width 15 height 16
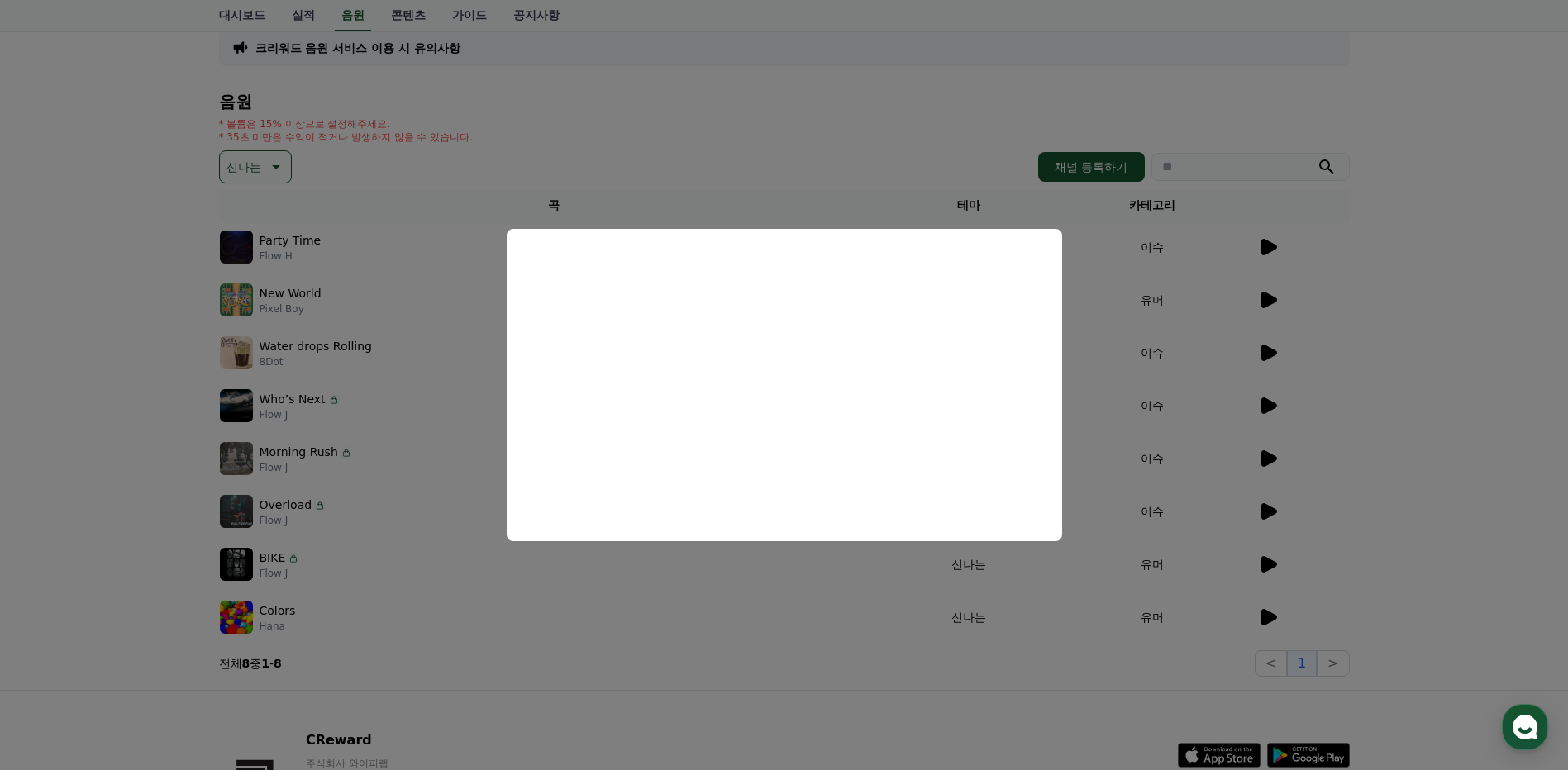
click at [1273, 572] on button "close modal" at bounding box center [784, 385] width 1568 height 770
click at [1266, 560] on icon at bounding box center [1269, 564] width 15 height 16
click at [1297, 612] on button "close modal" at bounding box center [784, 385] width 1568 height 770
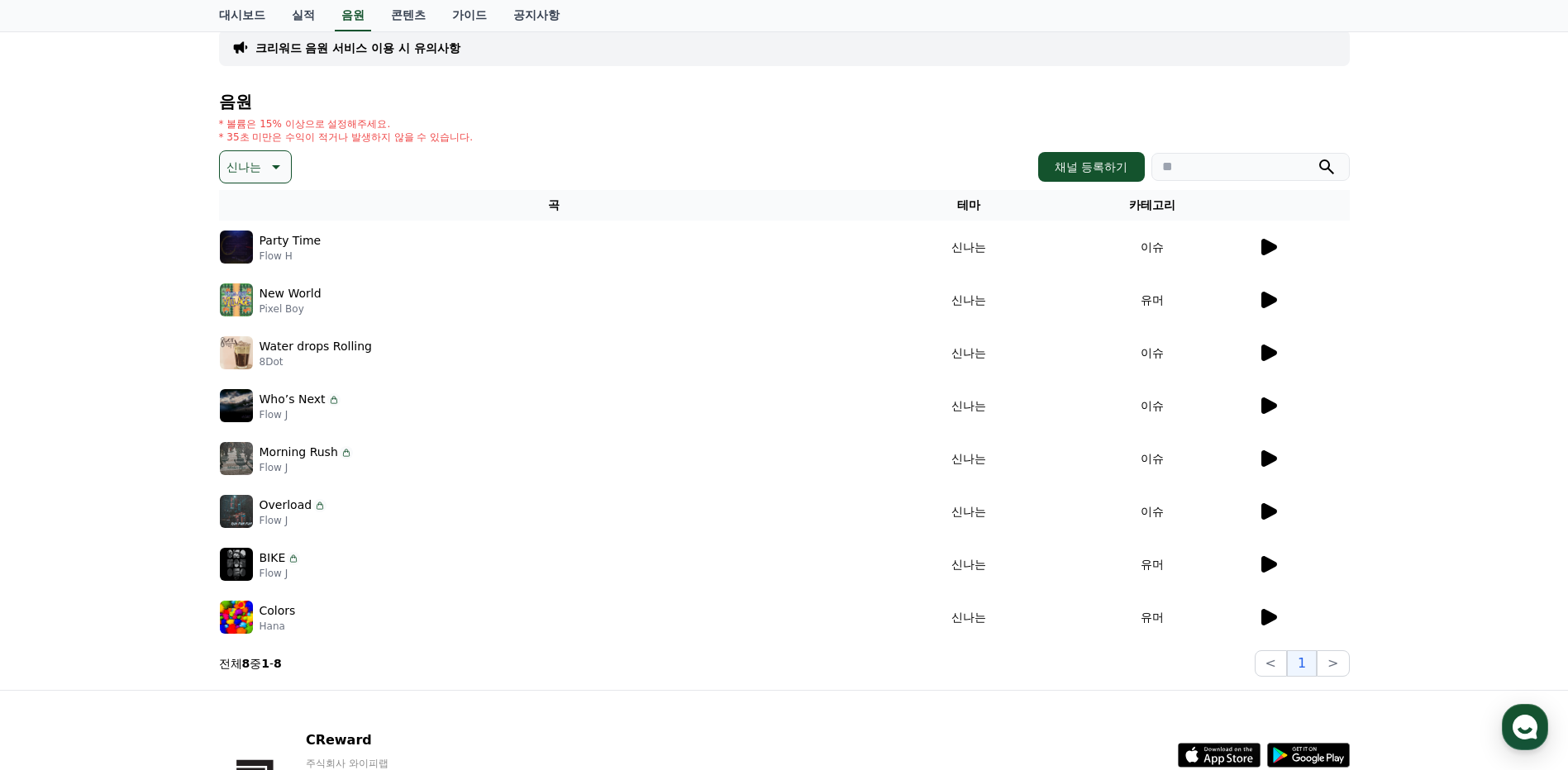
click at [1271, 611] on icon at bounding box center [1268, 618] width 20 height 20
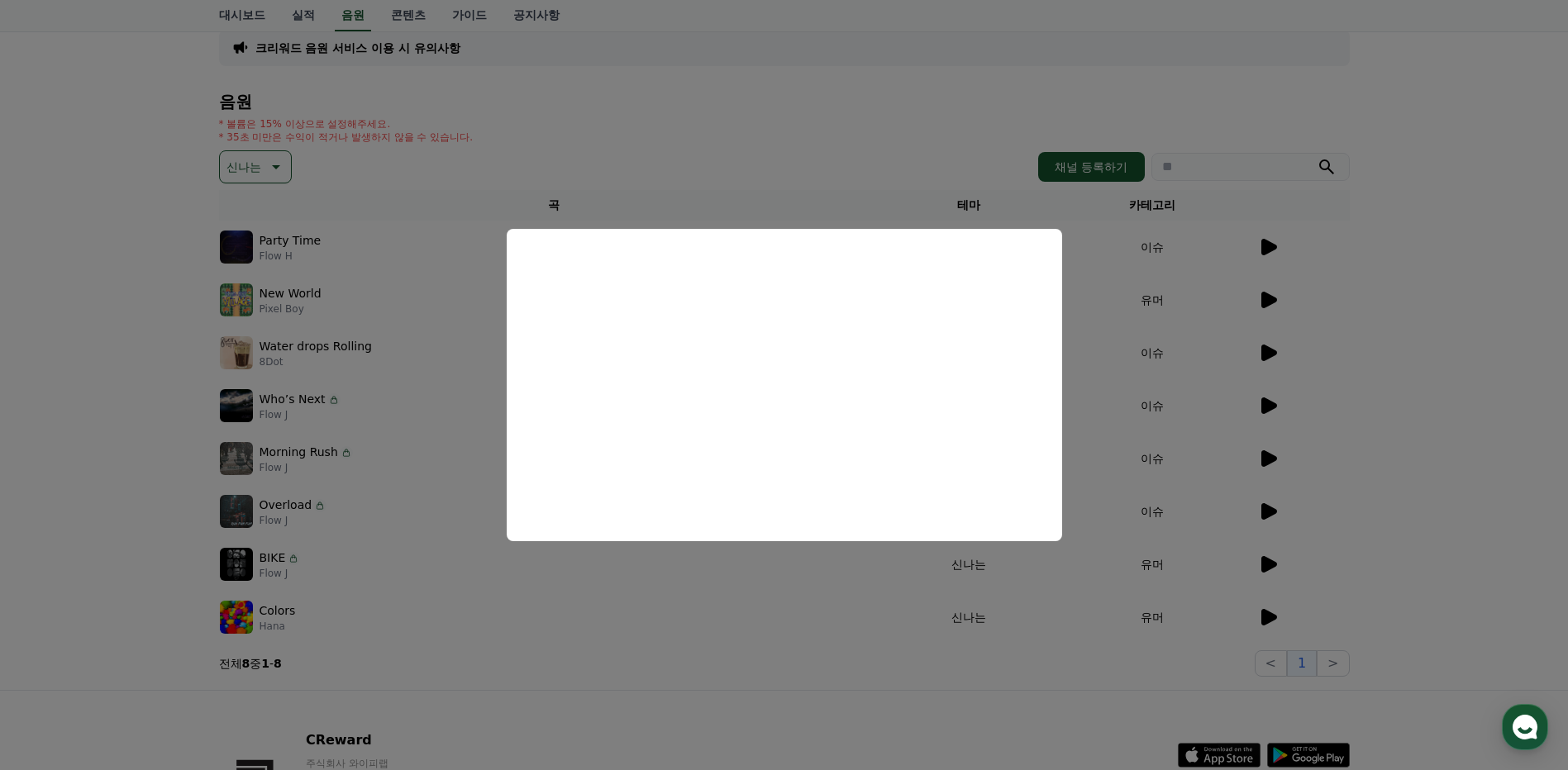
drag, startPoint x: 1254, startPoint y: 491, endPoint x: 1220, endPoint y: 485, distance: 34.5
click at [1253, 491] on button "close modal" at bounding box center [784, 385] width 1568 height 770
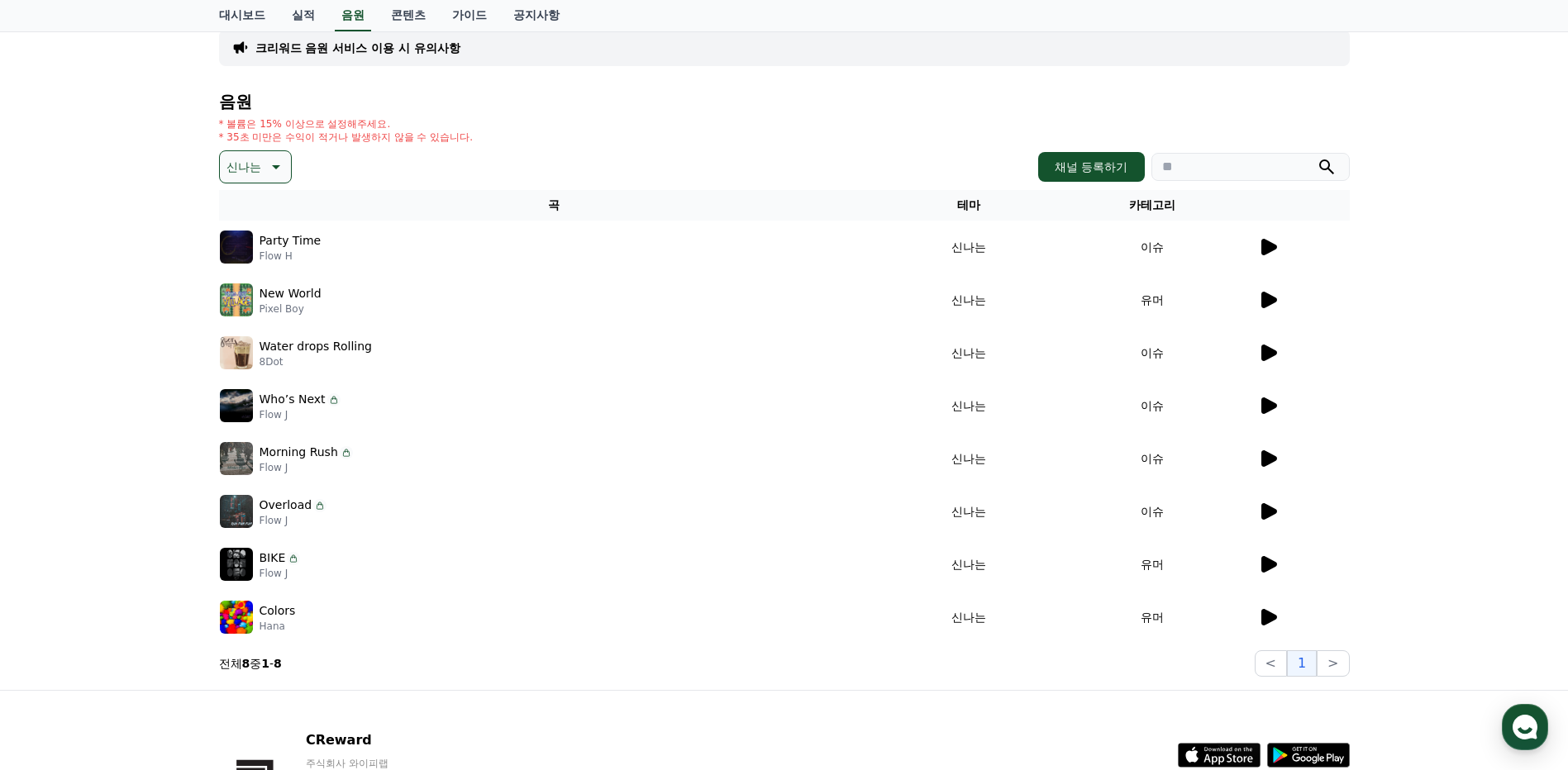
click at [1269, 409] on icon at bounding box center [1269, 406] width 15 height 16
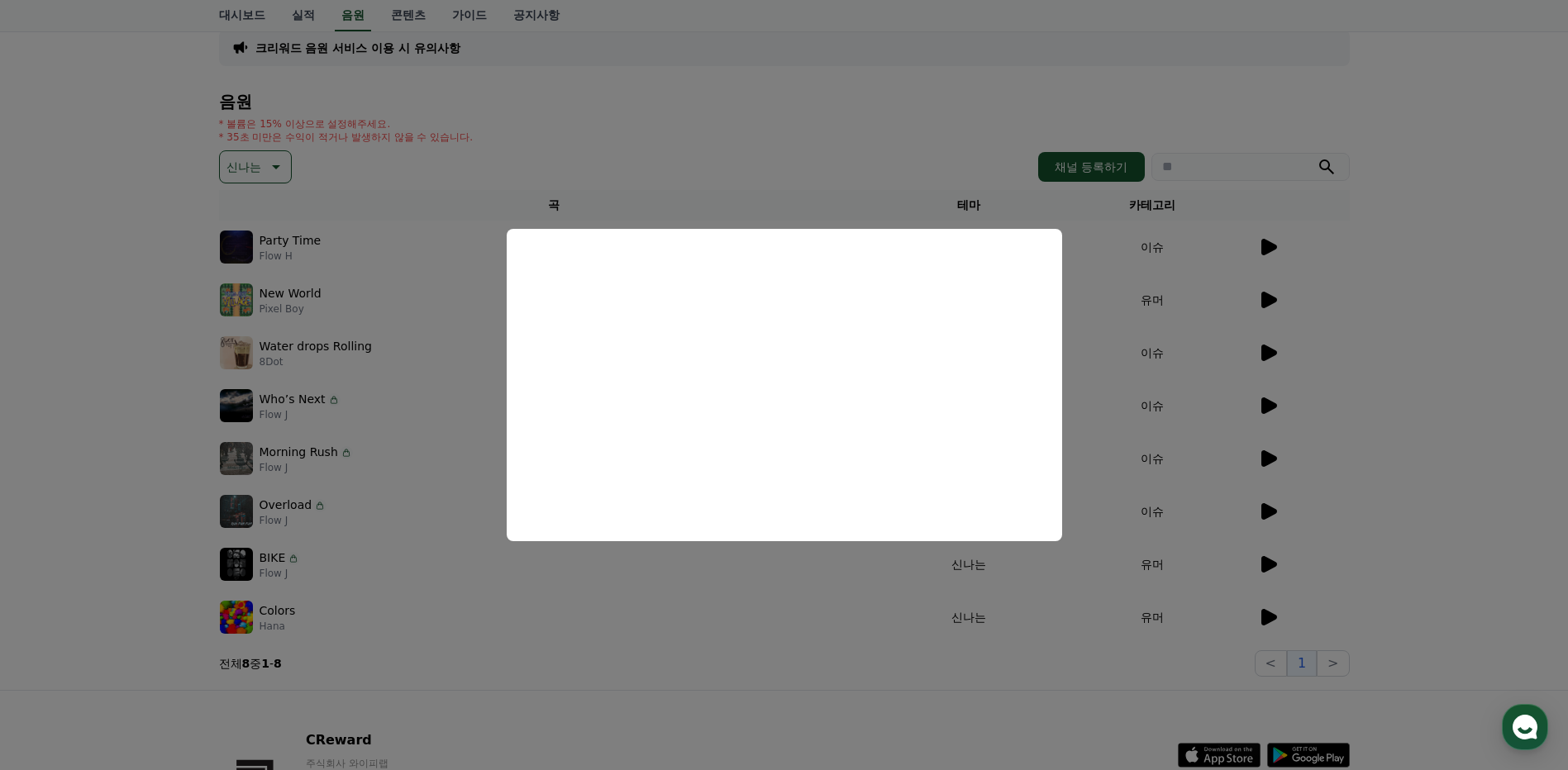
click at [486, 381] on button "close modal" at bounding box center [784, 385] width 1568 height 770
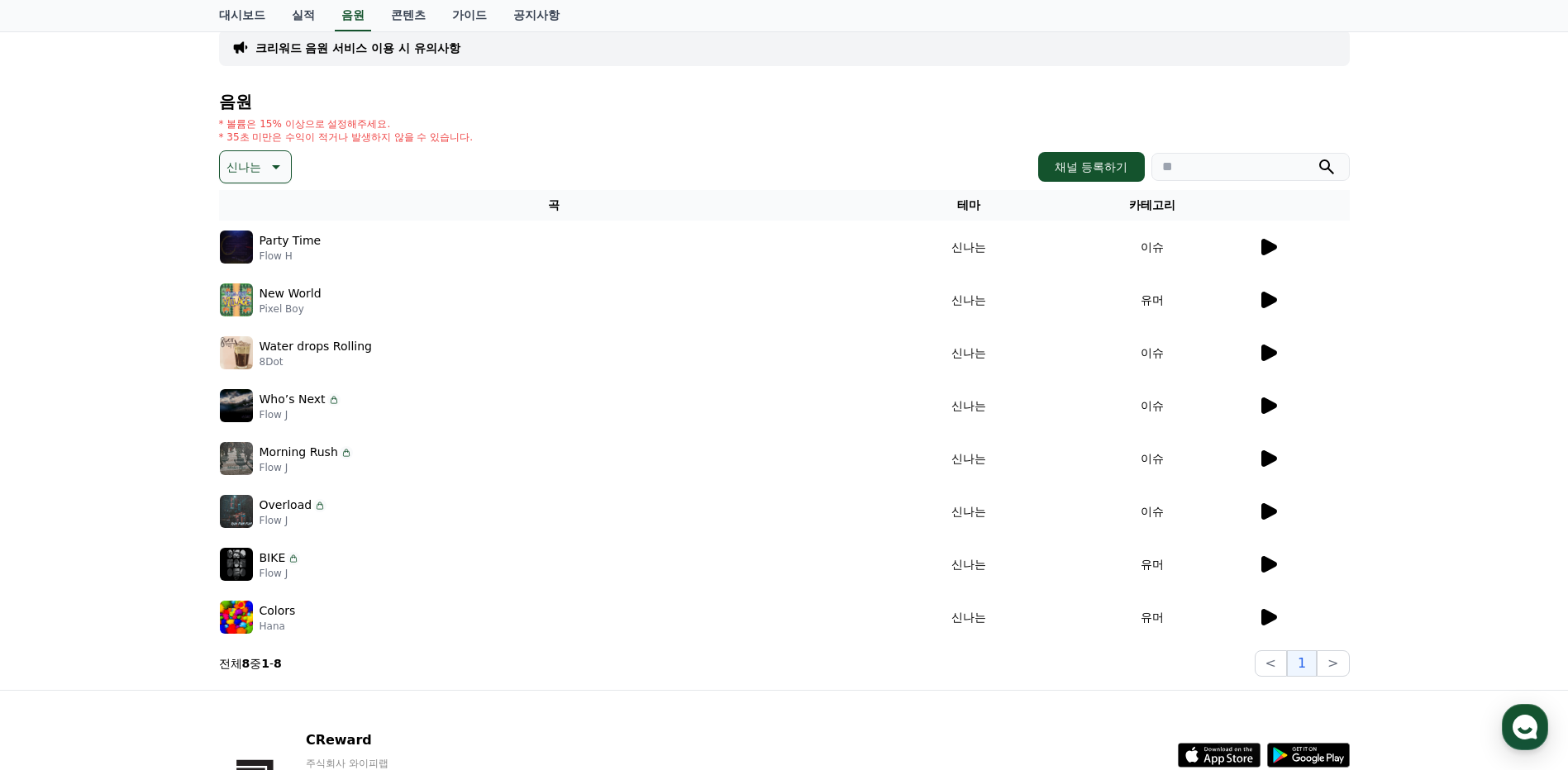
click at [1278, 351] on div at bounding box center [1304, 353] width 91 height 20
click at [1267, 354] on icon at bounding box center [1269, 353] width 15 height 16
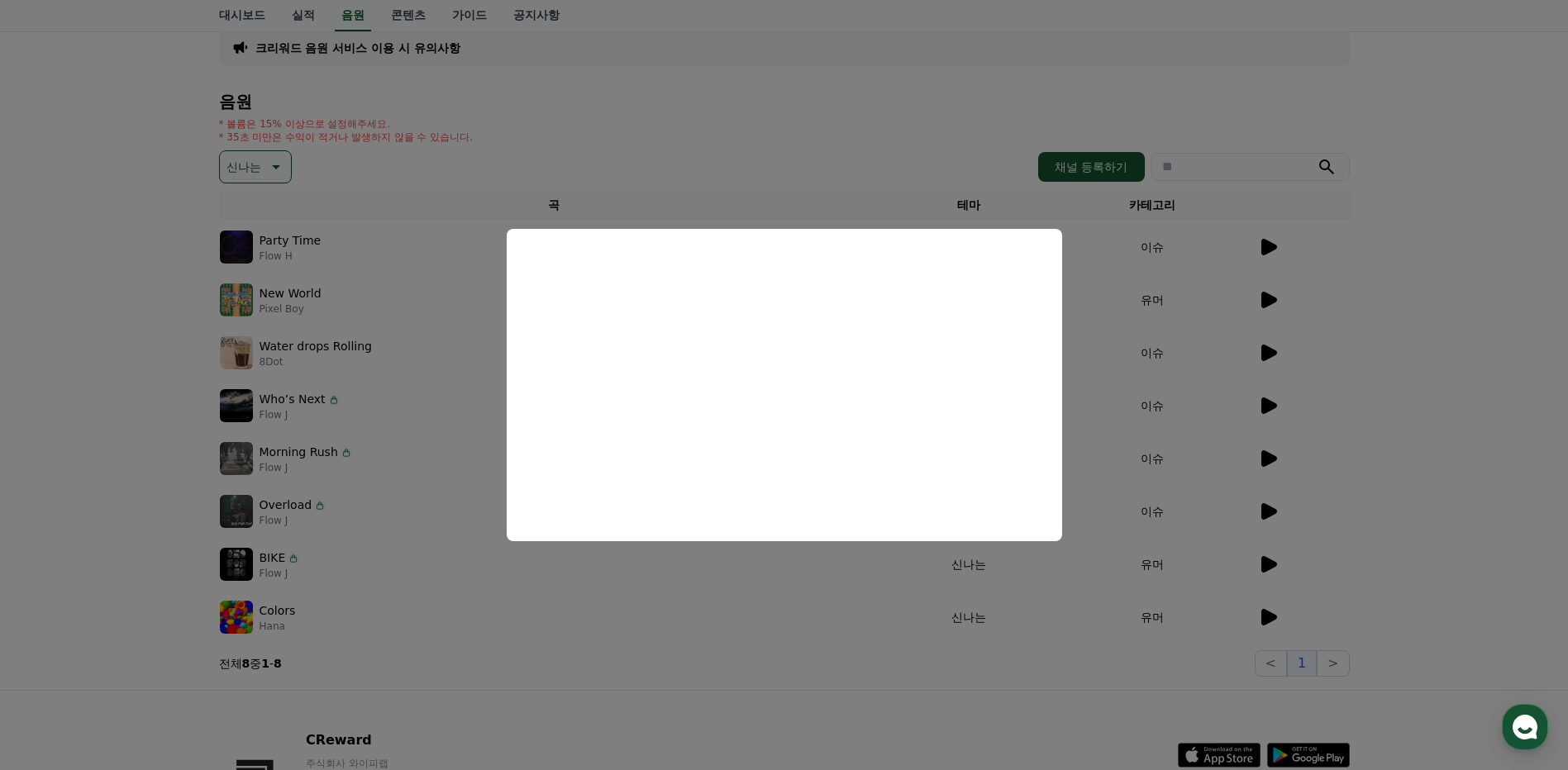
click at [1246, 368] on button "close modal" at bounding box center [784, 385] width 1568 height 770
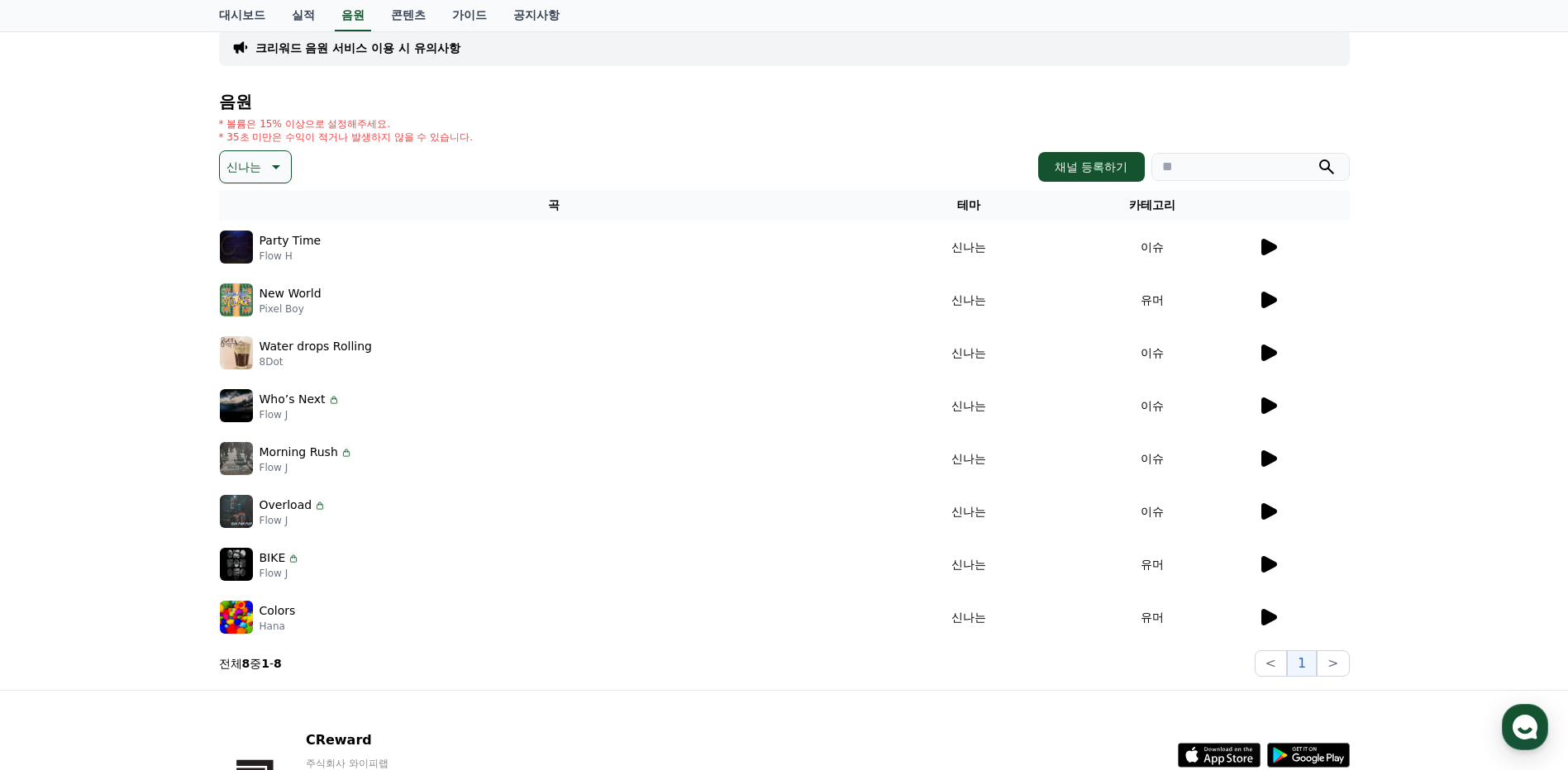
click at [1274, 303] on icon at bounding box center [1269, 300] width 15 height 16
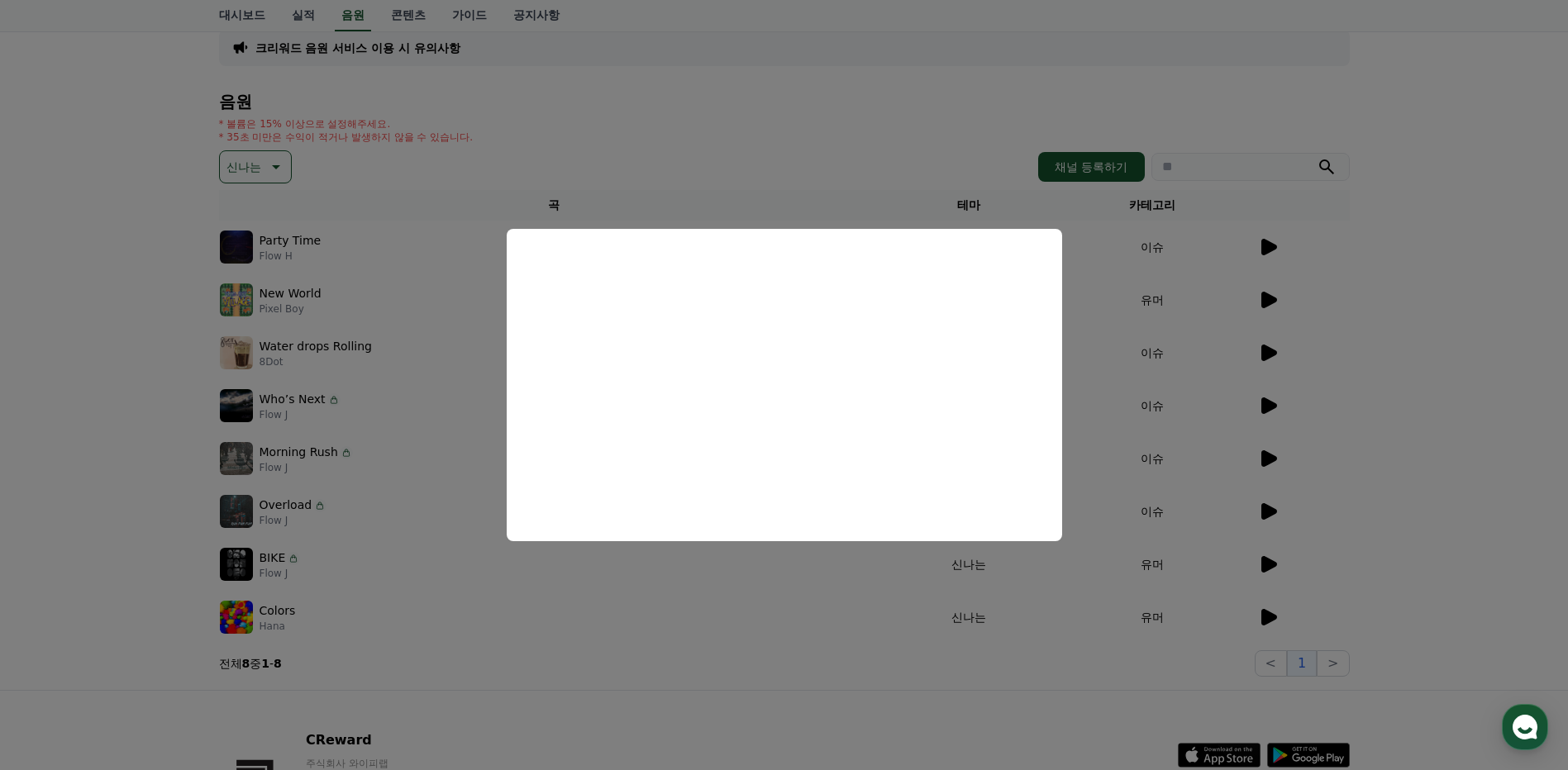
click at [1280, 244] on button "close modal" at bounding box center [784, 385] width 1568 height 770
click at [1279, 242] on div at bounding box center [1304, 247] width 91 height 20
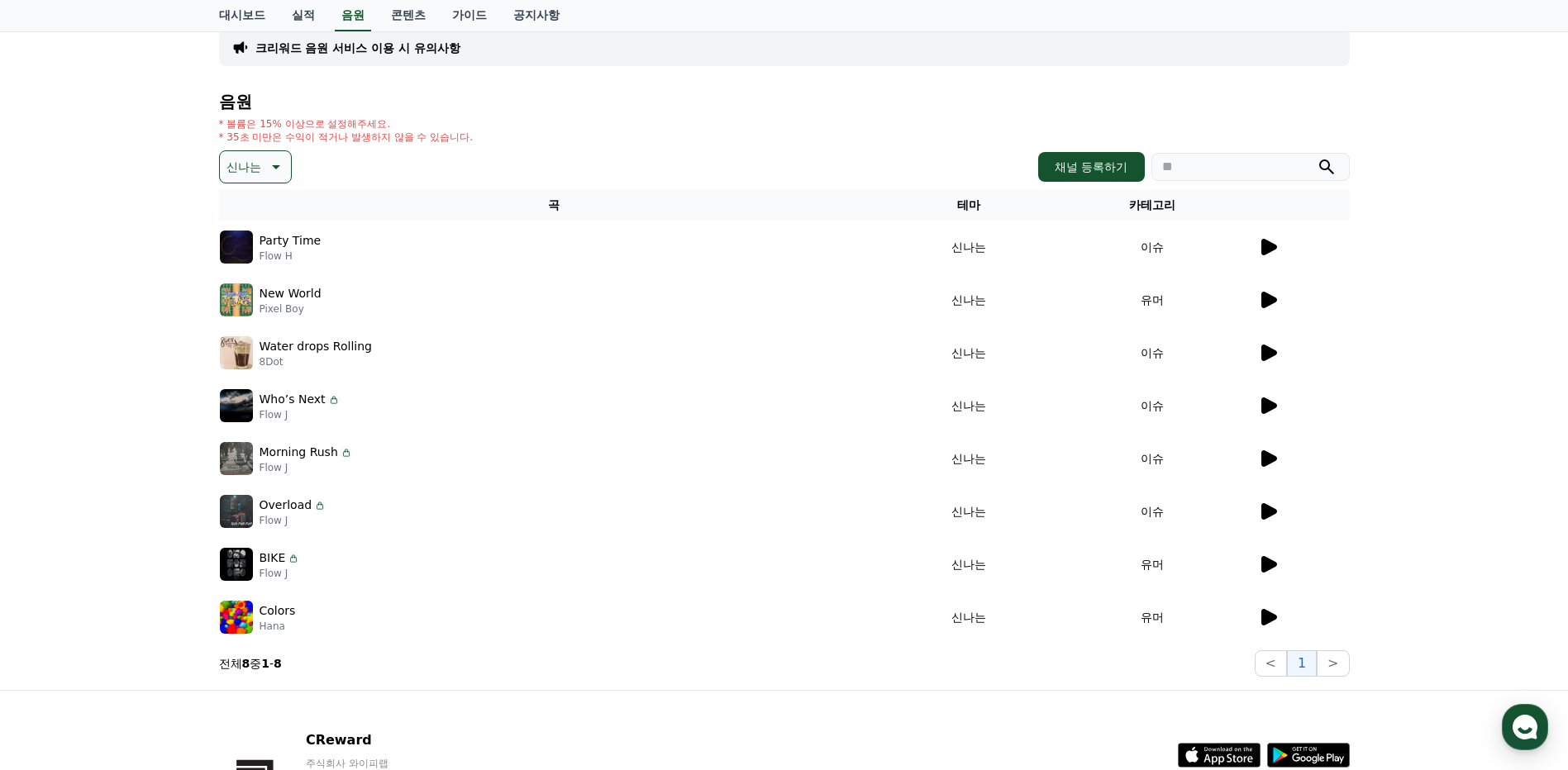
click at [1275, 241] on icon at bounding box center [1268, 247] width 20 height 20
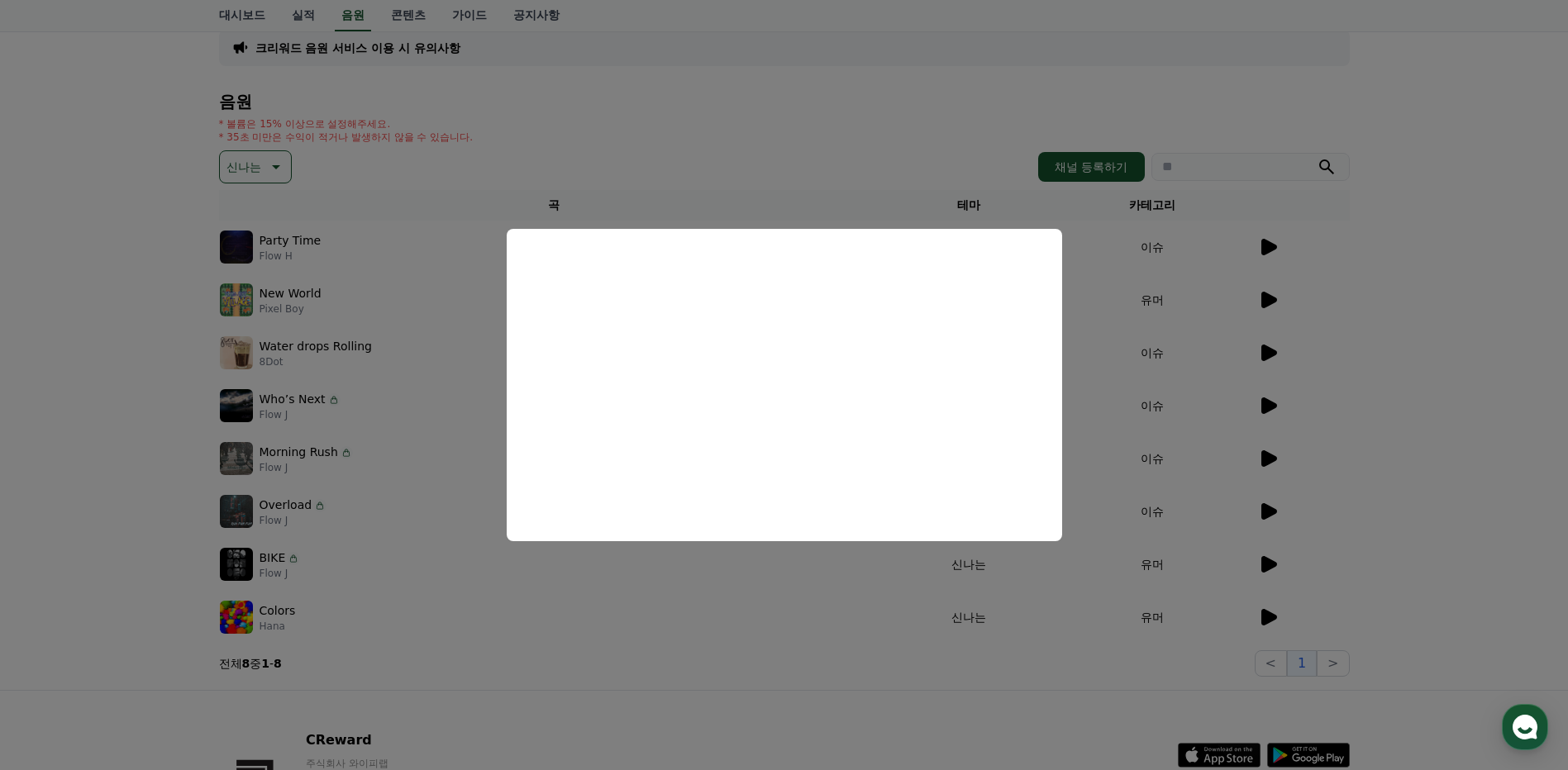
click at [642, 647] on button "close modal" at bounding box center [784, 385] width 1568 height 770
